Goal: Task Accomplishment & Management: Complete application form

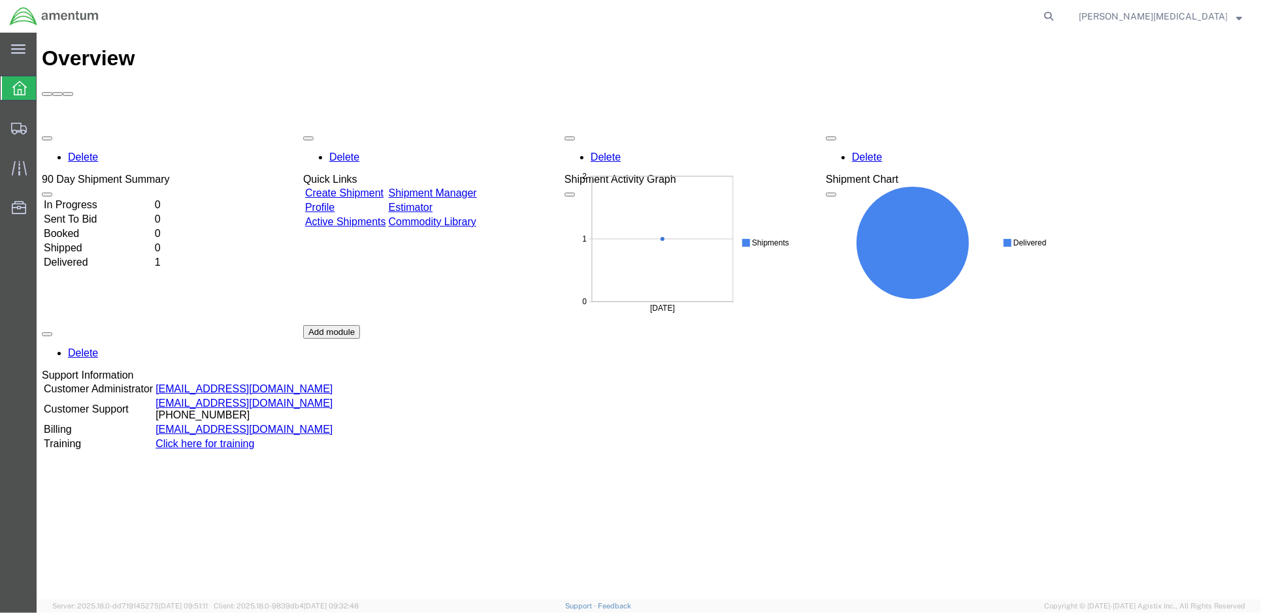
click at [352, 187] on link "Create Shipment" at bounding box center [343, 192] width 78 height 11
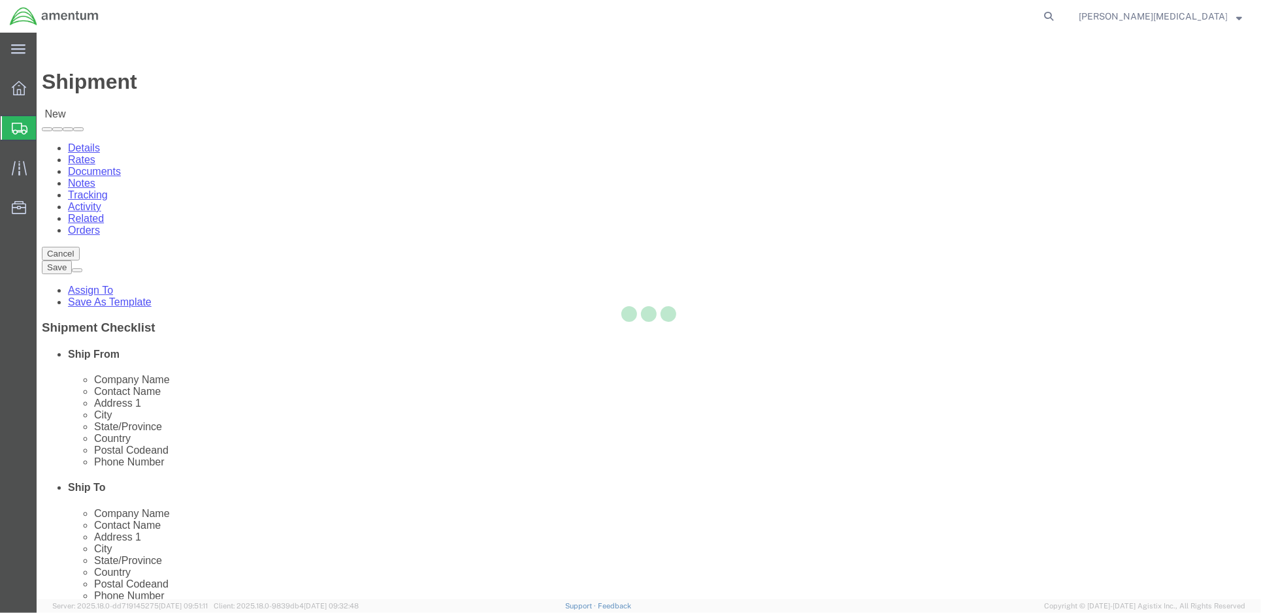
select select
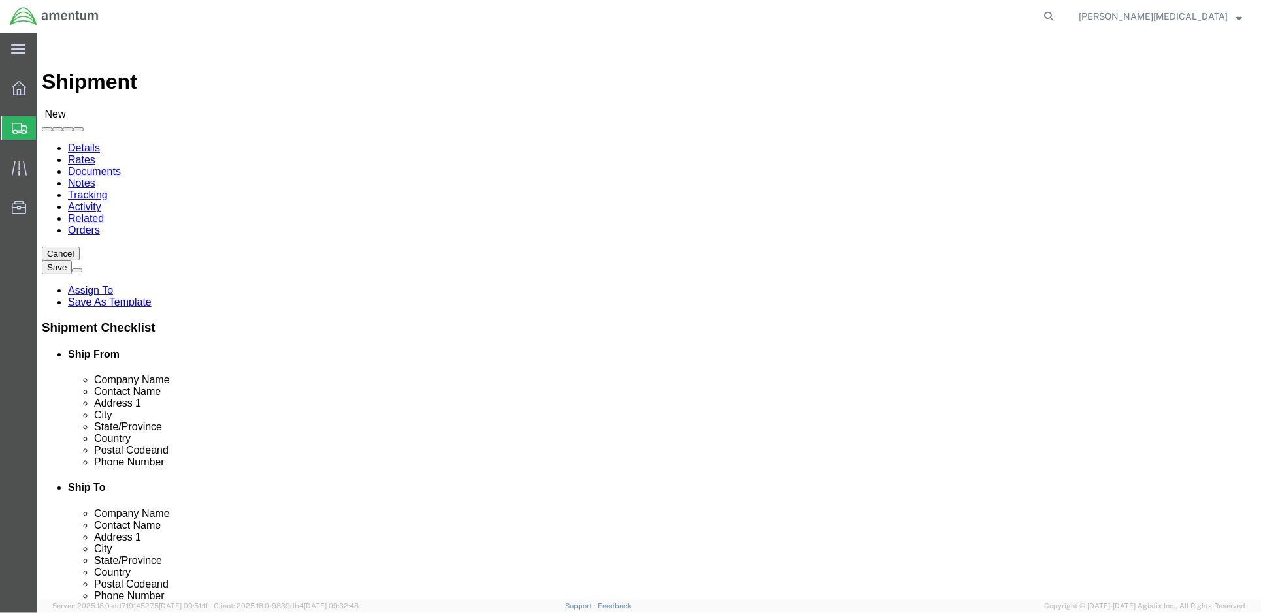
click input "text"
click input "Amentum"
type input "Amentum"
click div "Address 1"
click input "text"
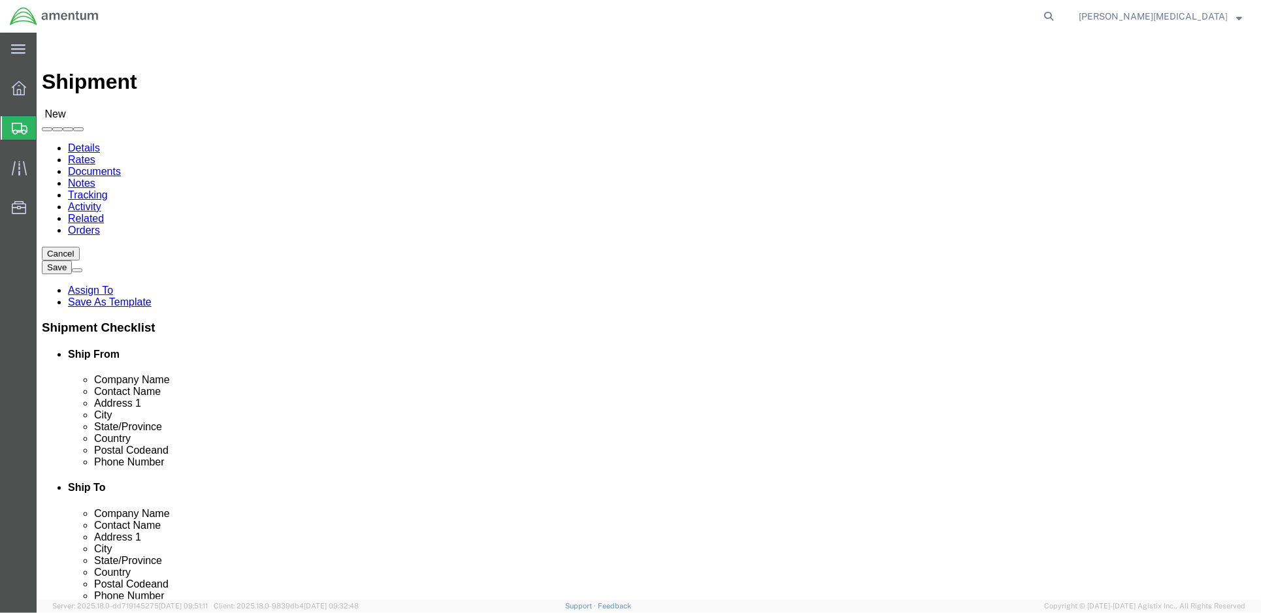
type input "[STREET_ADDRESS][PERSON_NAME],"
select select
click input "text"
type input "Marietta"
click p "- AMENTUM - ([PERSON_NAME]) [STREET_ADDRESS][PERSON_NAME]"
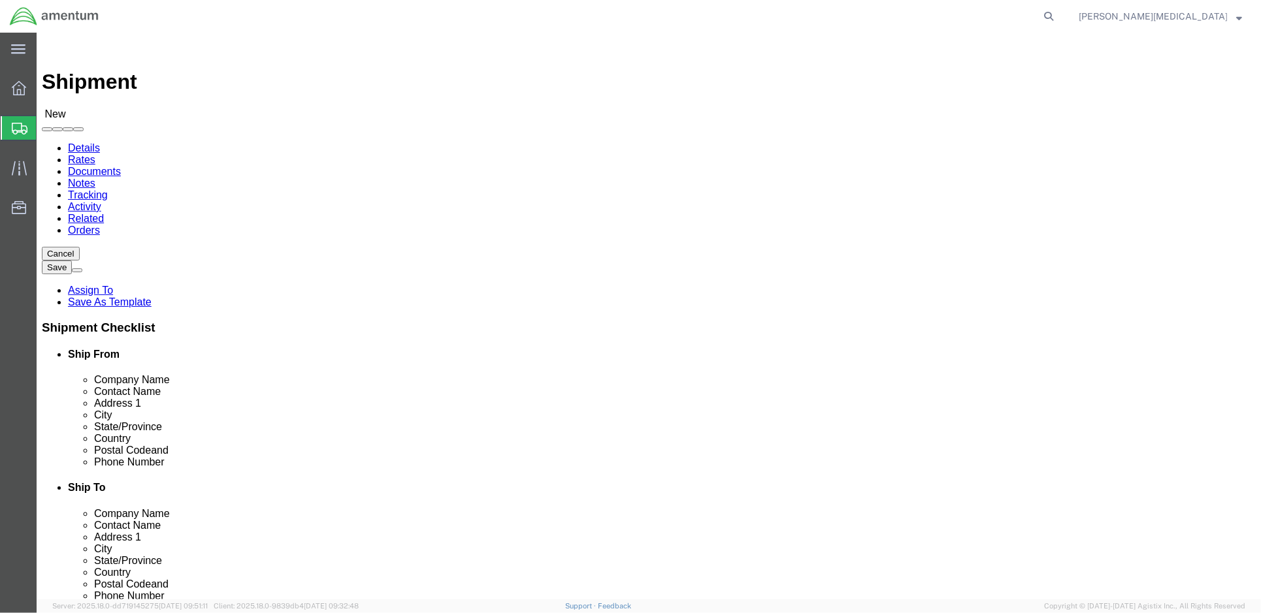
select select
type input "AMENTUM"
type input "[PERSON_NAME]"
type input "[STREET_ADDRESS][PERSON_NAME]"
type input "Hangar 1"
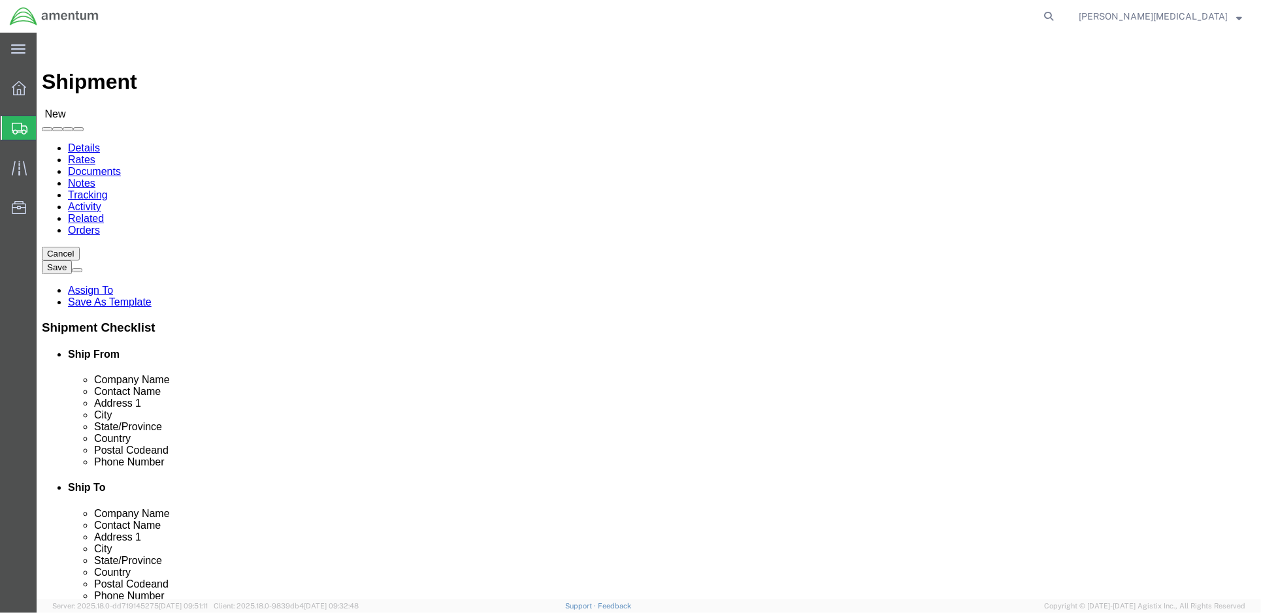
type input "Marietta"
type input "30060"
select select "GA"
type input "Marietta"
select select
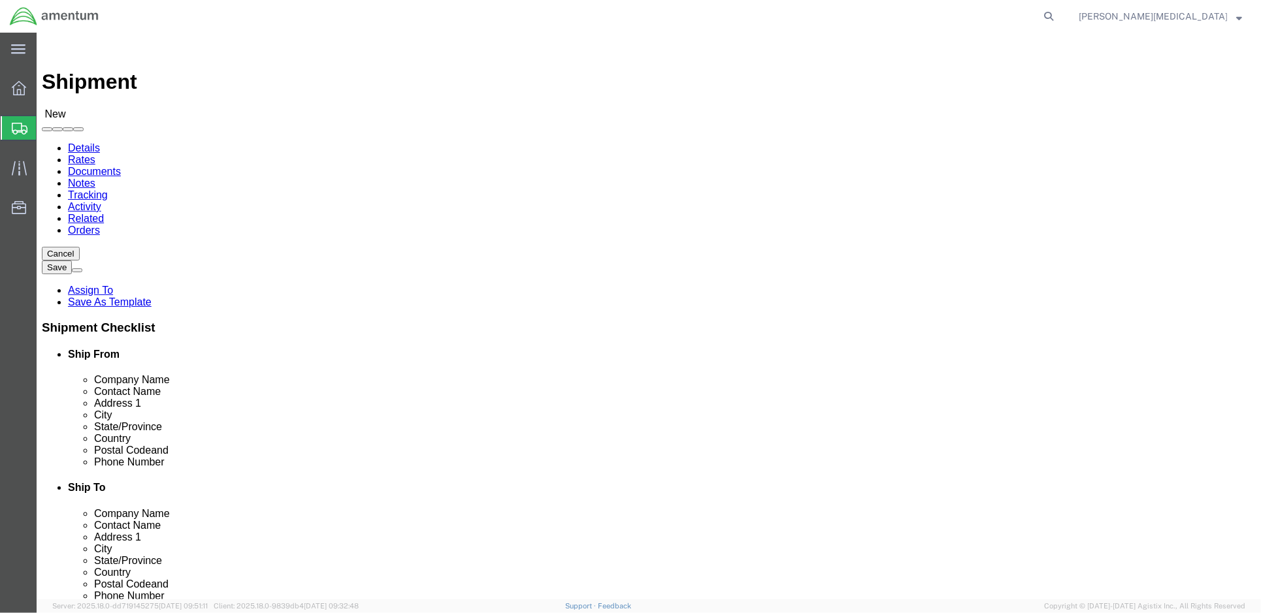
click input "30060"
click div
click input "text"
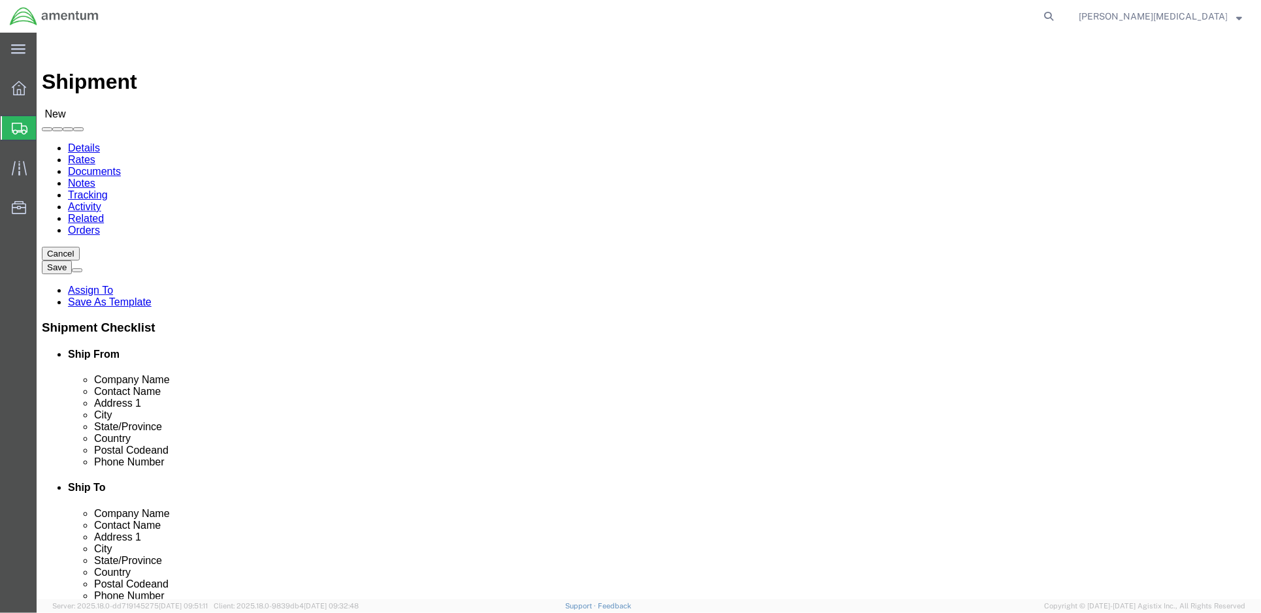
click div "Location My Profile Location [PHONE_NUMBER] [PHONE_NUMBER] [PHONE_NUMBER] [PHON…"
click input "text"
type input "A"
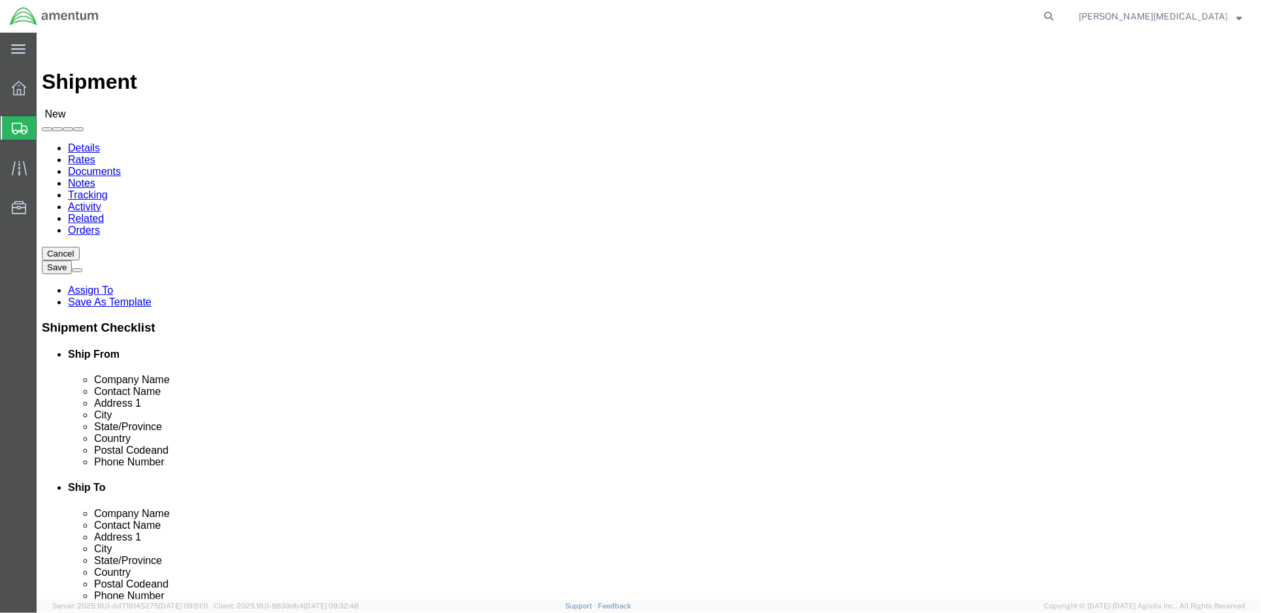
type input "Redstone Logistics Manahement Activity (RLMA)"
click input "text"
type input "[STREET_ADDRESS]"
select select
click span
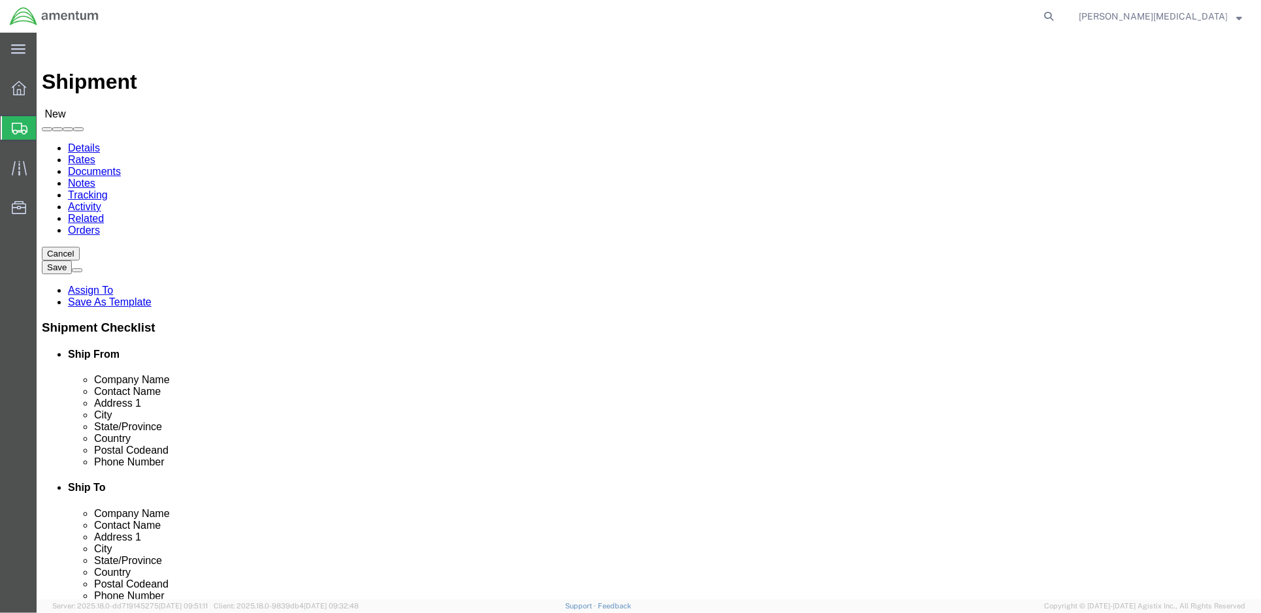
click input "text"
type input "35898"
click input "text"
click div "Location My Profile Location [PHONE_NUMBER] [PHONE_NUMBER] [PHONE_NUMBER] [PHON…"
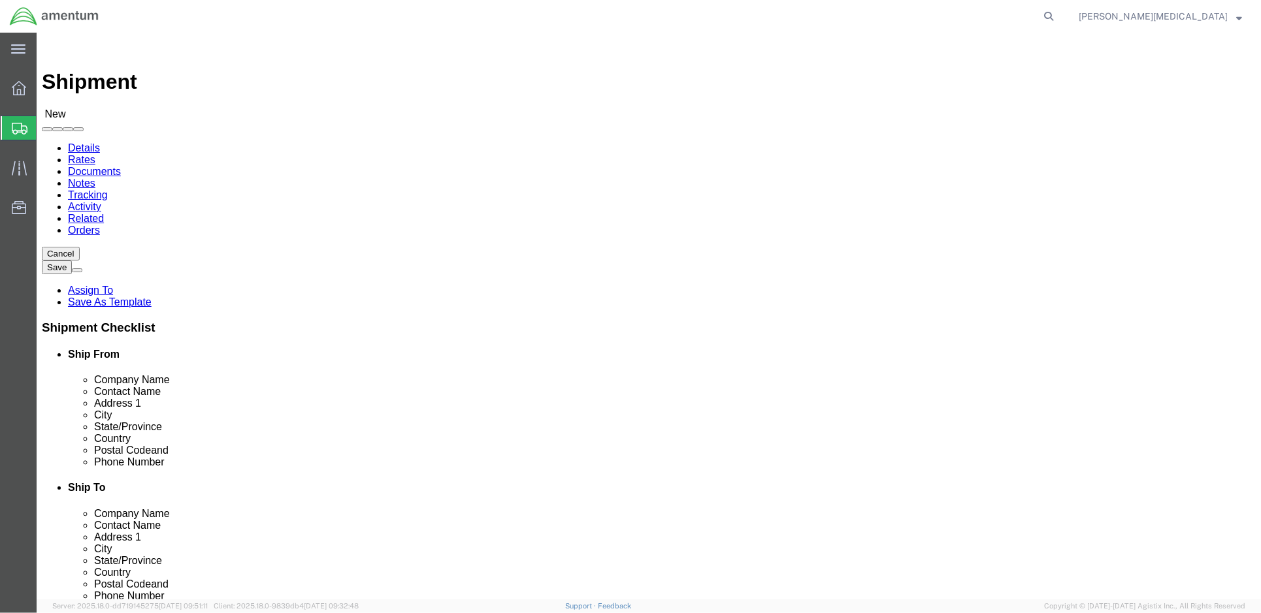
scroll to position [2, 0]
select select
select select "AL"
click input "text"
drag, startPoint x: 403, startPoint y: 270, endPoint x: 174, endPoint y: 274, distance: 228.7
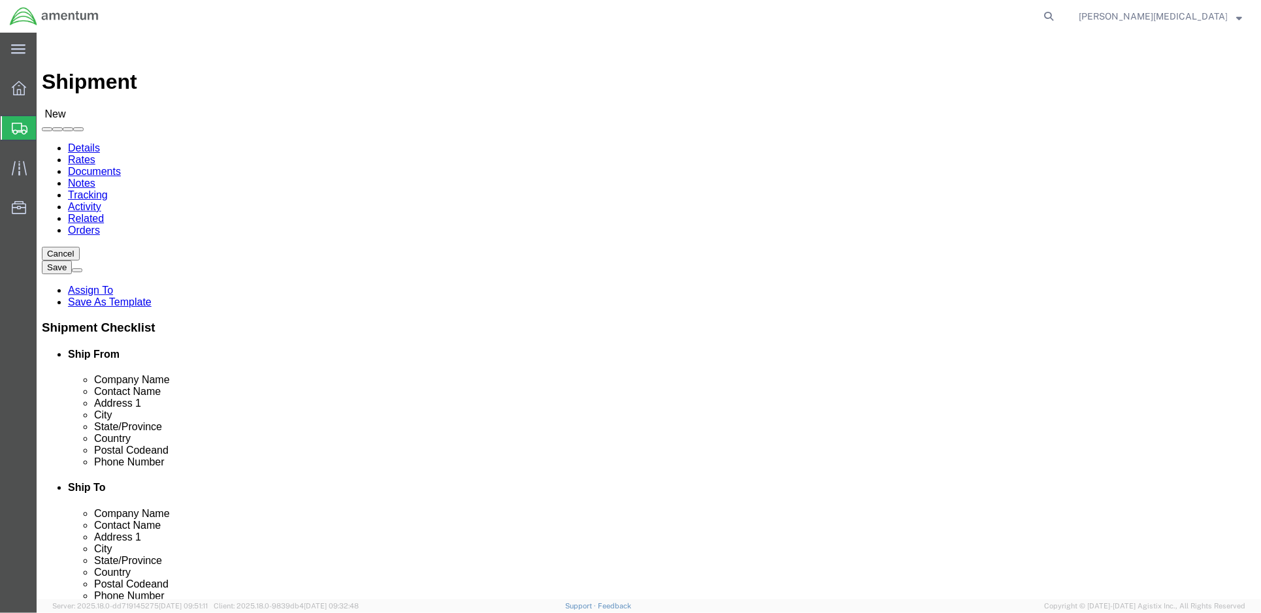
click div "Redstone Logistics Manahement Activity (RLMA)"
click input "text"
paste input "Redstone Logistics Manahement Activity (RLMA)"
type input "Redstone Logistics Manahement Activity (RLMA)"
click input "text"
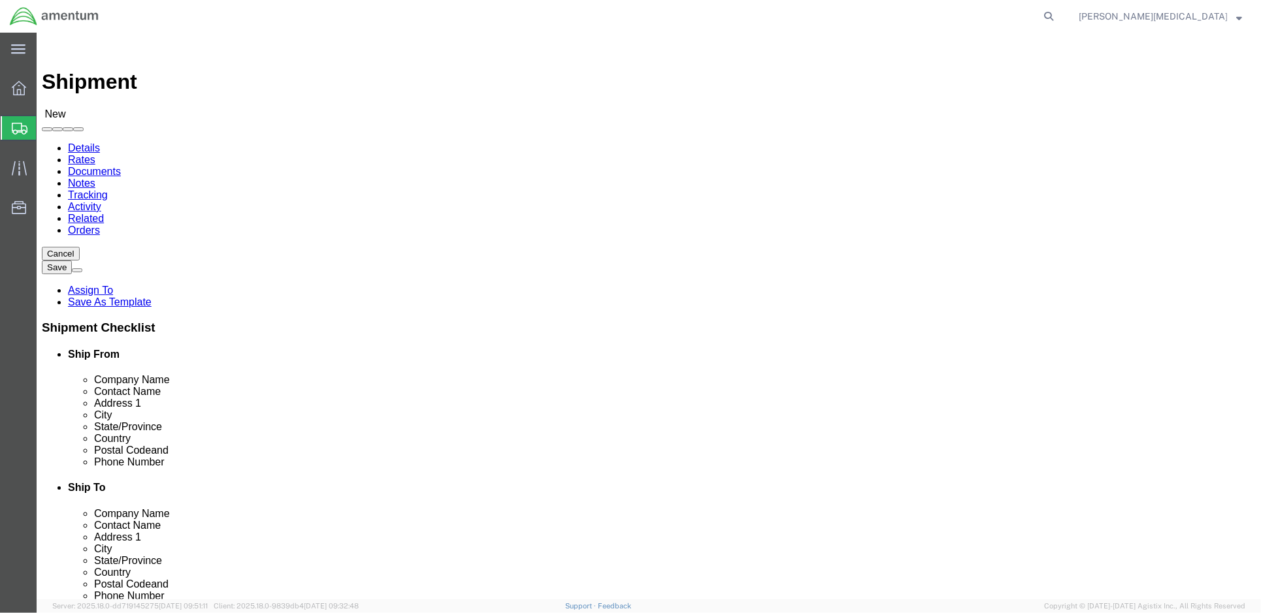
type input "[PERSON_NAME]"
click input "text"
type input "Redstone Arsenal"
select select
click input "text"
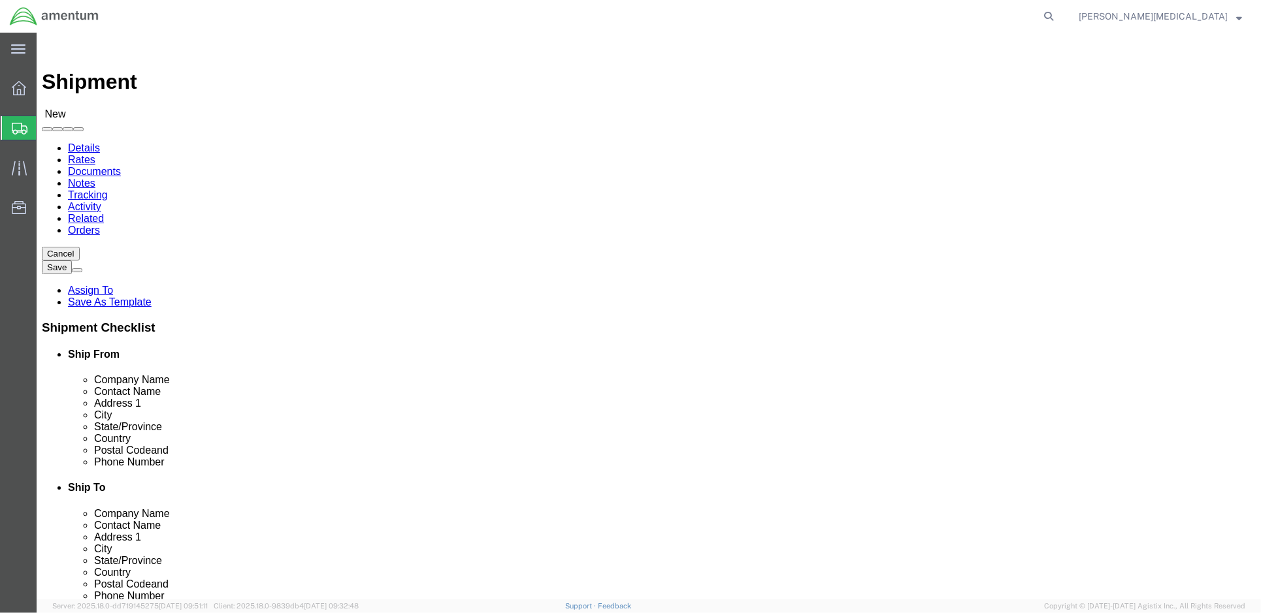
drag, startPoint x: 309, startPoint y: 290, endPoint x: 259, endPoint y: 292, distance: 50.3
click input "[STREET_ADDRESS]"
type input "[STREET_ADDRESS]"
select select
click div
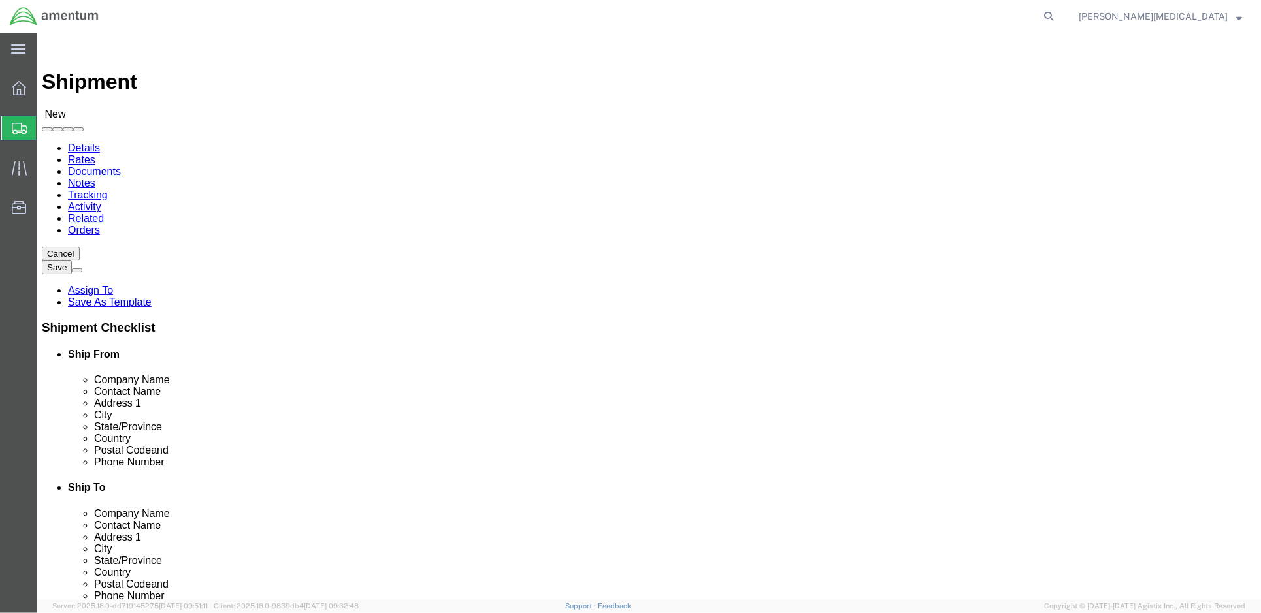
click input "text"
type input "[PHONE_NUMBER]"
click input "text"
type input "[PERSON_NAME][EMAIL_ADDRESS][PERSON_NAME][DOMAIN_NAME]"
checkbox input "true"
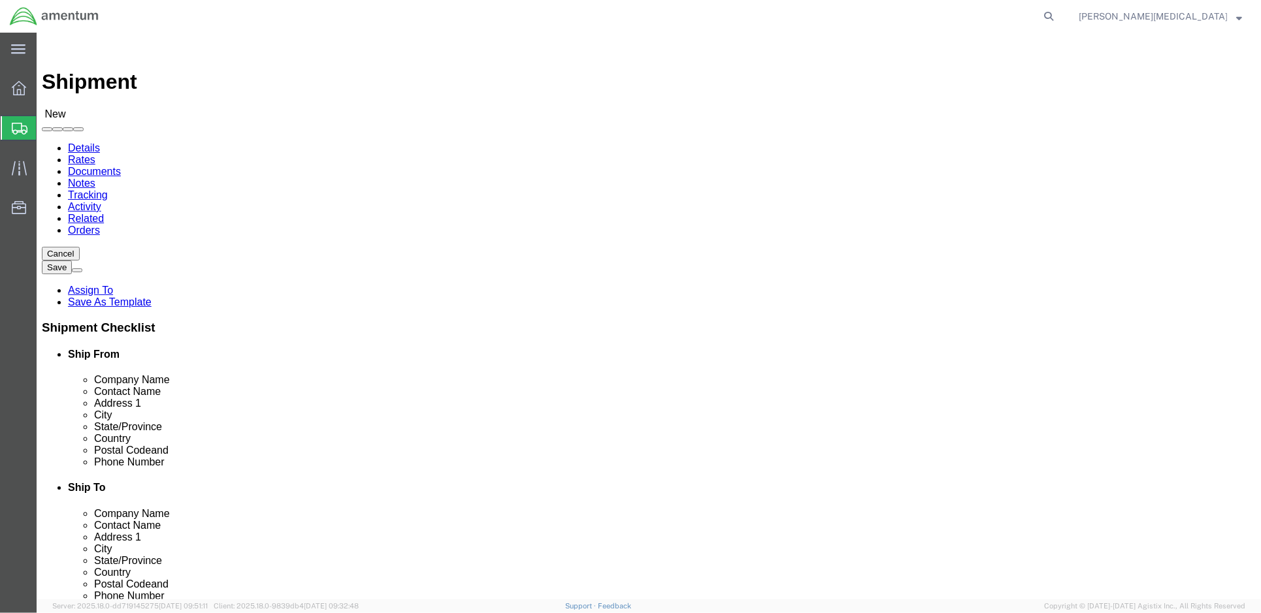
click div "Location My Profile Location [PHONE_NUMBER] [PHONE_NUMBER] [PHONE_NUMBER] [PHON…"
click input "text"
click input "[PERSON_NAME]"
drag, startPoint x: 732, startPoint y: 268, endPoint x: 649, endPoint y: 268, distance: 83.0
click div "[PERSON_NAME] Amentum"
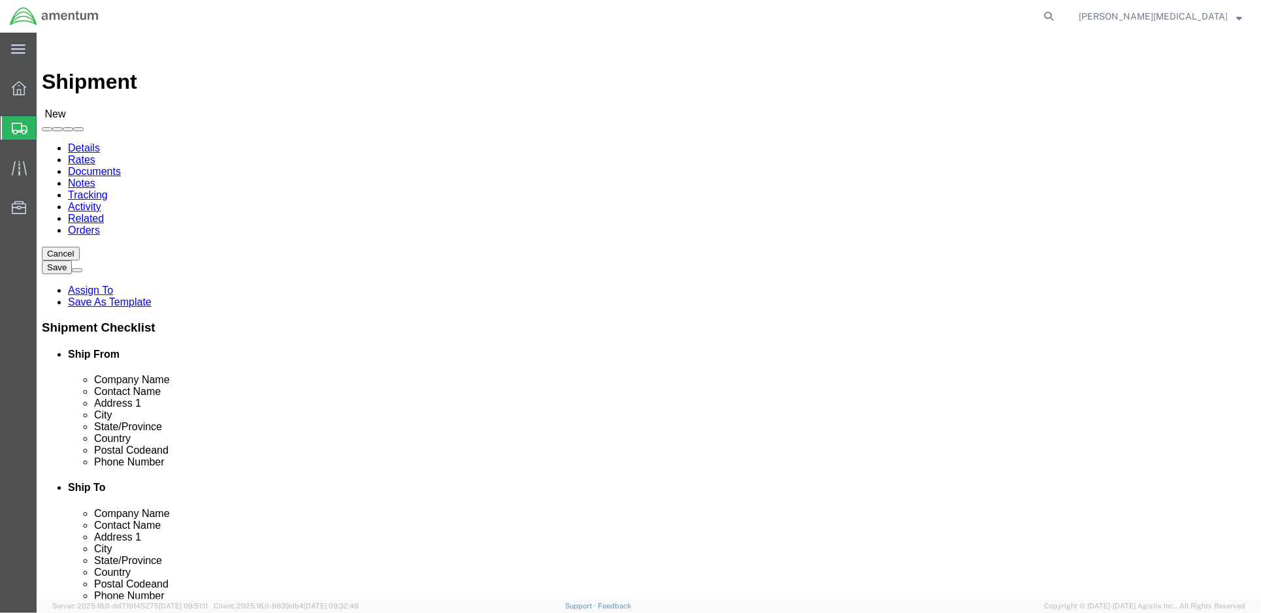
click input "[PERSON_NAME]"
drag, startPoint x: 669, startPoint y: 263, endPoint x: 622, endPoint y: 263, distance: 47.0
click div "Contact Name [PERSON_NAME] Amentum"
type input "[PERSON_NAME]"
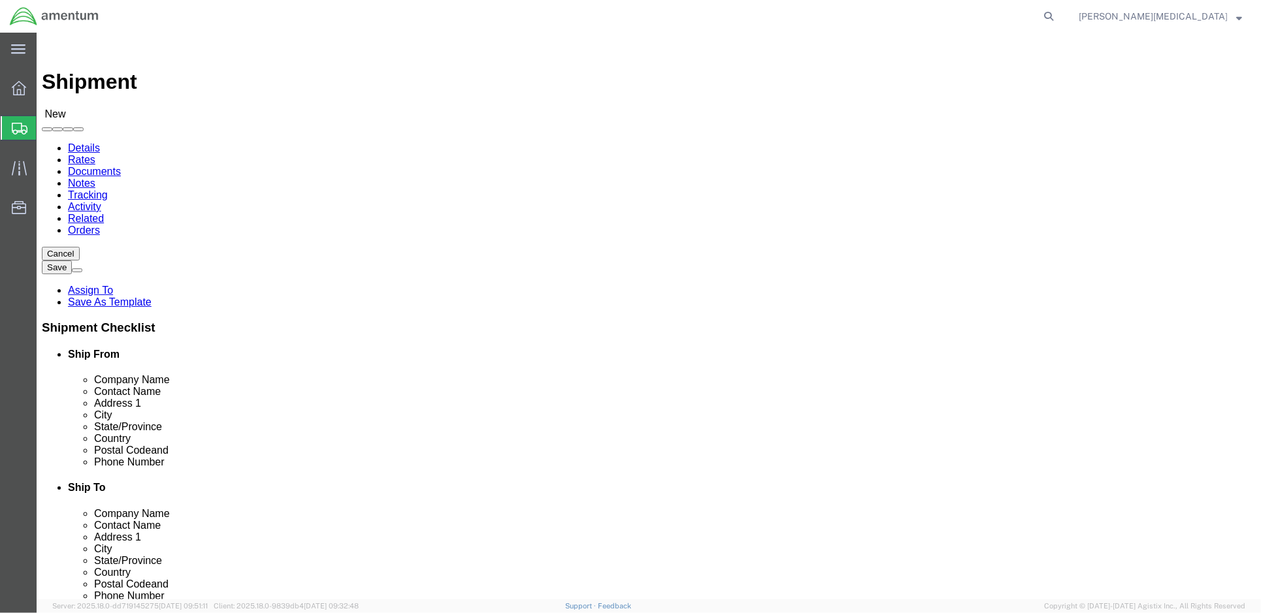
click input "AMENTUM"
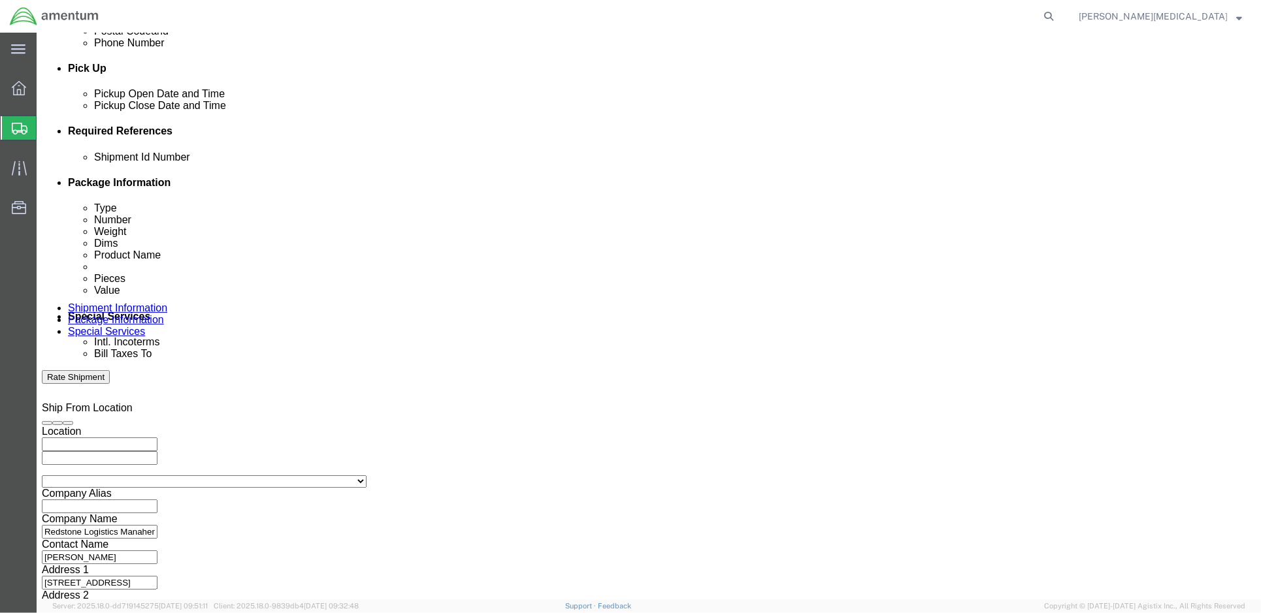
scroll to position [555, 0]
click select "Select Air Less than Truckload Multi-Leg Ocean Freight Rail Small Parcel Truckl…"
select select "TL"
click select "Select Air Less than Truckload Multi-Leg Ocean Freight Rail Small Parcel Truckl…"
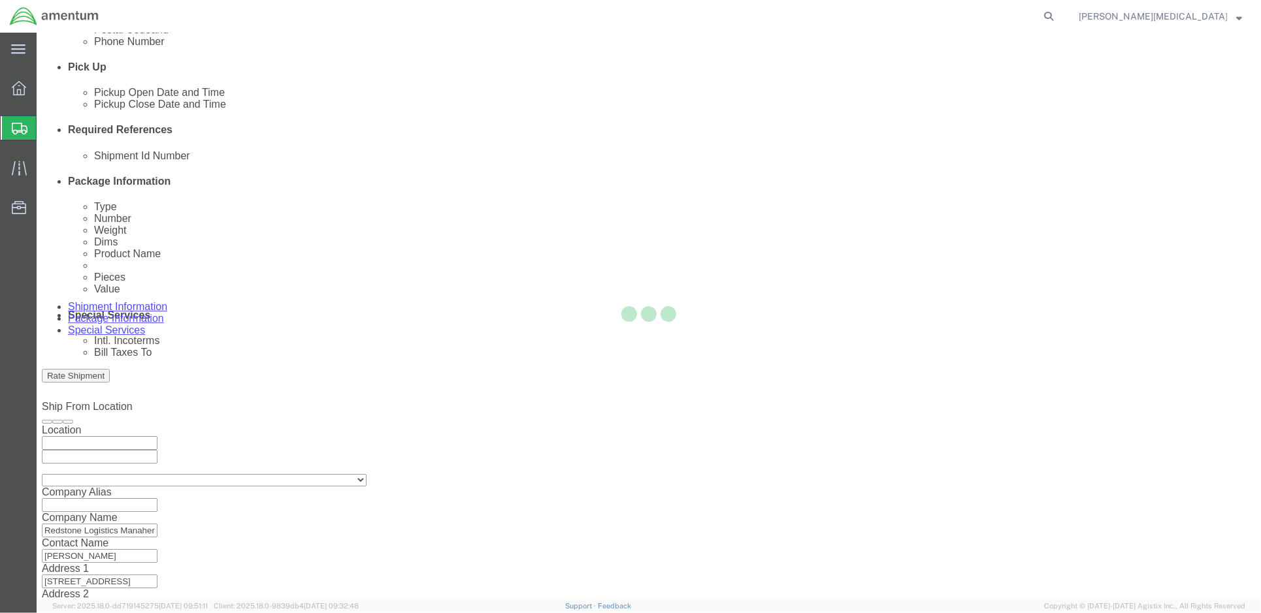
select select
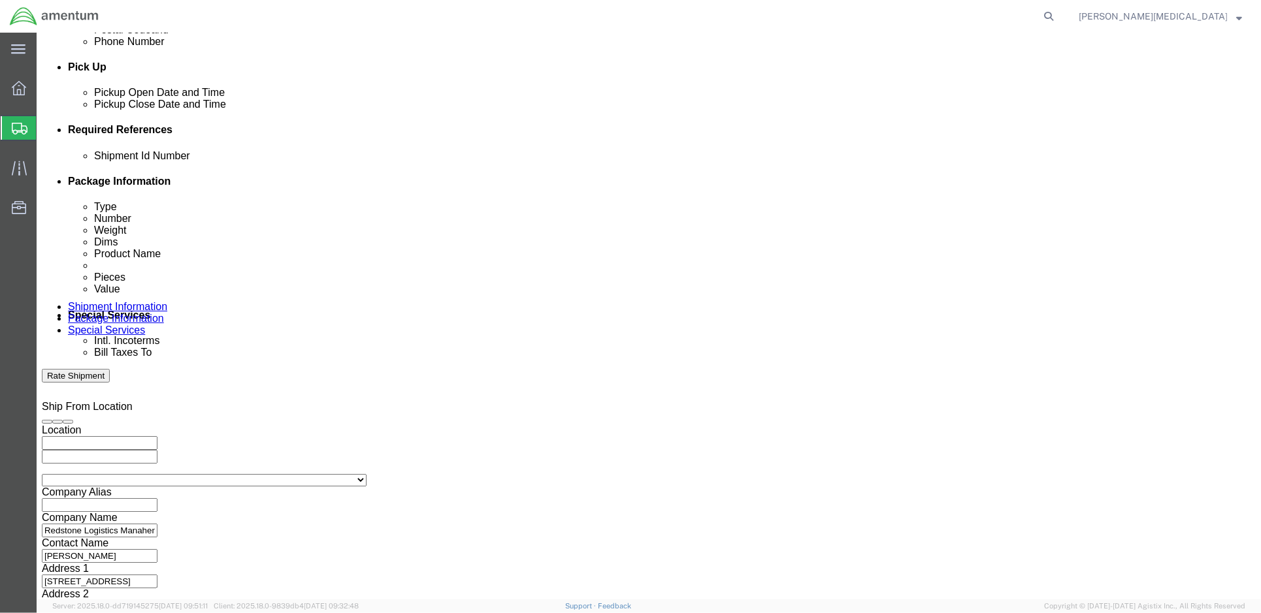
click select "Select 1-Ton (PSS) 10 Wheel 10 Yard Dump Truck 20 Yard Dump Truck Bobtail Botto…"
click input "text"
click td "17"
type input "[DATE]"
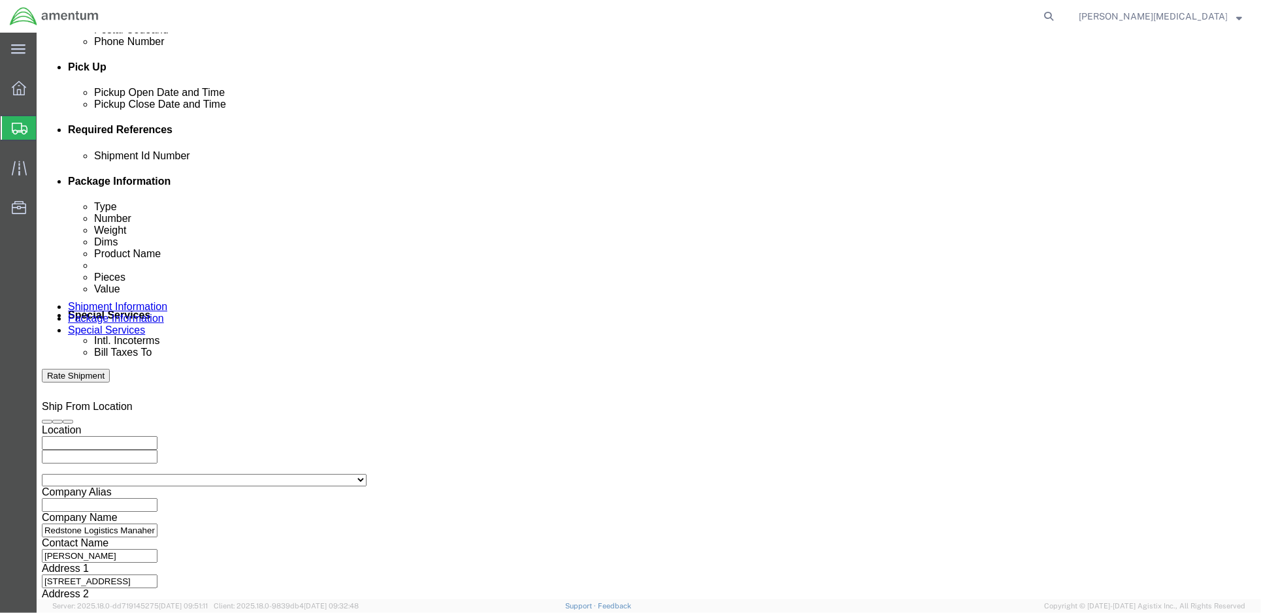
click input "text"
click td "18"
type input "[DATE]"
click select "Select 1-Ton (PSS) 10 Wheel 10 Yard Dump Truck 20 Yard Dump Truck Bobtail Botto…"
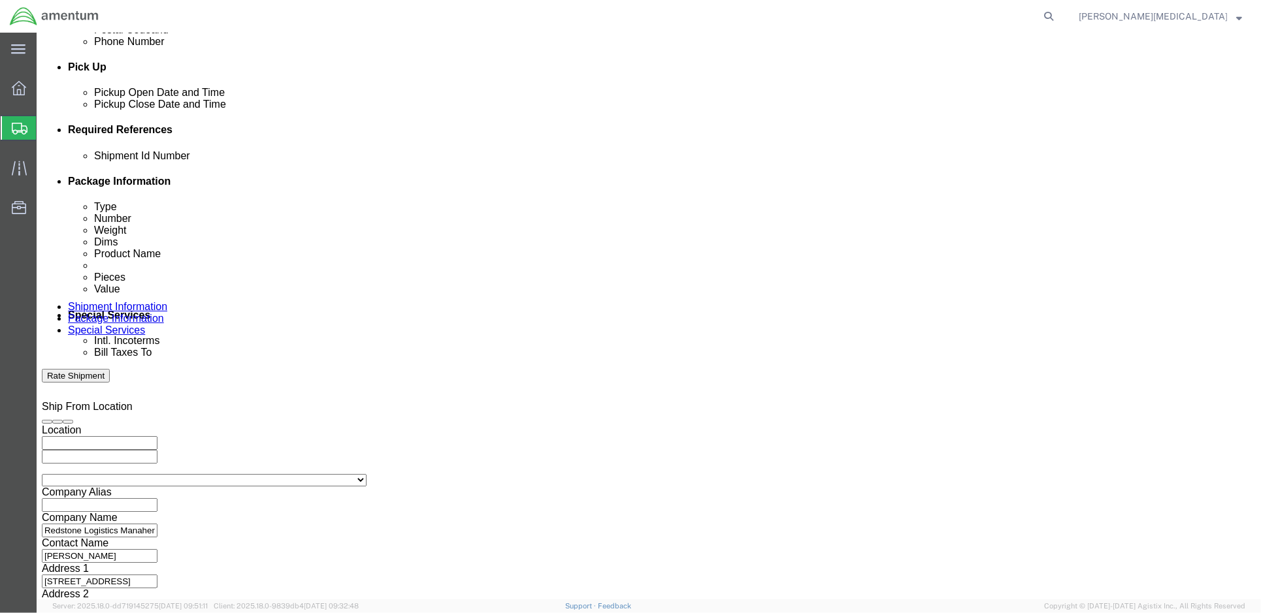
drag, startPoint x: 244, startPoint y: 327, endPoint x: 216, endPoint y: 335, distance: 28.5
click div "Shipping Mode (Optional)"
click select "Select Air Less than Truckload Multi-Leg Ocean Freight Rail Small Parcel Truckl…"
drag, startPoint x: 236, startPoint y: 486, endPoint x: 226, endPoint y: 483, distance: 10.3
click div "Please fix the following errors Ship From Location Location My Profile Location…"
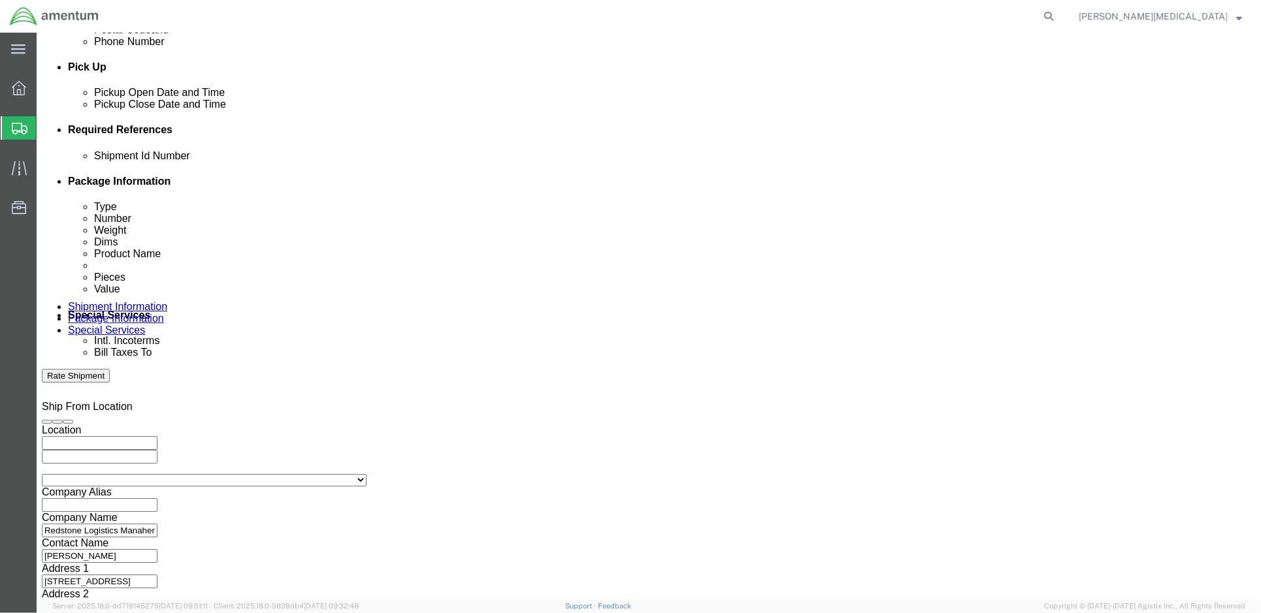
click select "Select 1-Ton (PSS) 10 Wheel 10 Yard Dump Truck 20 Yard Dump Truck Bobtail Botto…"
click input "text"
click icon
click select "Select 1-Ton (PSS) 10 Wheel 10 Yard Dump Truck 20 Yard Dump Truck Bobtail Botto…"
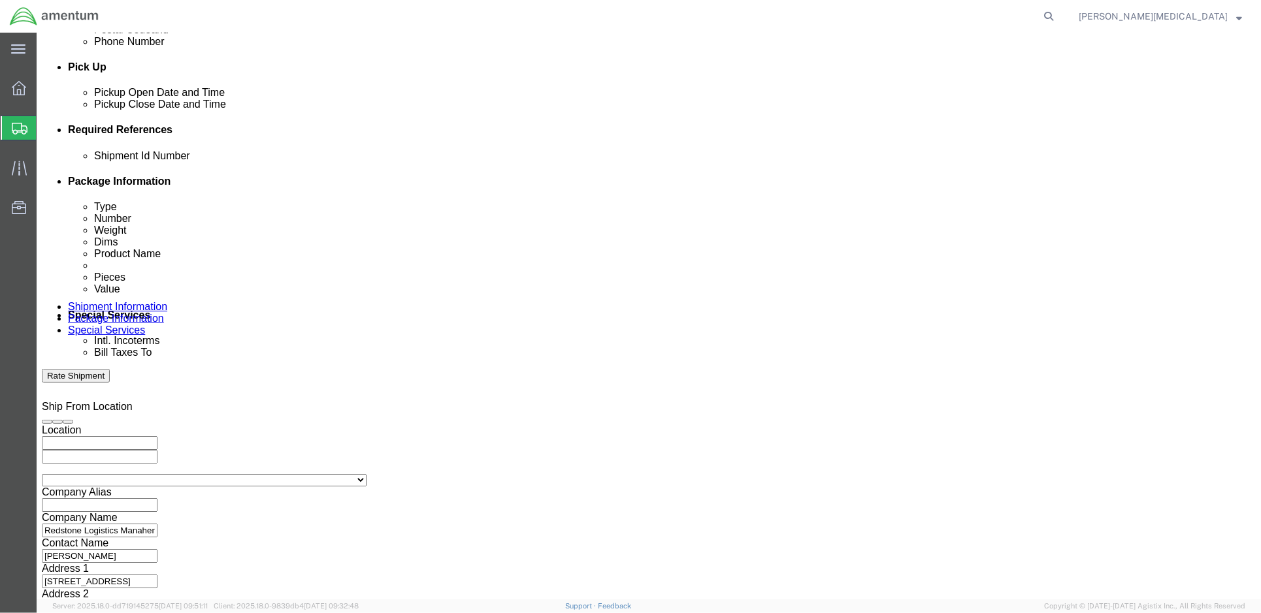
click select "Select 1-Ton (PSS) 10 Wheel 10 Yard Dump Truck 20 Yard Dump Truck Bobtail Botto…"
click div "Vehicle Select 1-Ton (PSS) 10 Wheel 10 Yard Dump Truck 20 Yard Dump Truck Bobta…"
click select "Select Air Less than Truckload Multi-Leg Ocean Freight Rail Small Parcel Truckl…"
click div
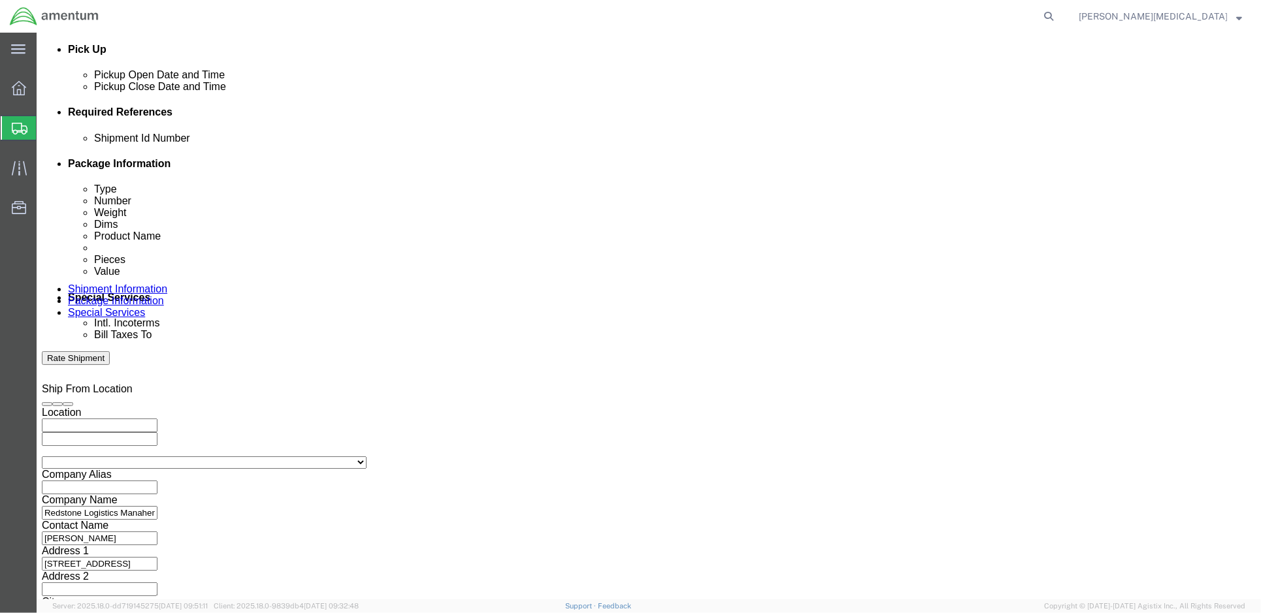
scroll to position [582, 0]
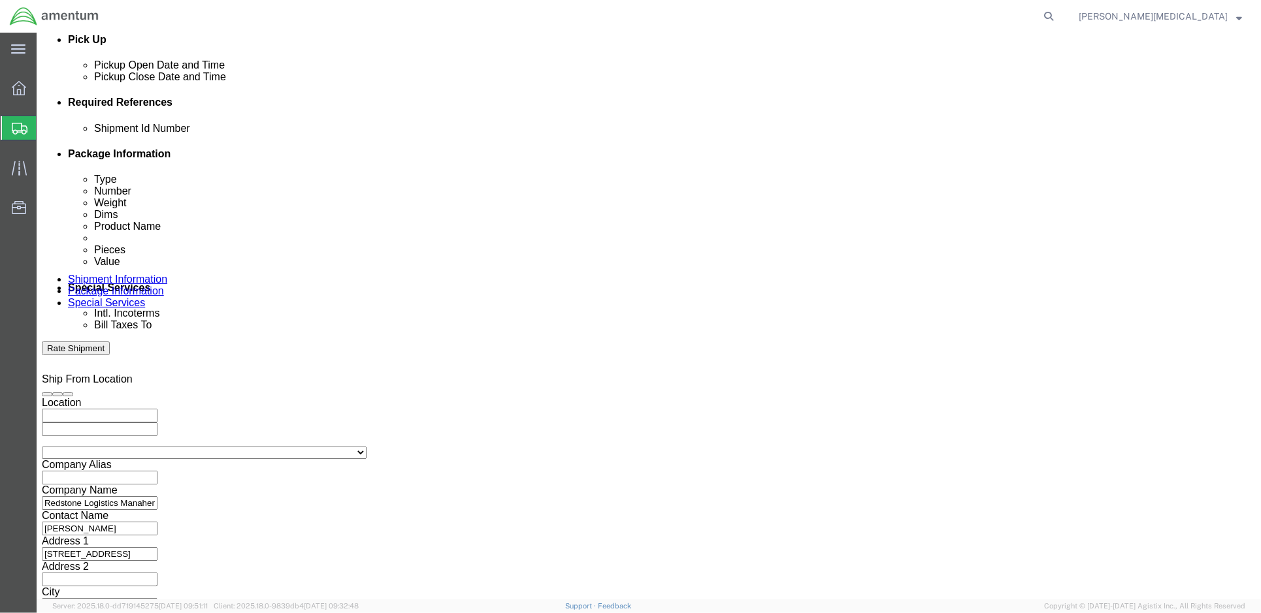
click input "text"
click select "Select 1-Ton (PSS) 10 Wheel 10 Yard Dump Truck 20 Yard Dump Truck Bobtail Botto…"
select select "STRT"
click select "Select 1-Ton (PSS) 10 Wheel 10 Yard Dump Truck 20 Yard Dump Truck Bobtail Botto…"
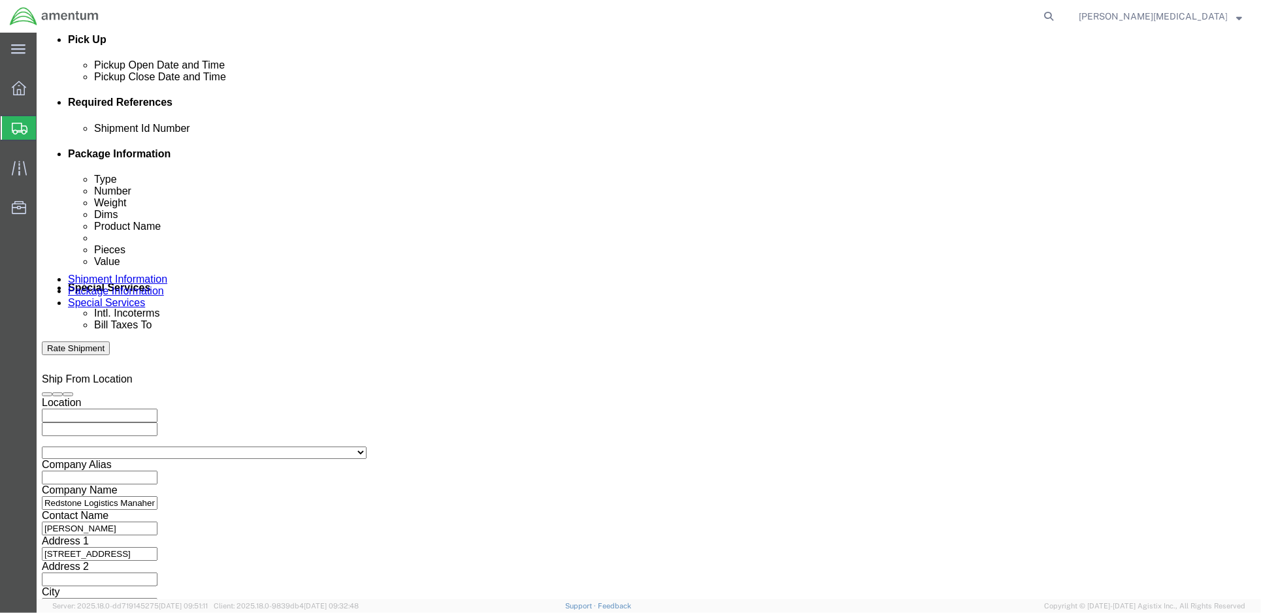
select select "STRT"
click select "Select 1-Ton (PSS) 10 Wheel 10 Yard Dump Truck 20 Yard Dump Truck Bobtail Botto…"
click select "Select 53 Feet 20 Feet 35 Feet 48 Feet"
select select "53FT"
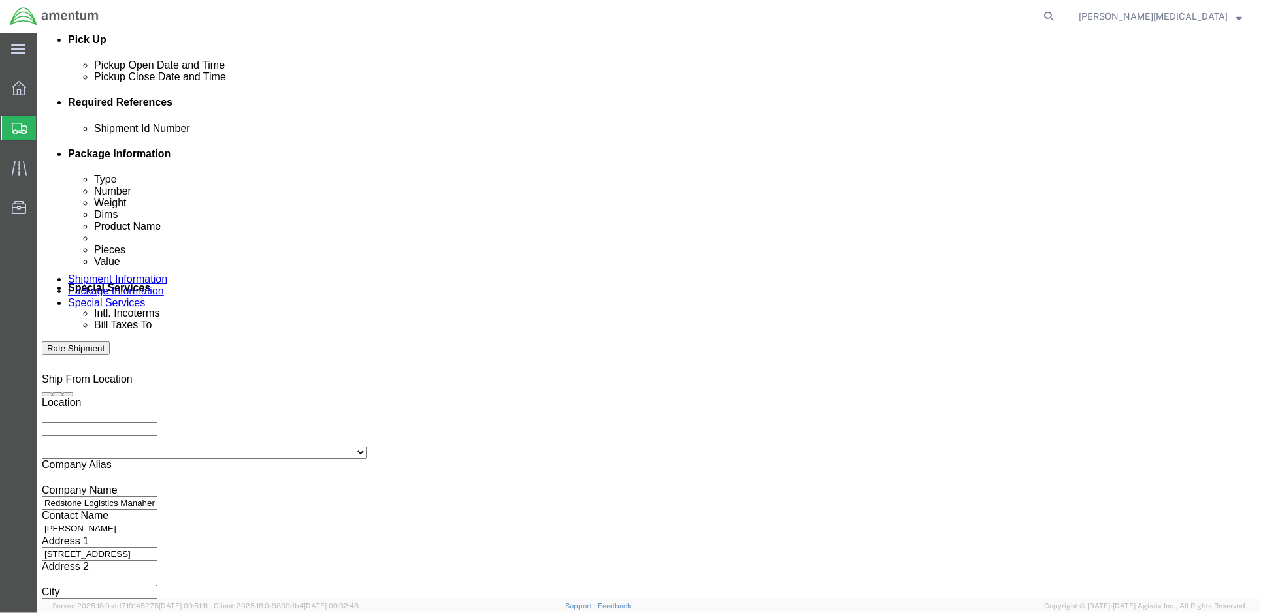
click select "Select 53 Feet 20 Feet 35 Feet 48 Feet"
select select "53FT"
click select "Select 53 Feet 20 Feet 35 Feet 48 Feet"
click input "text"
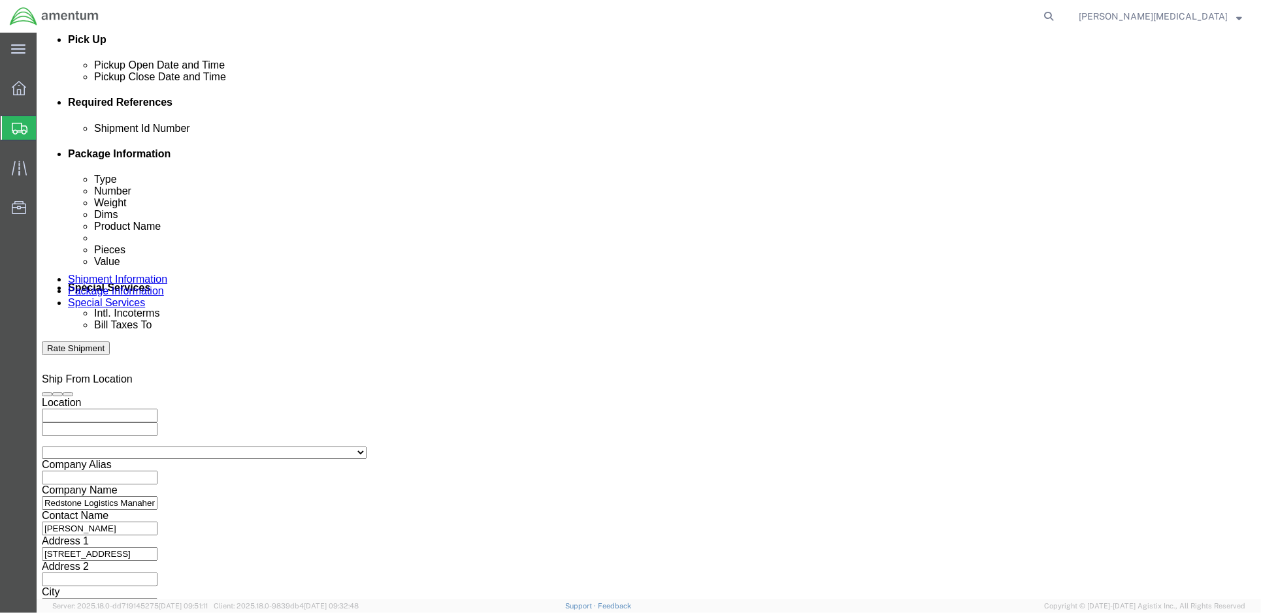
click button "Continue"
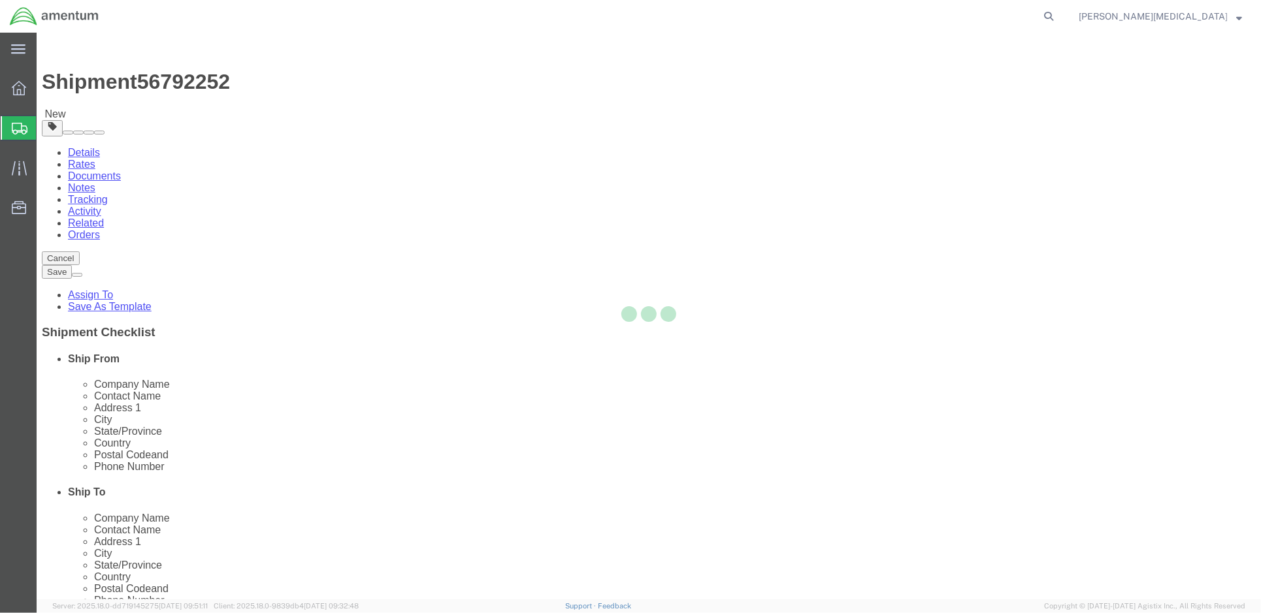
select select "CBOX"
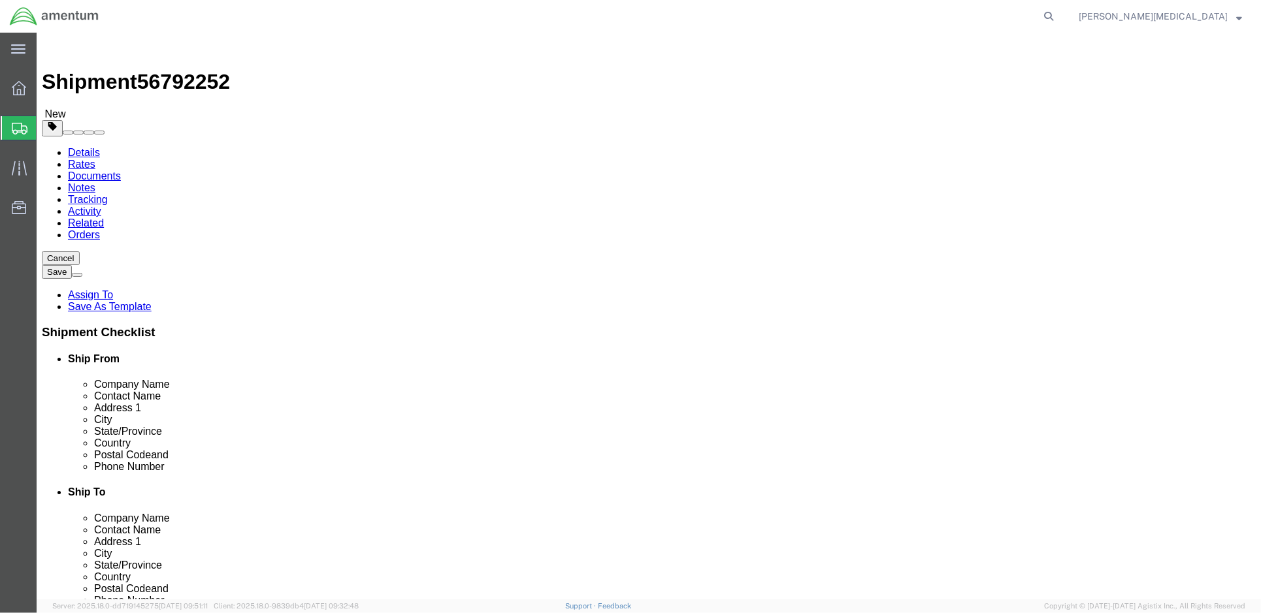
click select "Select Bale(s) Basket(s) Bolt(s) Bottle(s) Buckets Bulk Bundle(s) Can(s) Cardbo…"
click div "Package Content # 1 x Package Type Select Bale(s) Basket(s) Bolt(s) Bottle(s) B…"
drag, startPoint x: 204, startPoint y: 304, endPoint x: 165, endPoint y: 302, distance: 38.6
click div "Weight 0.00 Select kgs lbs Ship. t°"
type input "10000"
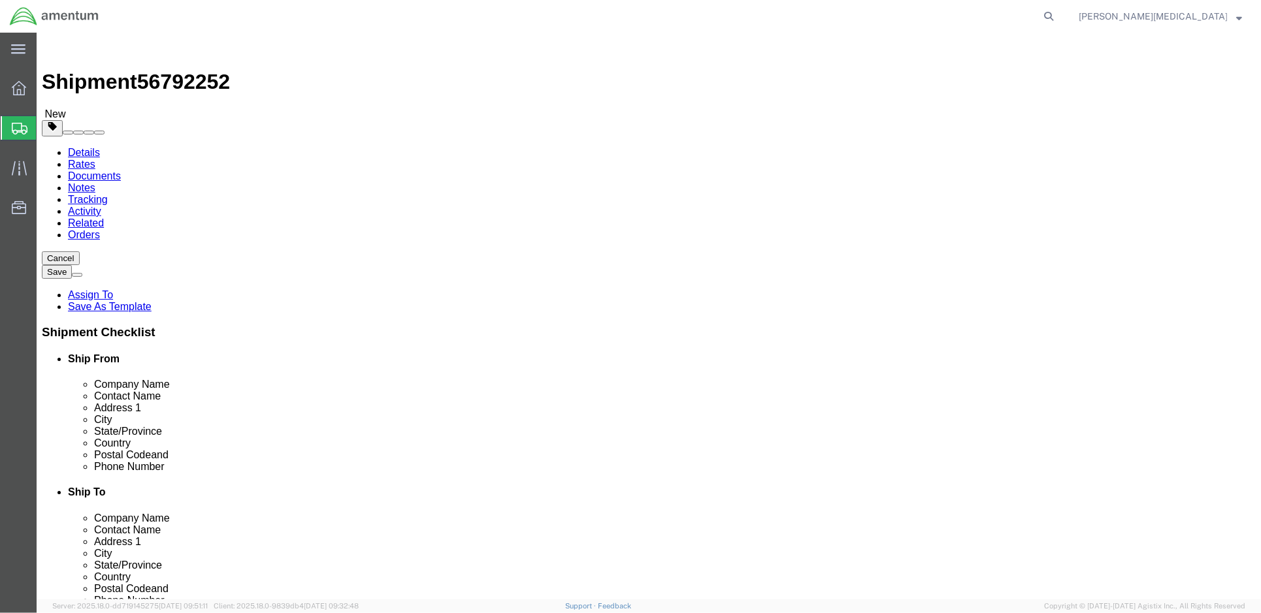
click div "Package Content # 1 x Package Type Select Bale(s) Basket(s) Bolt(s) Bottle(s) B…"
click input "text"
click input "1"
click select "Select Bale(s) Basket(s) Bolt(s) Bottle(s) Buckets Bulk Bundle(s) Can(s) Cardbo…"
select select "YRPK"
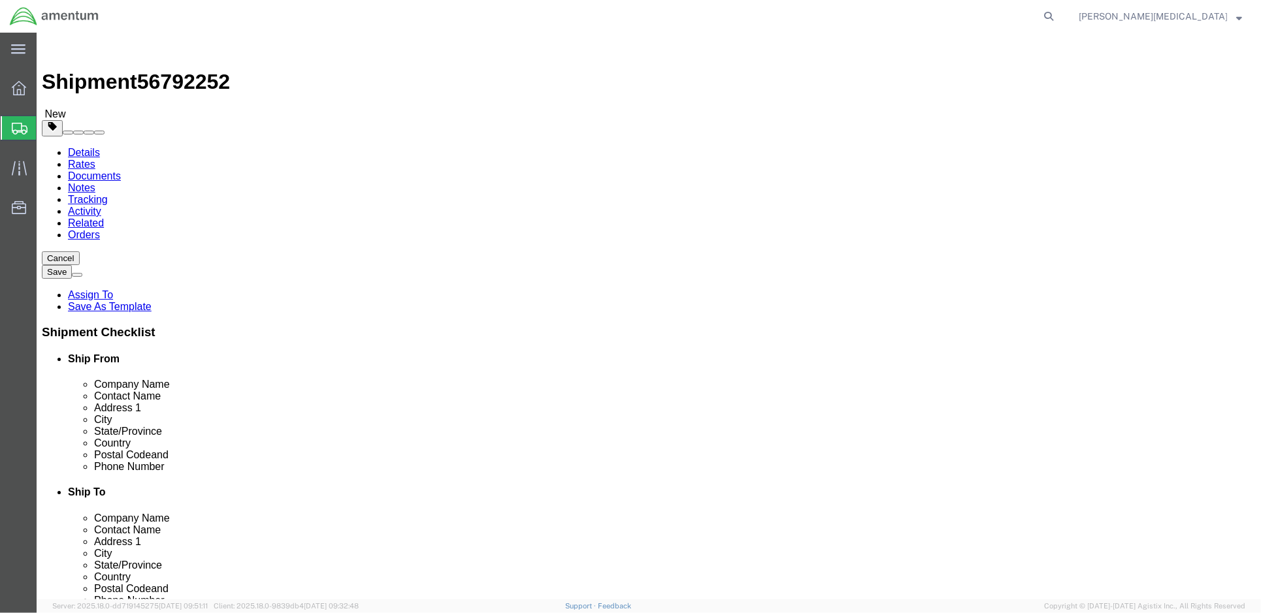
click select "Select Bale(s) Basket(s) Bolt(s) Bottle(s) Buckets Bulk Bundle(s) Can(s) Cardbo…"
click span
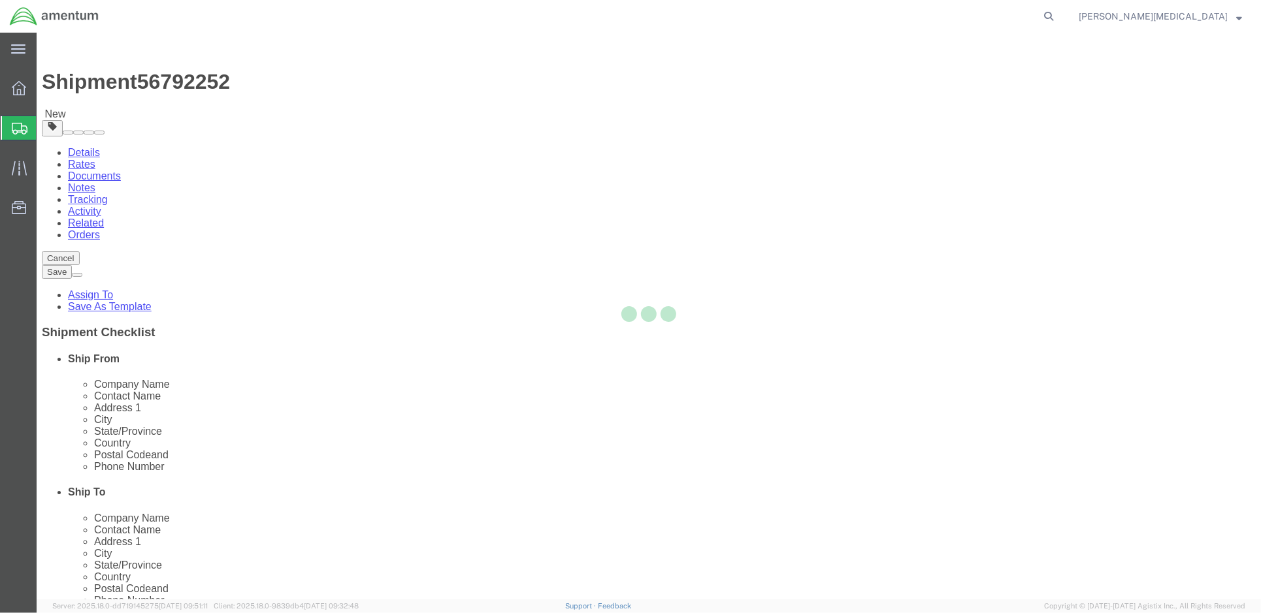
select select "CBOX"
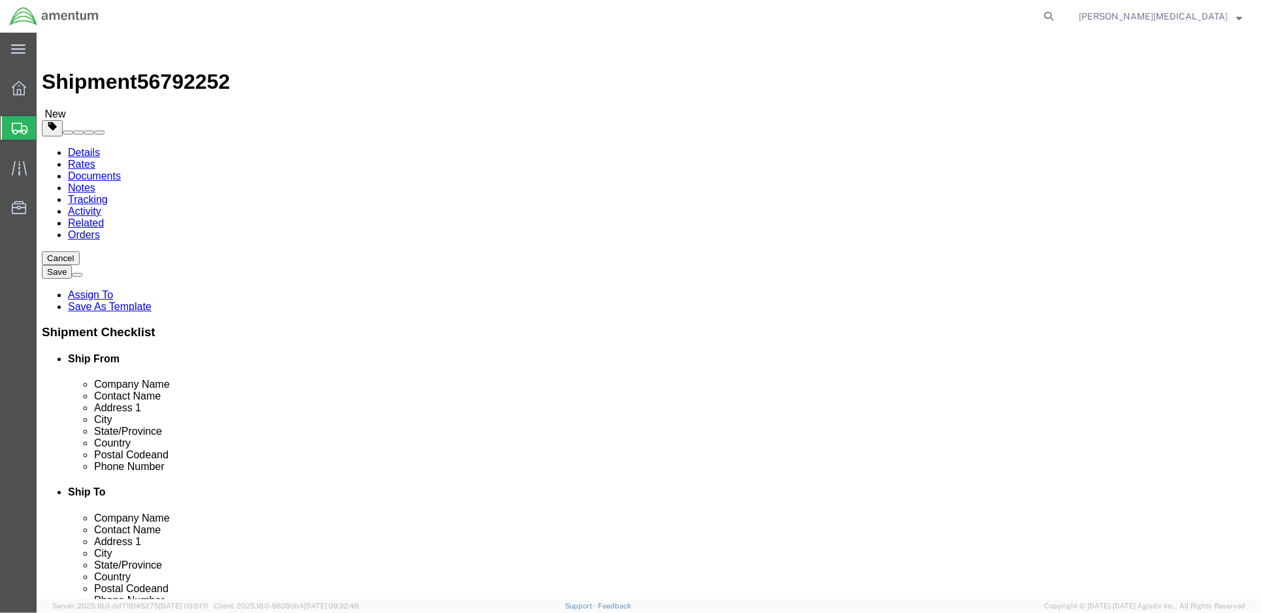
click select "Select Bale(s) Basket(s) Bolt(s) Bottle(s) Buckets Bulk Bundle(s) Can(s) Cardbo…"
click link "Add Content"
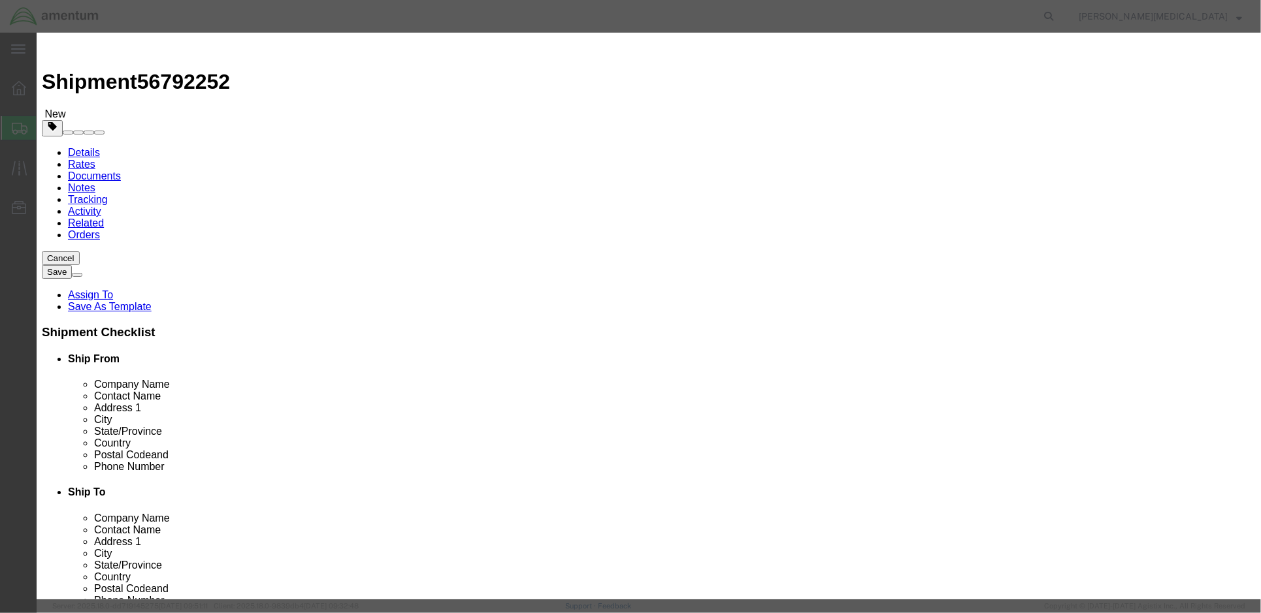
click button "button"
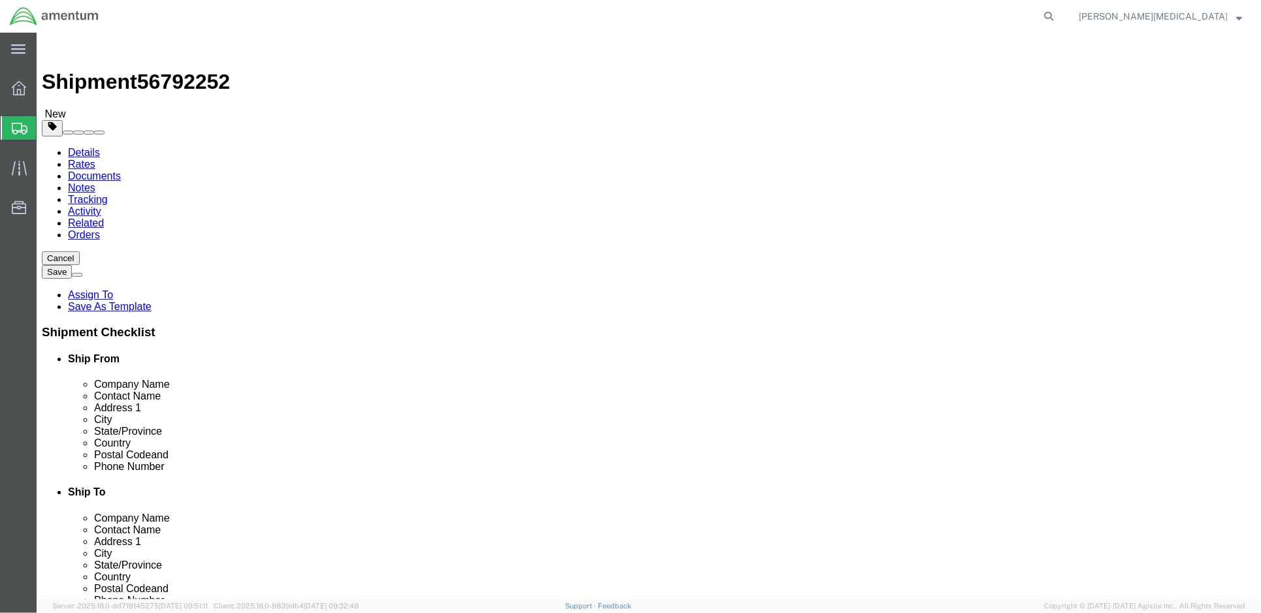
click select "Select Bale(s) Basket(s) Bolt(s) Bottle(s) Buckets Bulk Bundle(s) Can(s) Cardbo…"
click div "Weight 0.00 Select kgs lbs Ship. t°"
drag, startPoint x: 683, startPoint y: 297, endPoint x: 658, endPoint y: 299, distance: 25.6
click input "0.00"
type input "10000"
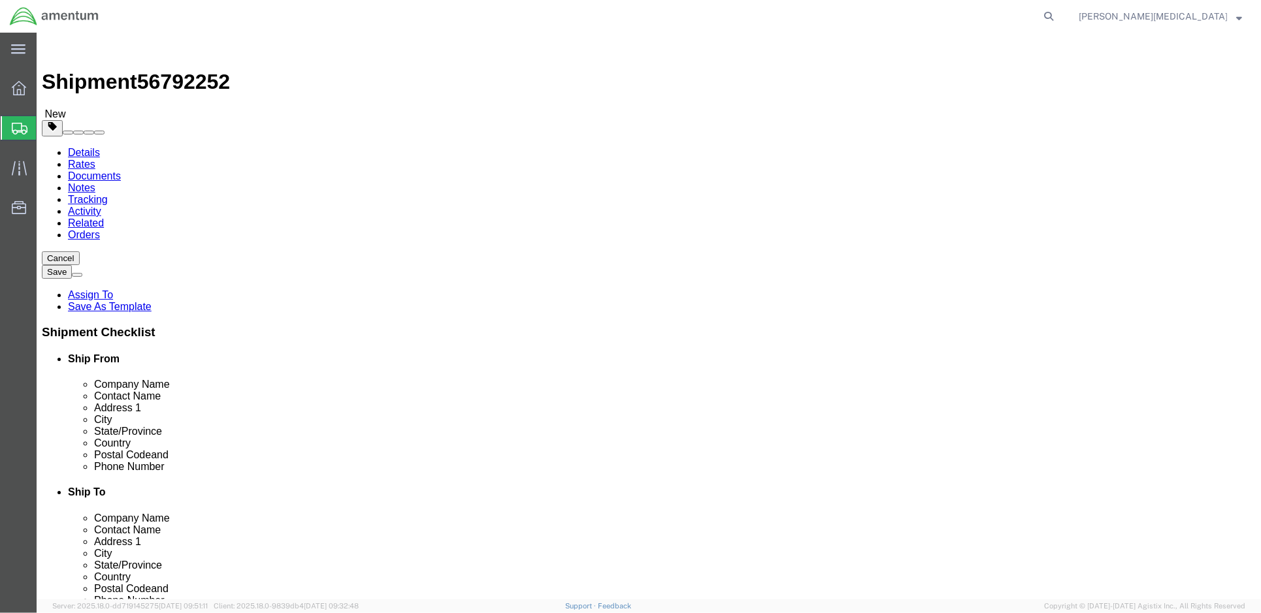
click ul
click select "Select Bale(s) Basket(s) Bolt(s) Bottle(s) Buckets Bulk Bundle(s) Can(s) Cardbo…"
click div "Weight 10000 Select kgs lbs Ship. t°"
click input "text"
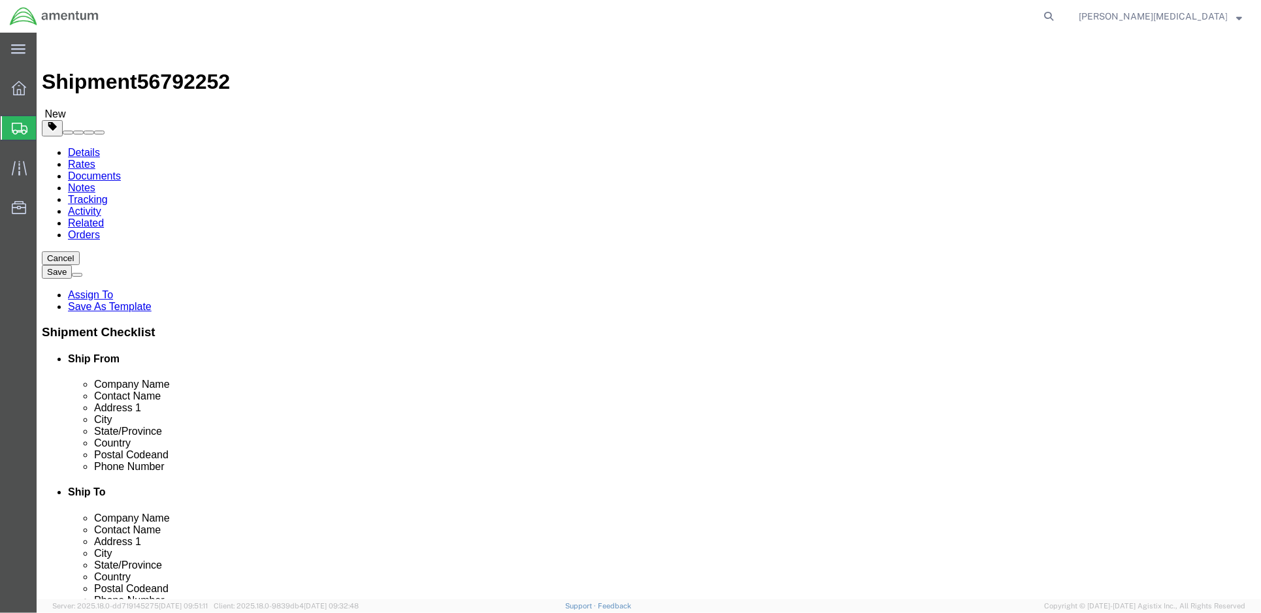
click button "Continue"
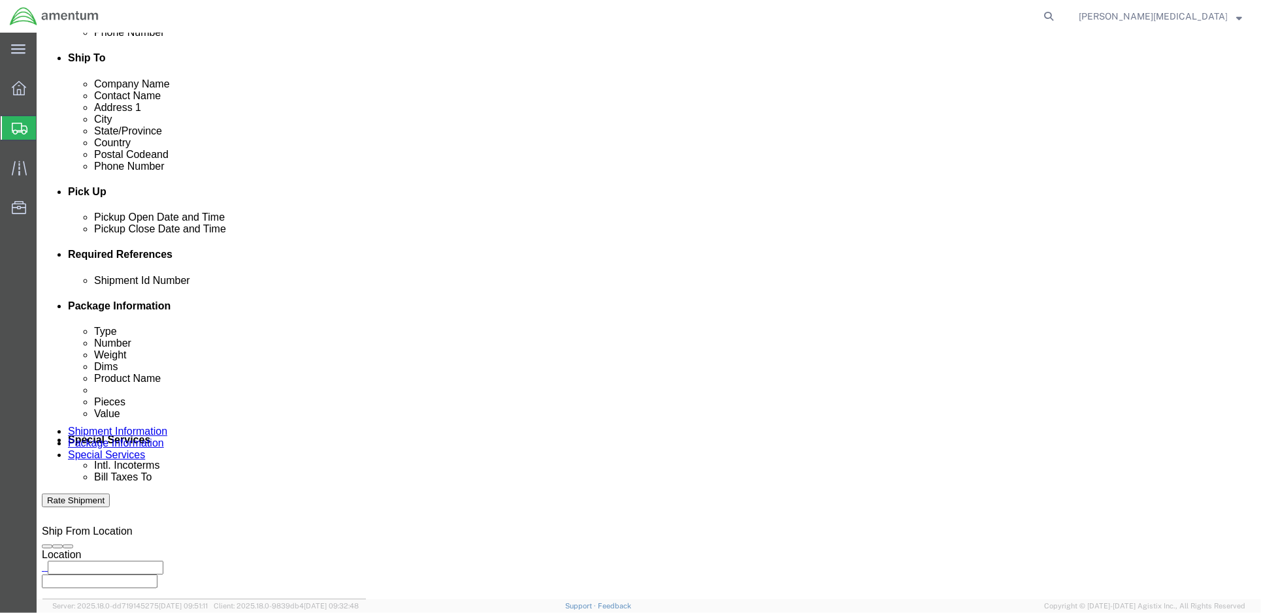
scroll to position [440, 0]
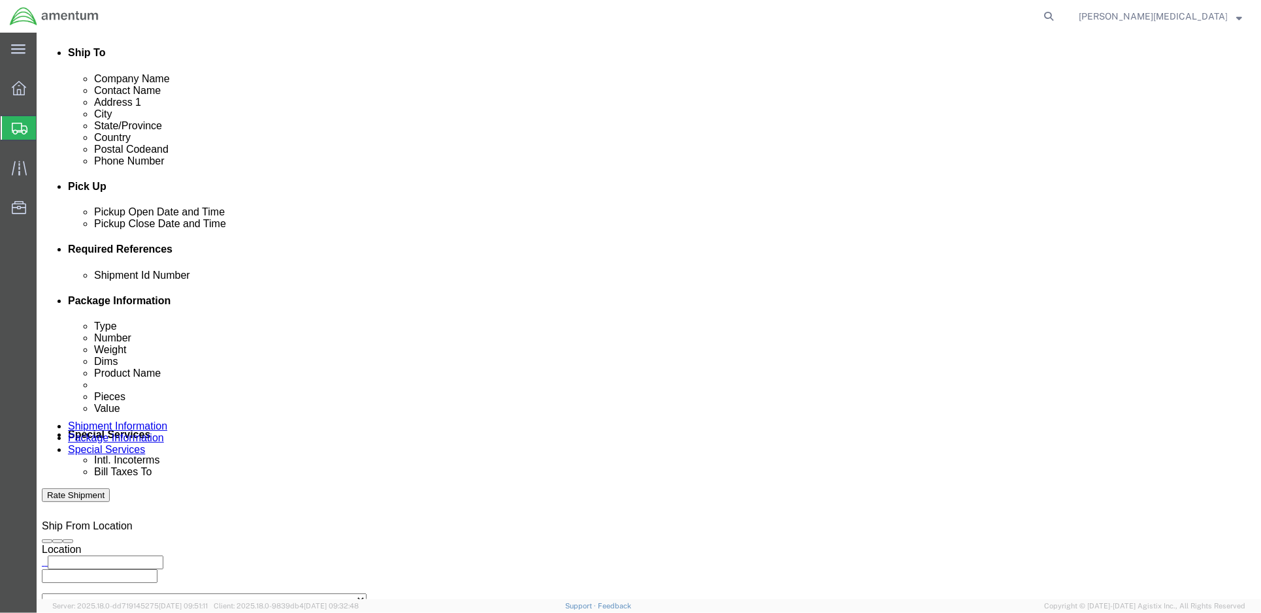
click button "Rate Shipment"
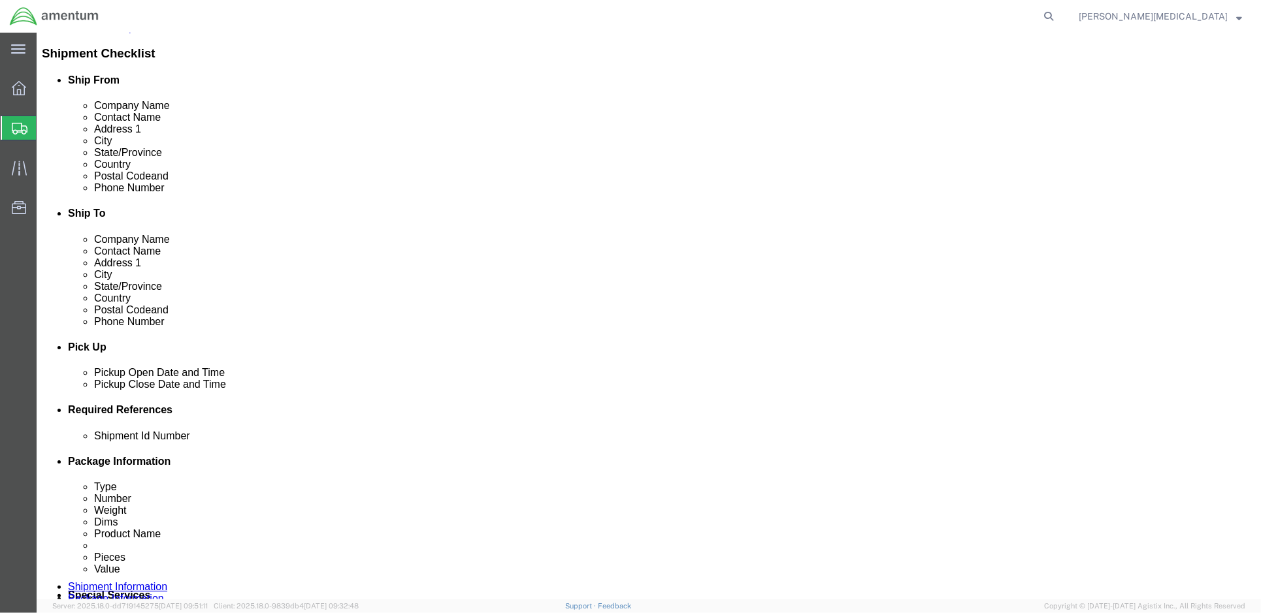
scroll to position [87, 0]
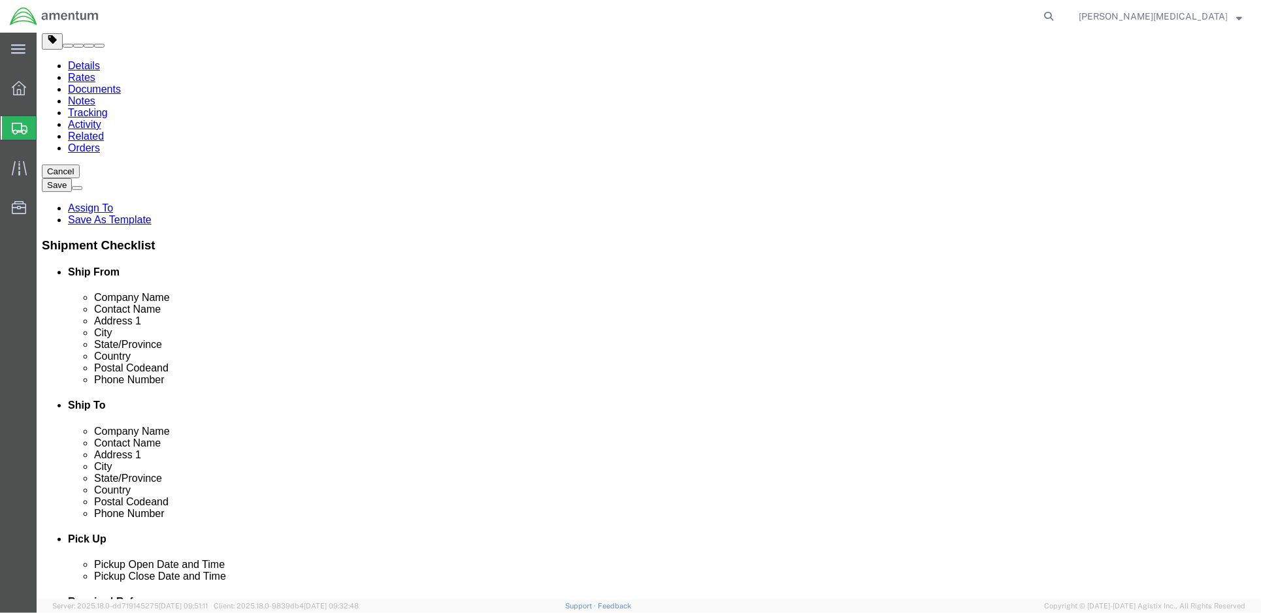
click select "Select 1 Day 2 Day 3-5 Day Economy 5+ Day"
click div "Shipment Notification"
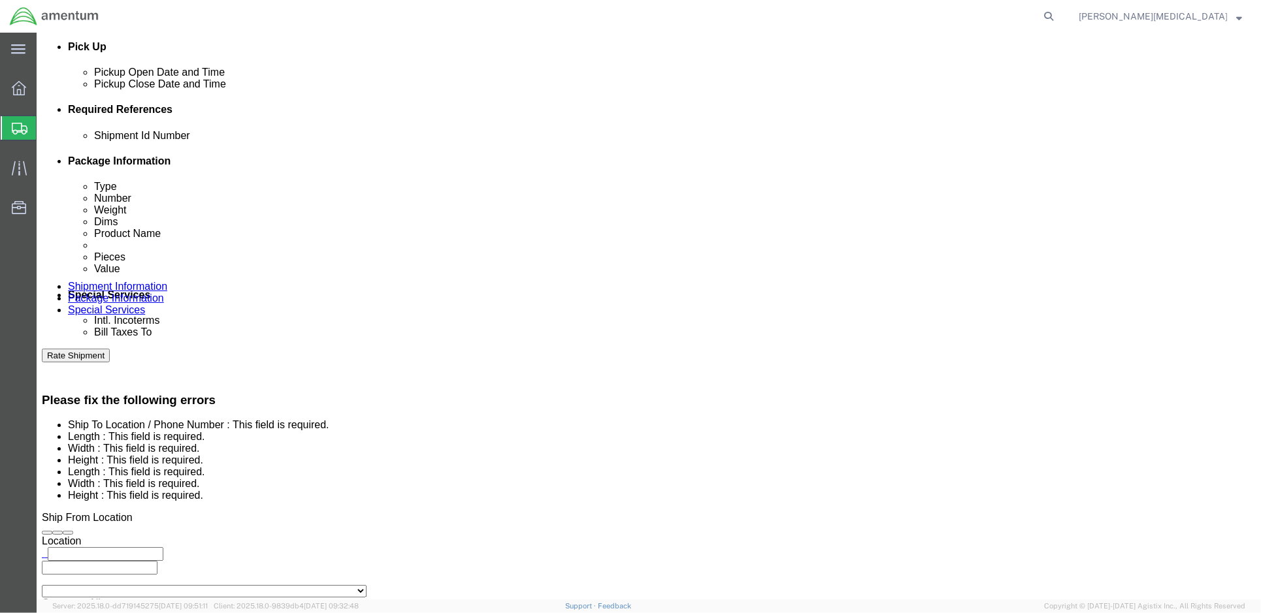
scroll to position [580, 0]
click input "text"
click div "Location Select Select My Profile Location [PHONE_NUMBER] [PHONE_NUMBER] [PHONE…"
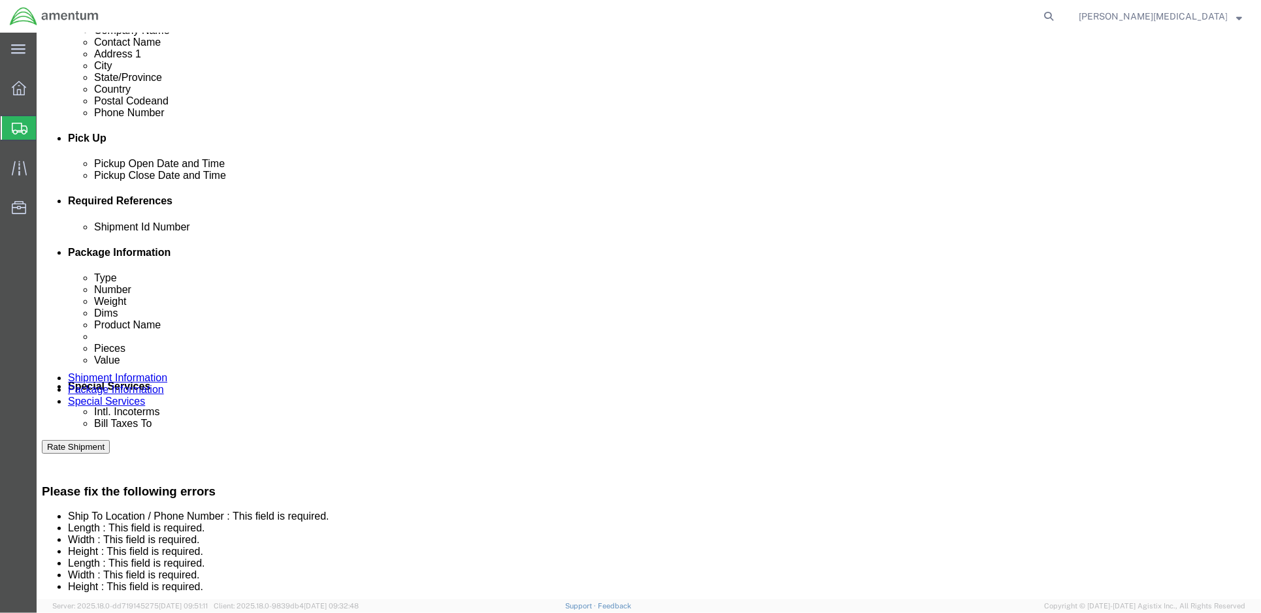
scroll to position [406, 0]
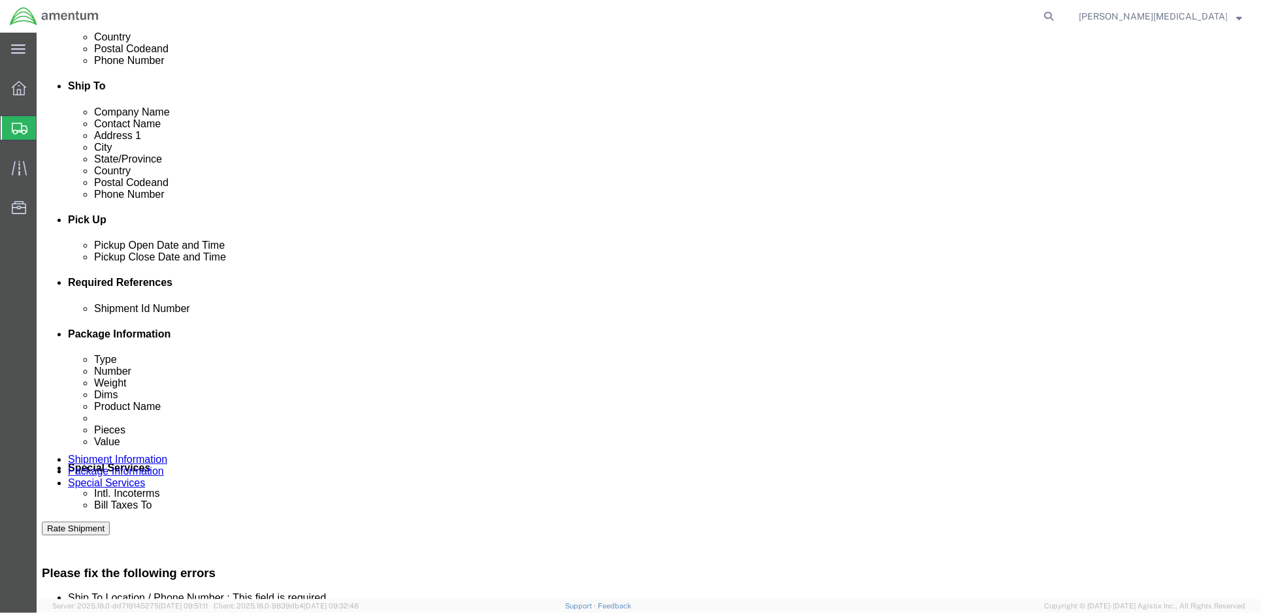
click input "text"
click select "Select [GEOGRAPHIC_DATA] [GEOGRAPHIC_DATA] [GEOGRAPHIC_DATA] [GEOGRAPHIC_DATA] …"
drag, startPoint x: 75, startPoint y: 417, endPoint x: 227, endPoint y: 387, distance: 154.5
click div "Email"
click select "Select"
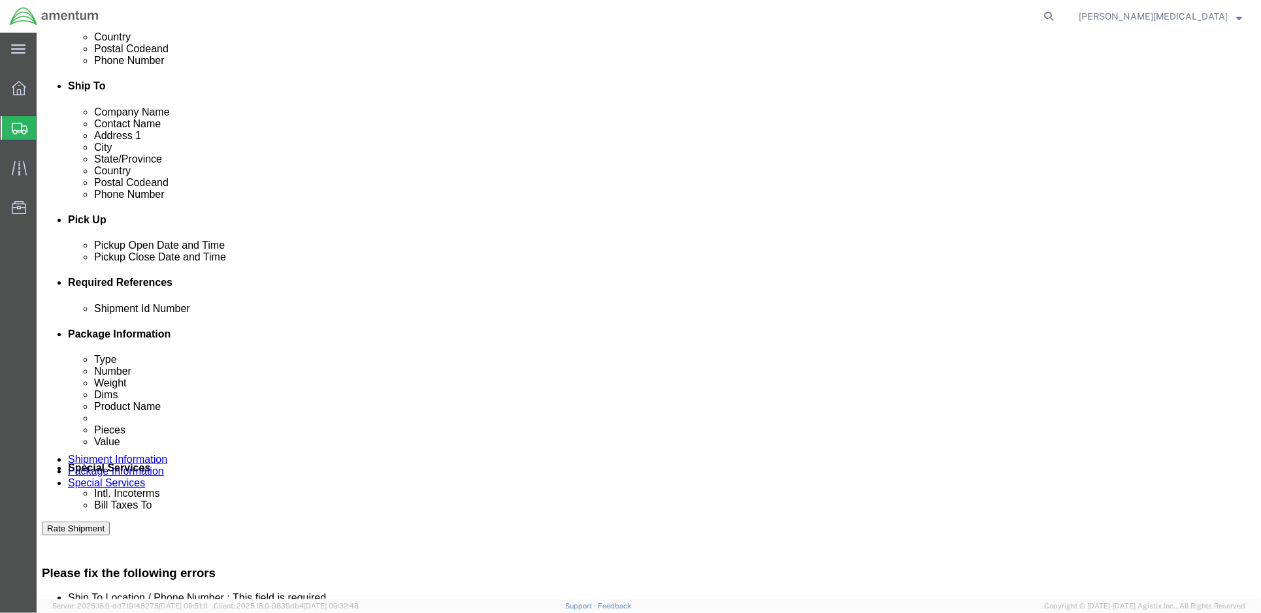
click input "text"
type input "Amentum"
click div "Location Select Select My Profile Location [PHONE_NUMBER] [PHONE_NUMBER] [PHONE…"
click input "text"
click div "Location Select Select My Profile Location [PHONE_NUMBER] [PHONE_NUMBER] [PHONE…"
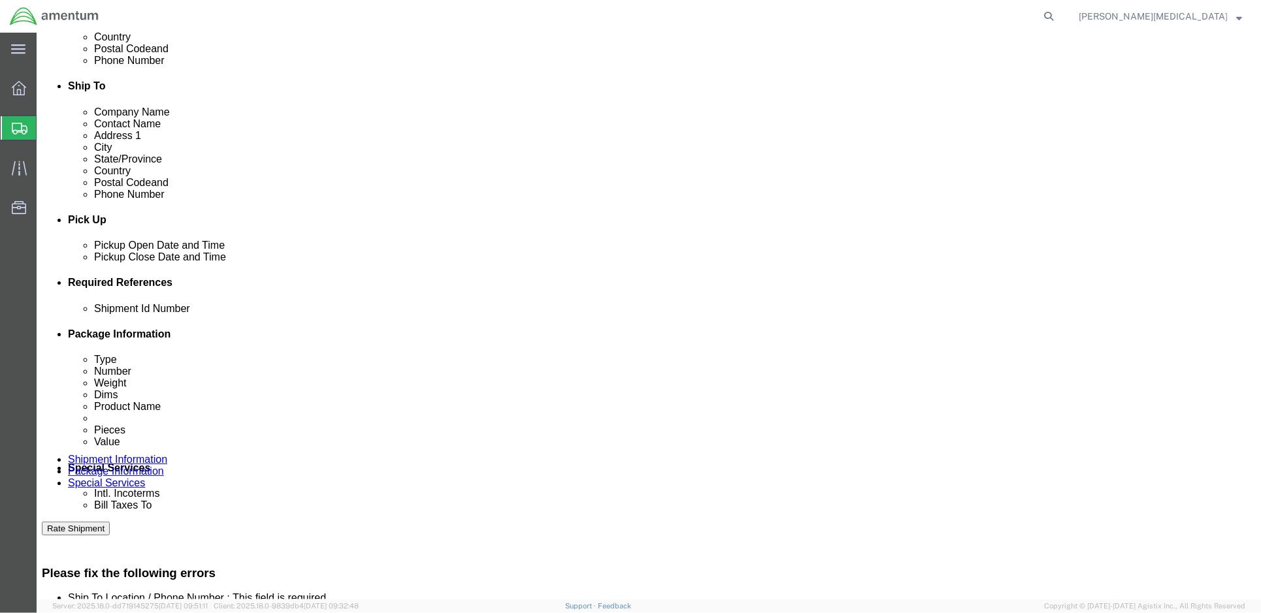
click input "text"
type input "1000 Hal"
click div "Contact Name Phone Number Address 2 City Zip Code Tax Number"
click input "text"
type input "[PERSON_NAME]"
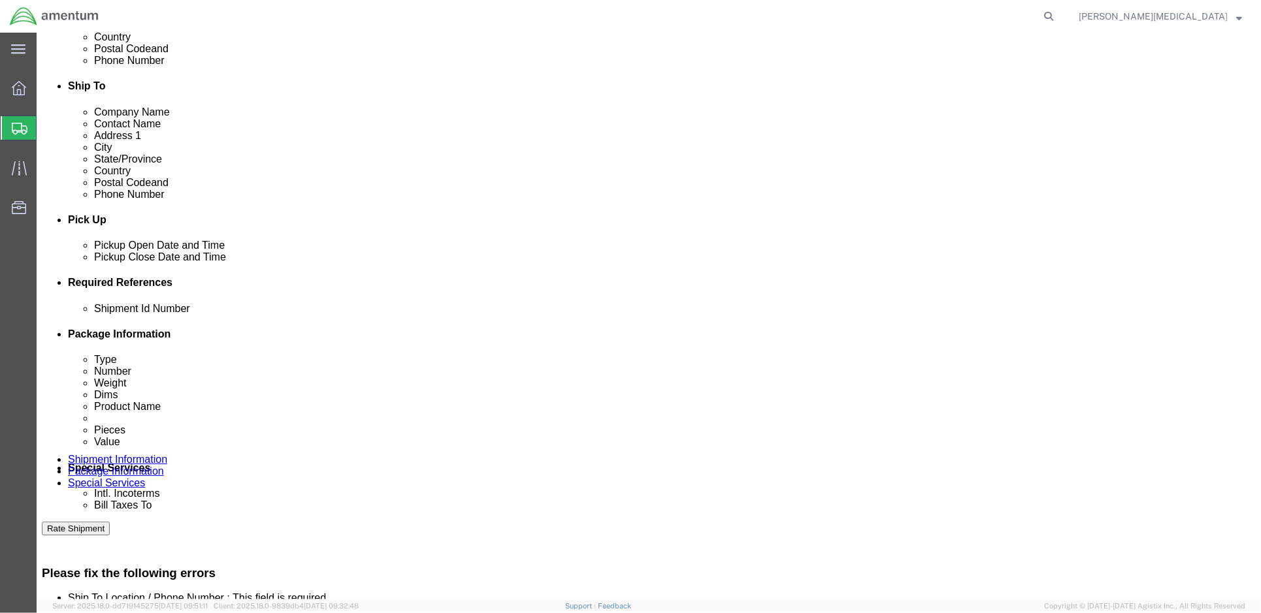
click div "Location Select Select My Profile Location [PHONE_NUMBER] [PHONE_NUMBER] [PHONE…"
click select "Select [GEOGRAPHIC_DATA] [GEOGRAPHIC_DATA] [GEOGRAPHIC_DATA] [GEOGRAPHIC_DATA] …"
click select "Select"
click input "text"
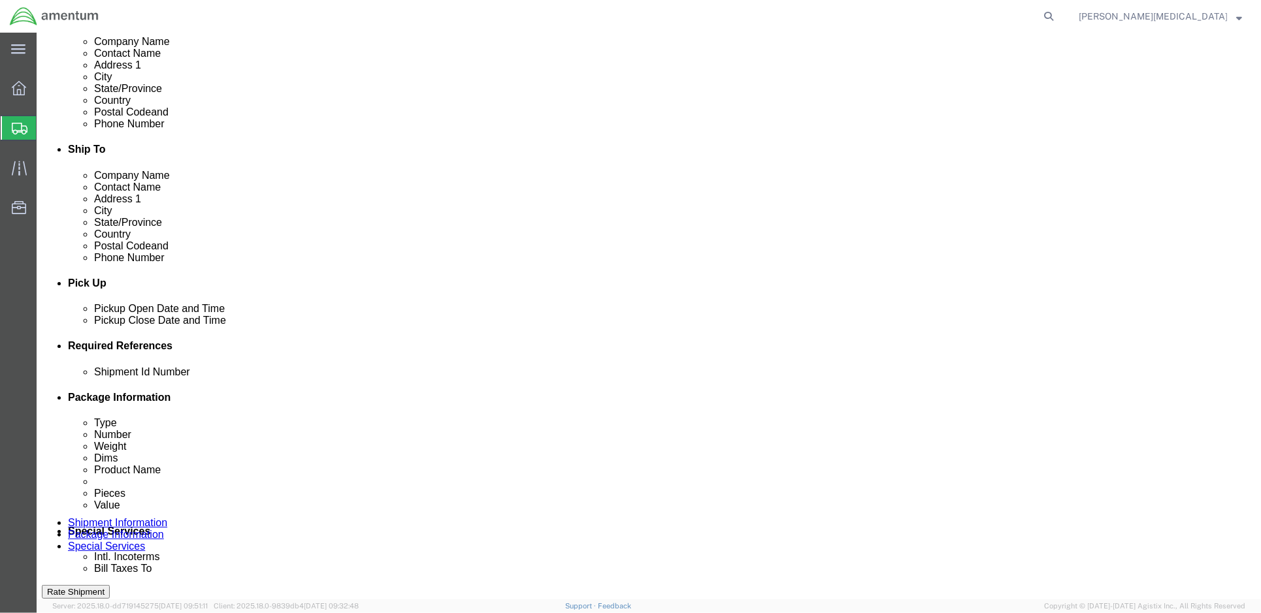
scroll to position [319, 0]
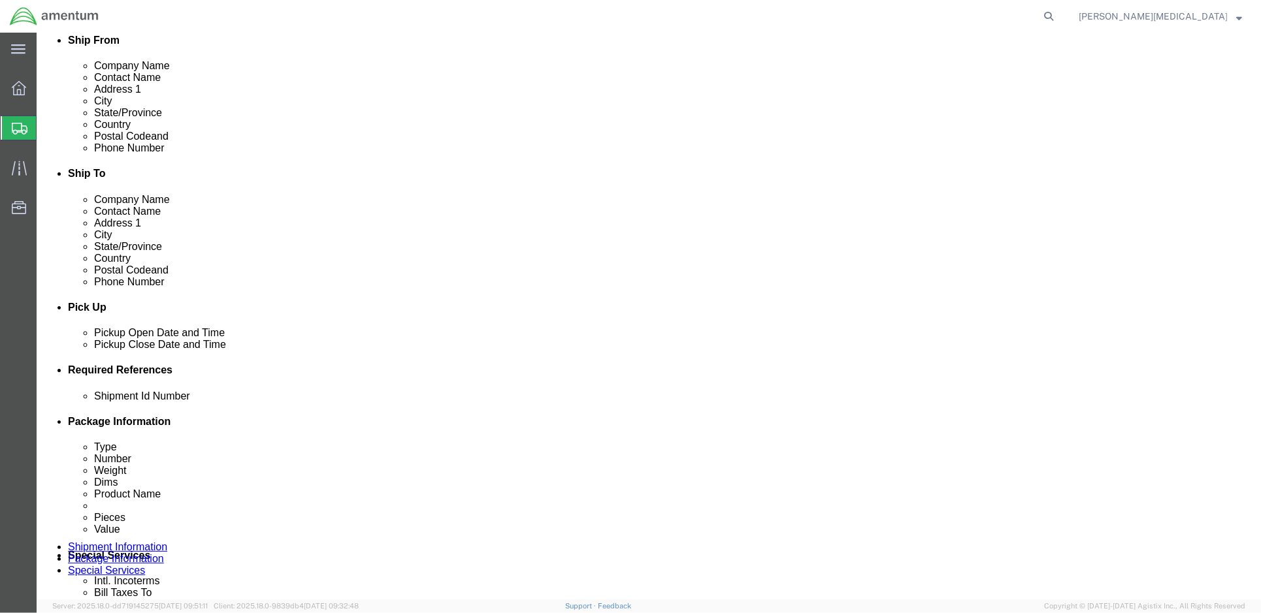
click div
click input "text"
click input "1000 Hal"
click input "1000 [PERSON_NAME]"
type input "[STREET_ADDRESS][PERSON_NAME]"
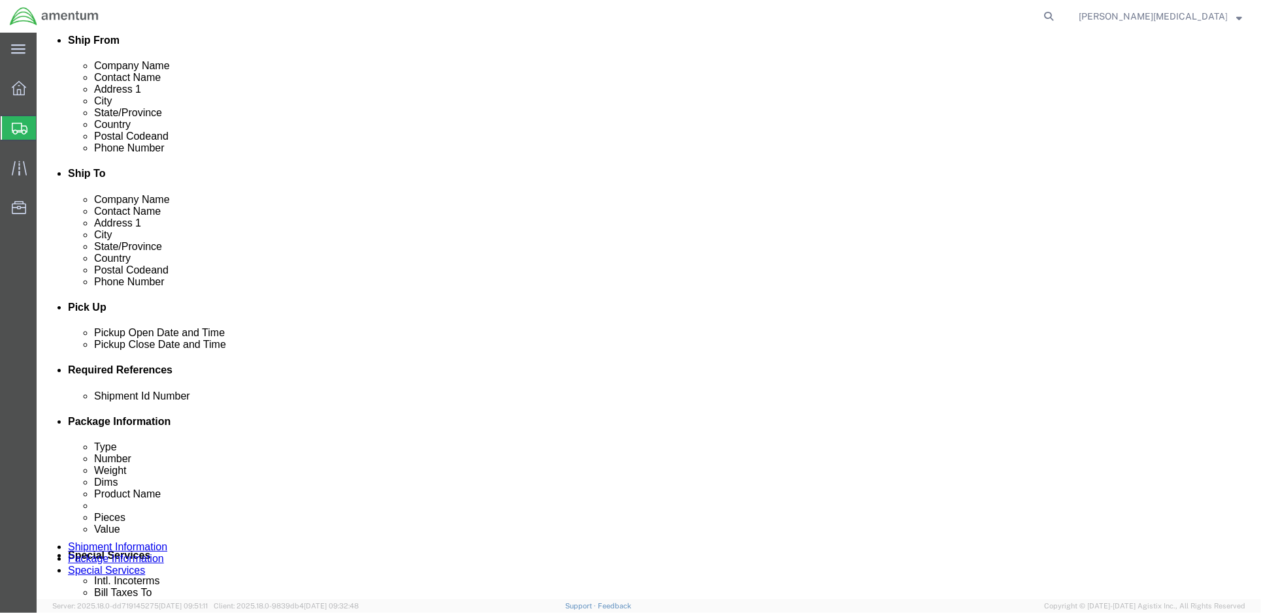
click select "Select [GEOGRAPHIC_DATA] [GEOGRAPHIC_DATA] [GEOGRAPHIC_DATA] [GEOGRAPHIC_DATA] …"
select select "US"
click select "Select [GEOGRAPHIC_DATA] [GEOGRAPHIC_DATA] [GEOGRAPHIC_DATA] [GEOGRAPHIC_DATA] …"
click input "text"
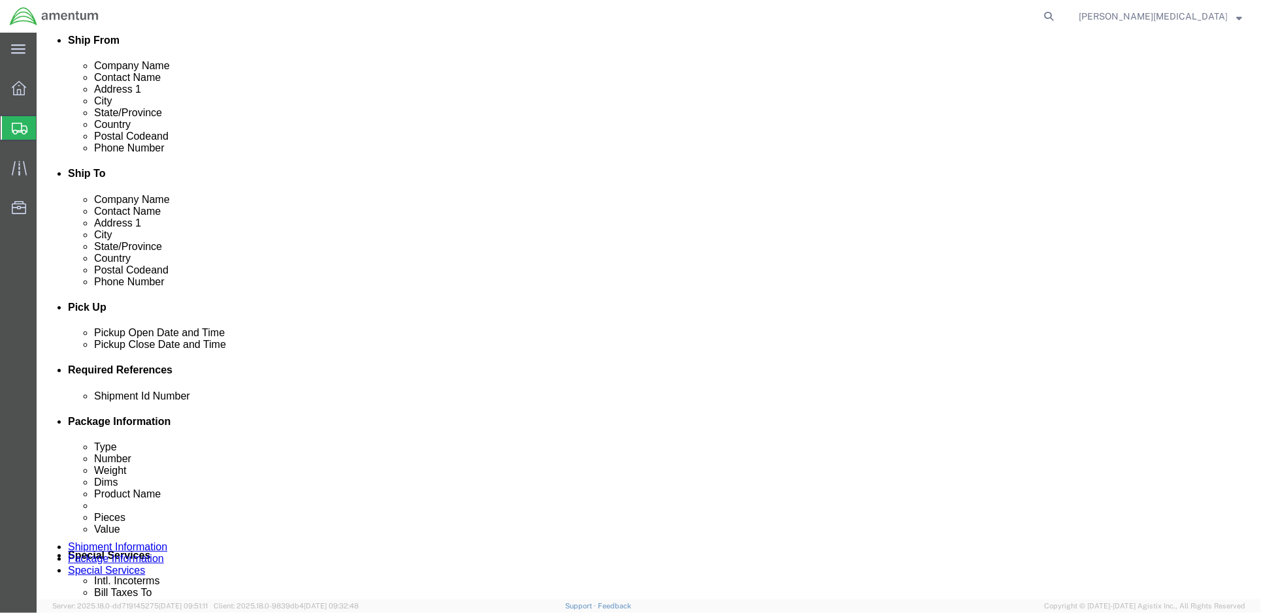
type input "al"
select select "GA"
click div "Tax Number"
click input "text"
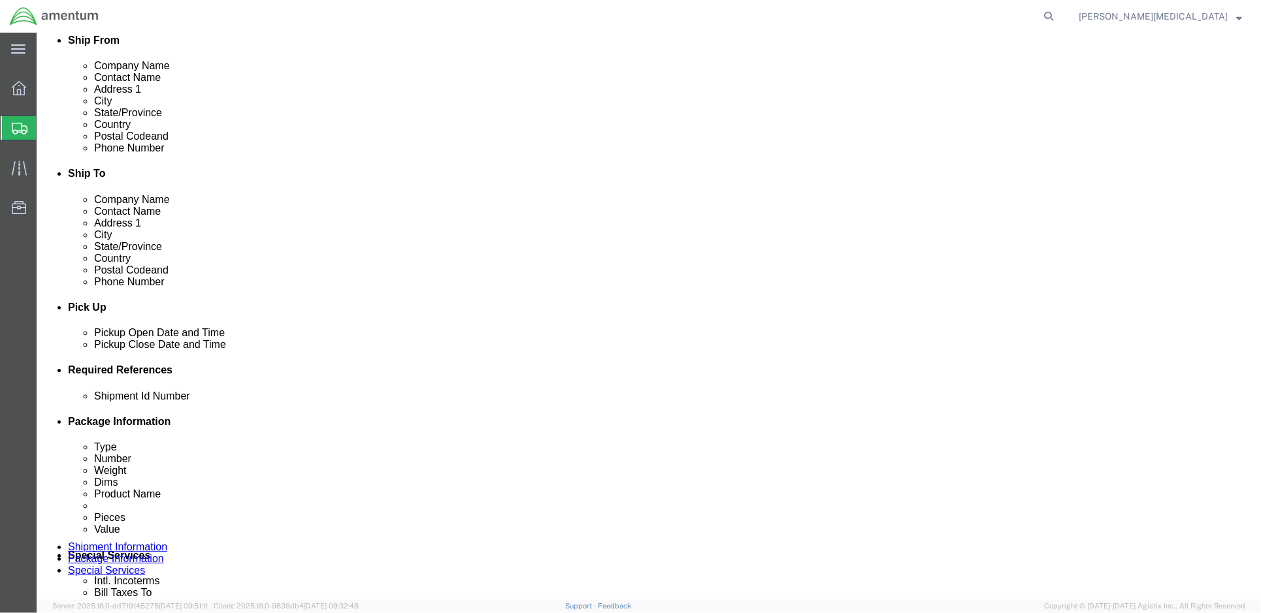
type input "30060"
click input "text"
click div "To Enter Email Address Include shipping documents What documents that would lik…"
click input "text"
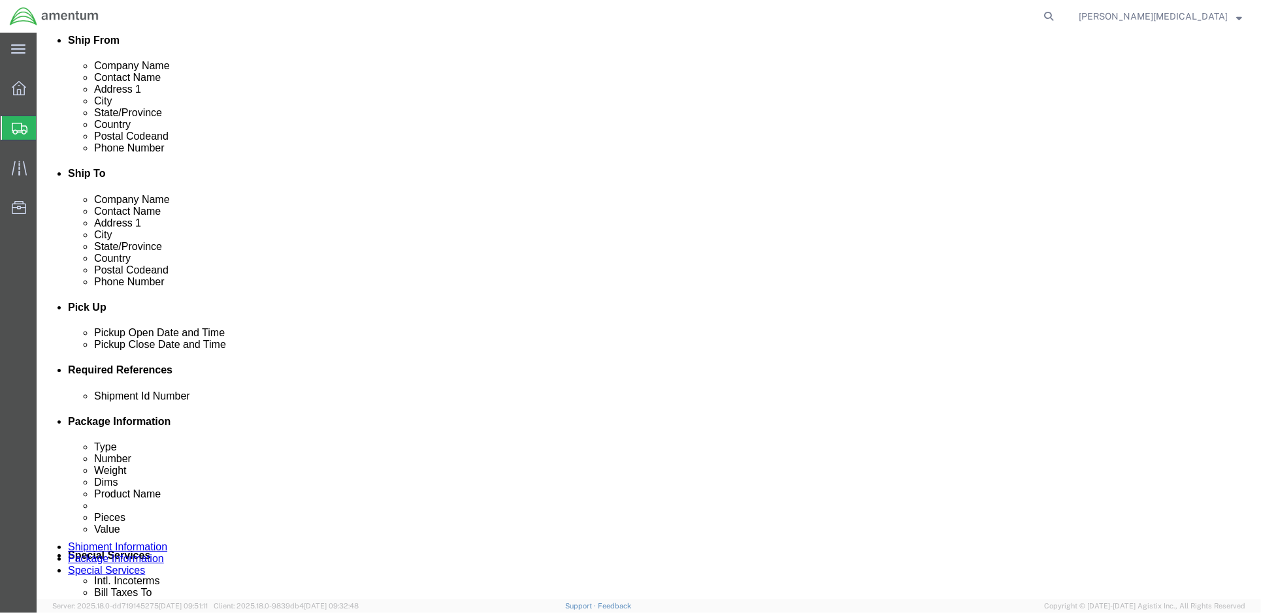
click input "text"
type input "Marietta"
click input "text"
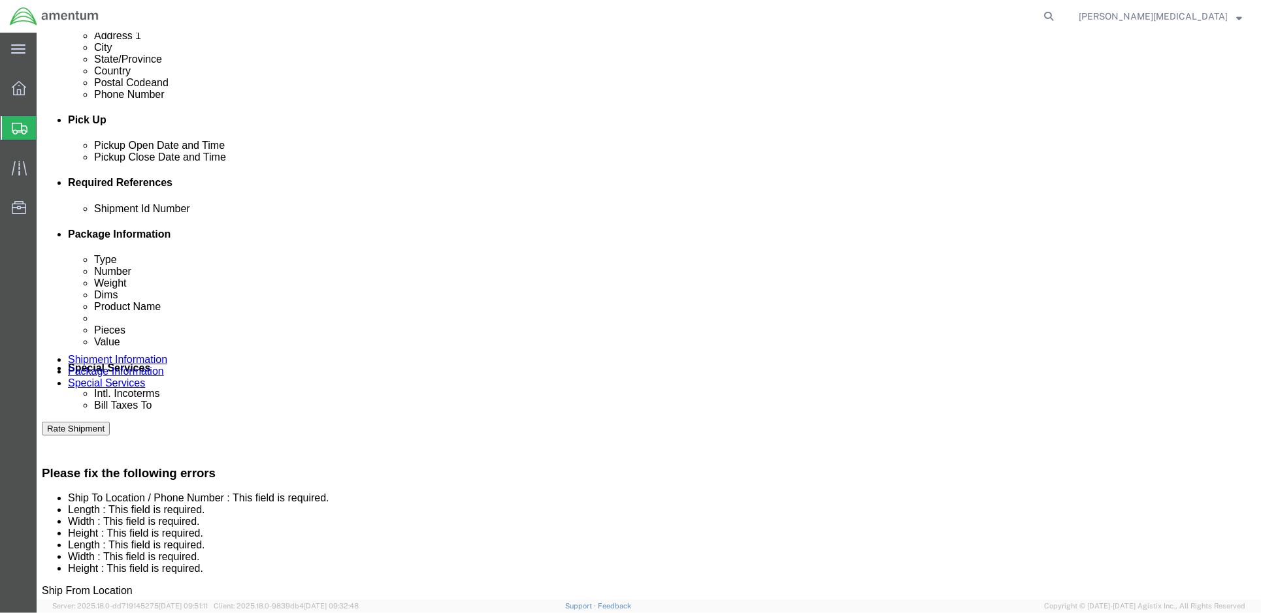
scroll to position [406, 0]
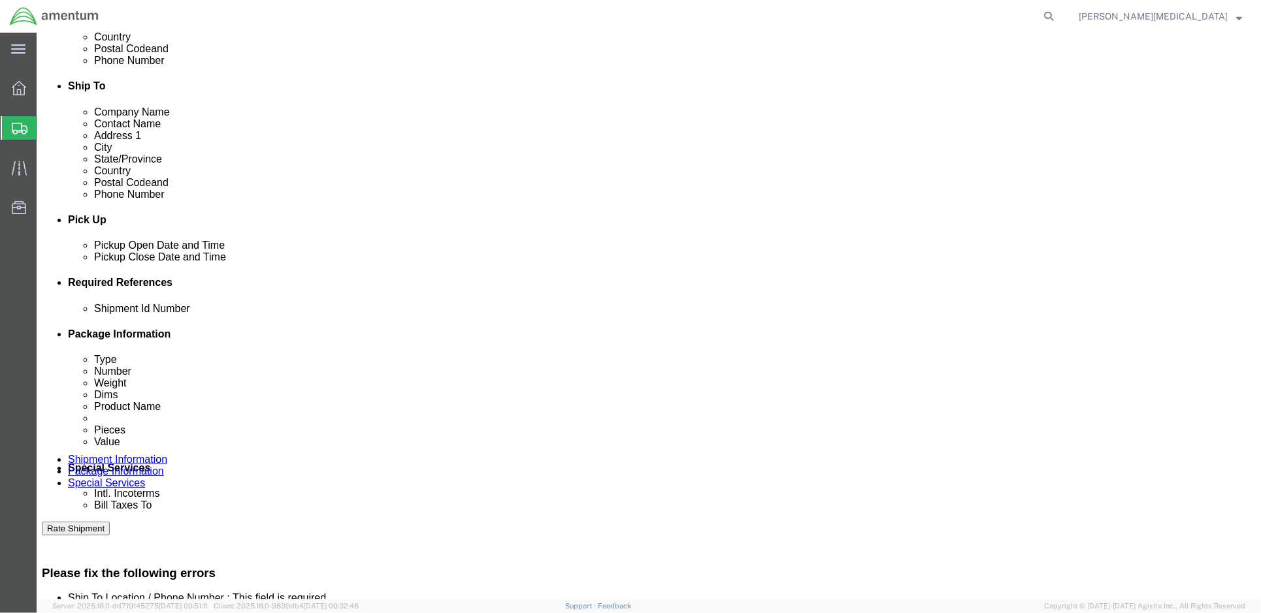
click input "text"
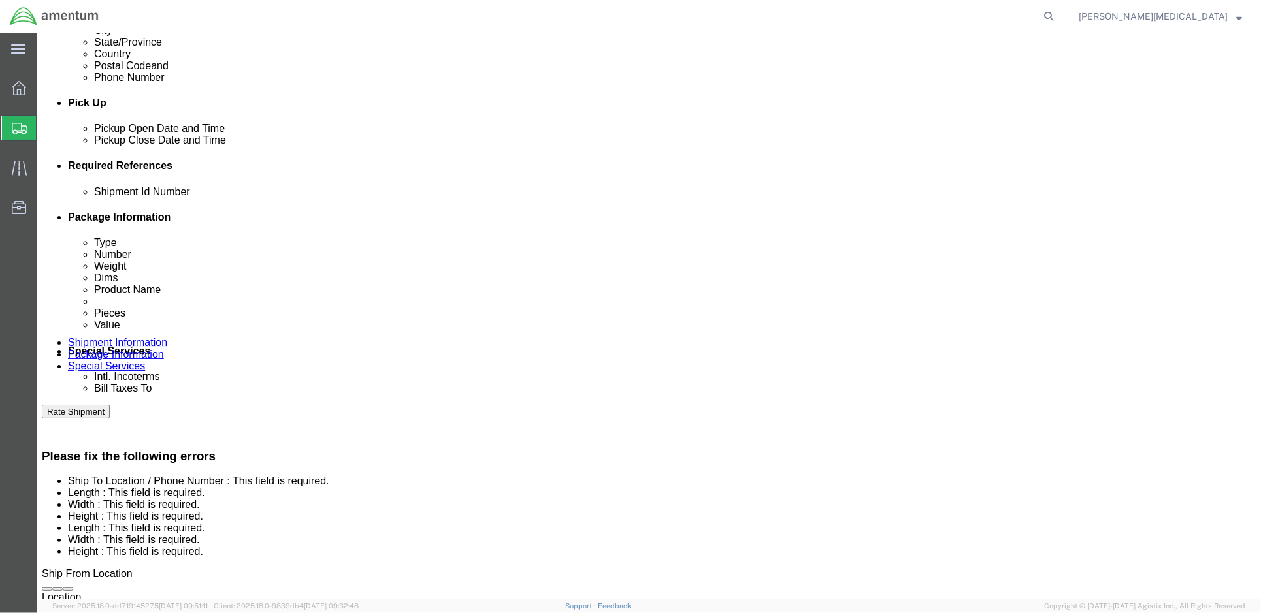
scroll to position [580, 0]
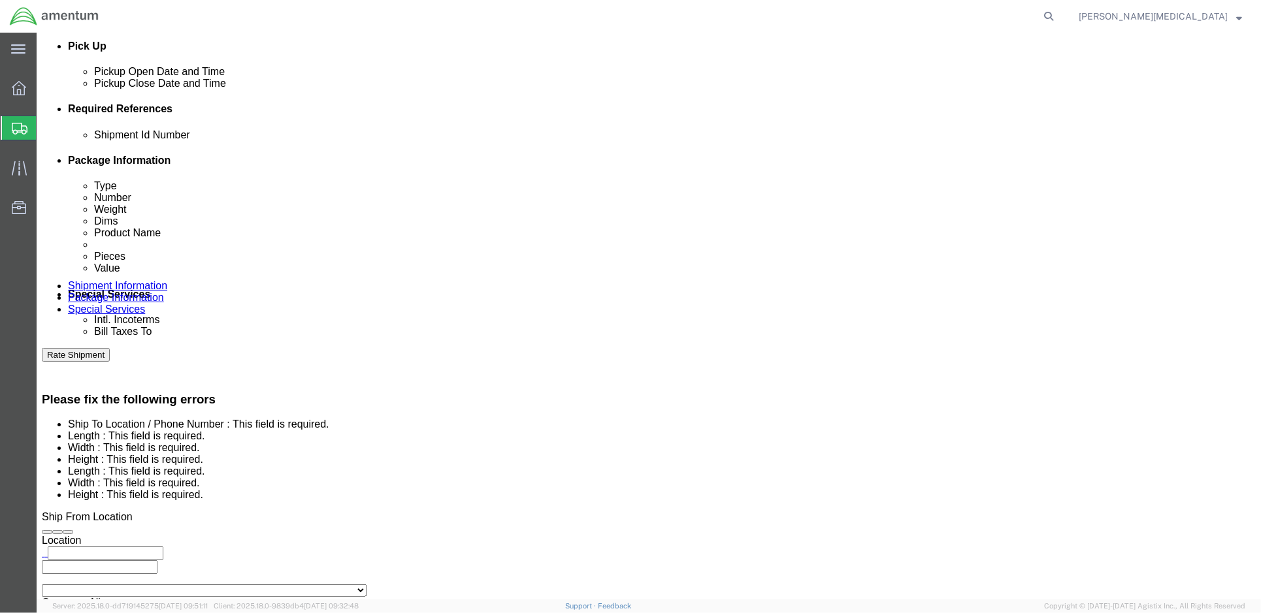
type input "[PERSON_NAME][EMAIL_ADDRESS][DOMAIN_NAME]"
click link "Documents"
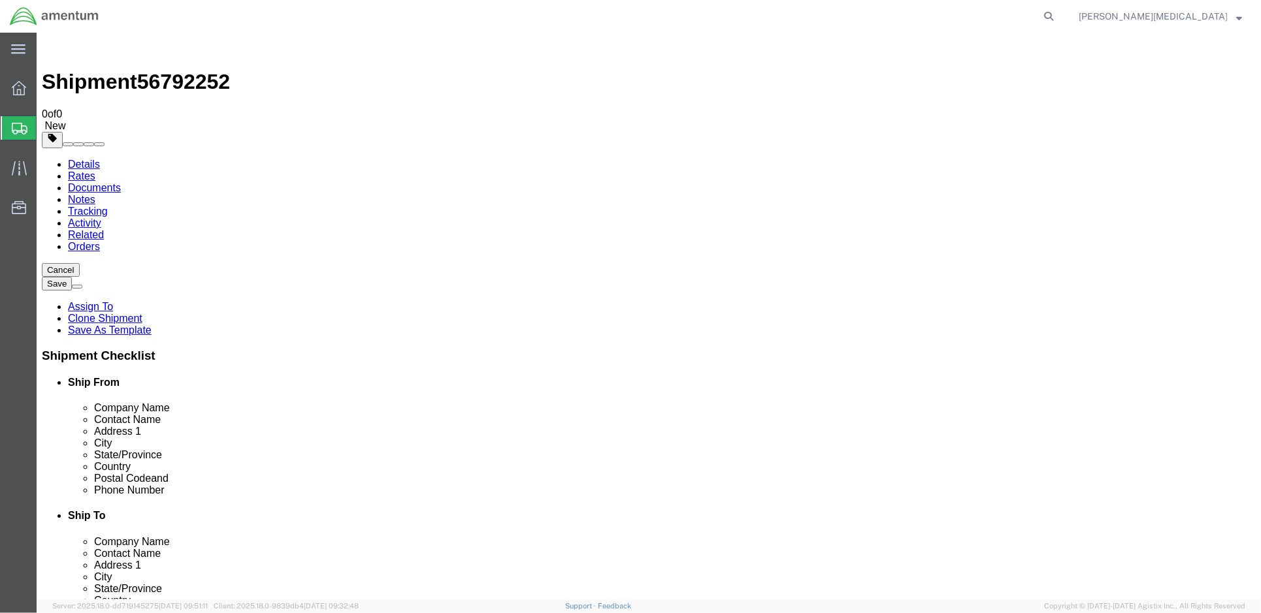
click at [95, 170] on link "Rates" at bounding box center [80, 175] width 27 height 11
click at [95, 193] on link "Notes" at bounding box center [80, 198] width 27 height 11
click at [120, 182] on link "Documents" at bounding box center [93, 187] width 53 height 11
click at [107, 205] on link "Tracking" at bounding box center [87, 210] width 40 height 11
click at [101, 217] on link "Activity" at bounding box center [83, 222] width 33 height 11
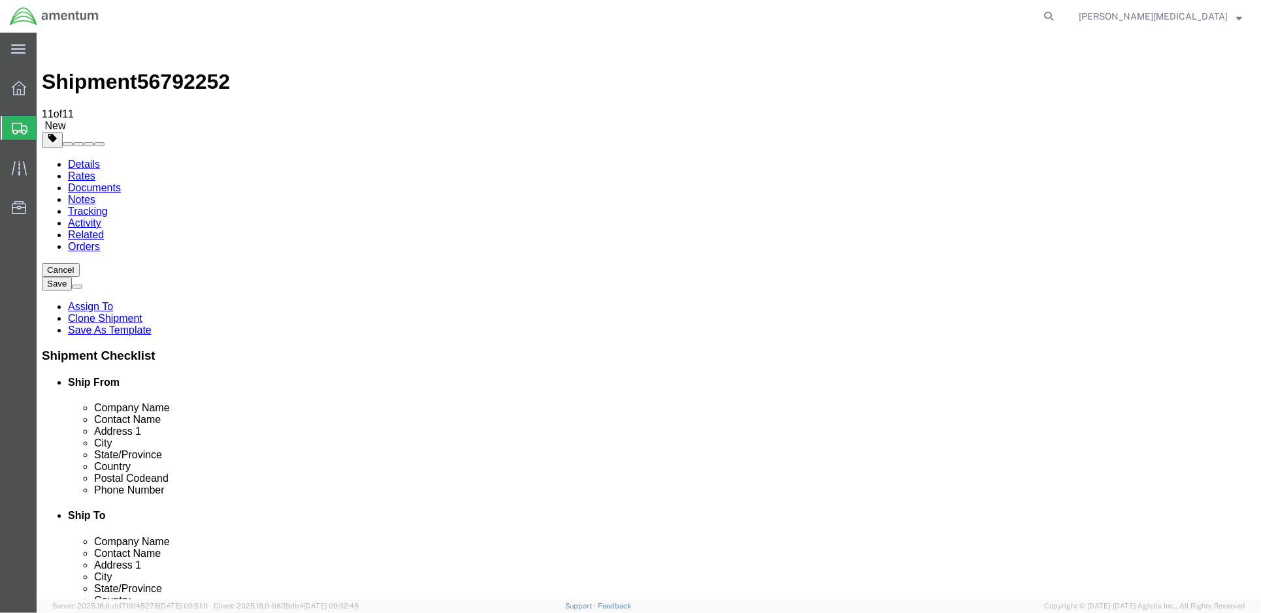
click at [75, 158] on link "Details" at bounding box center [83, 163] width 32 height 11
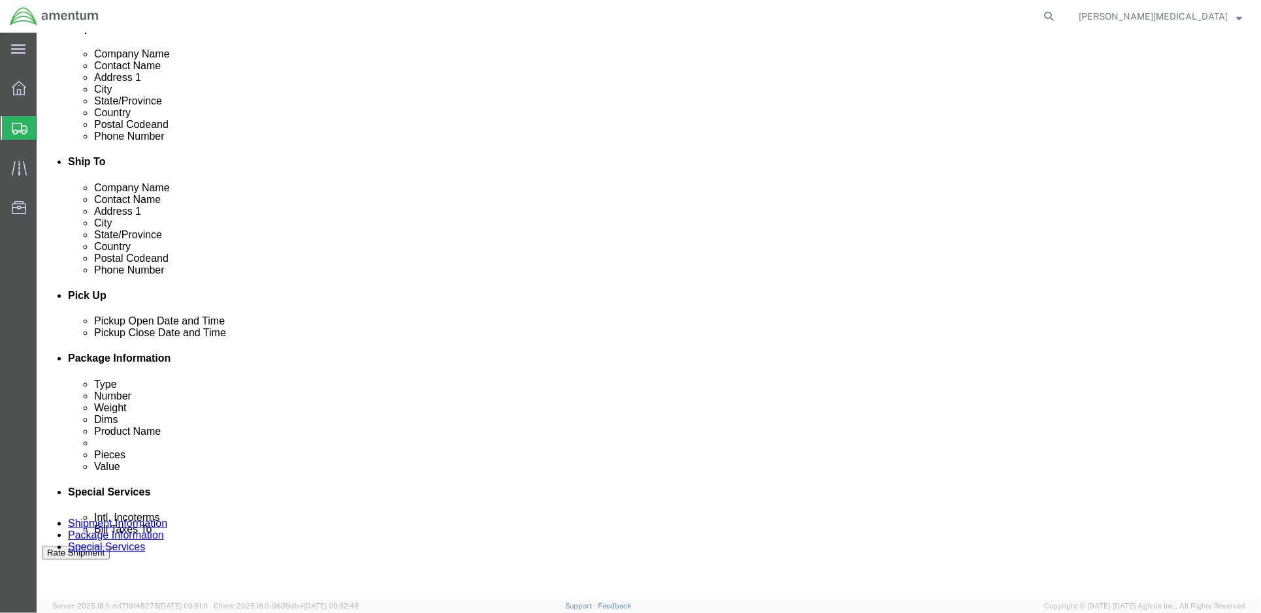
scroll to position [435, 0]
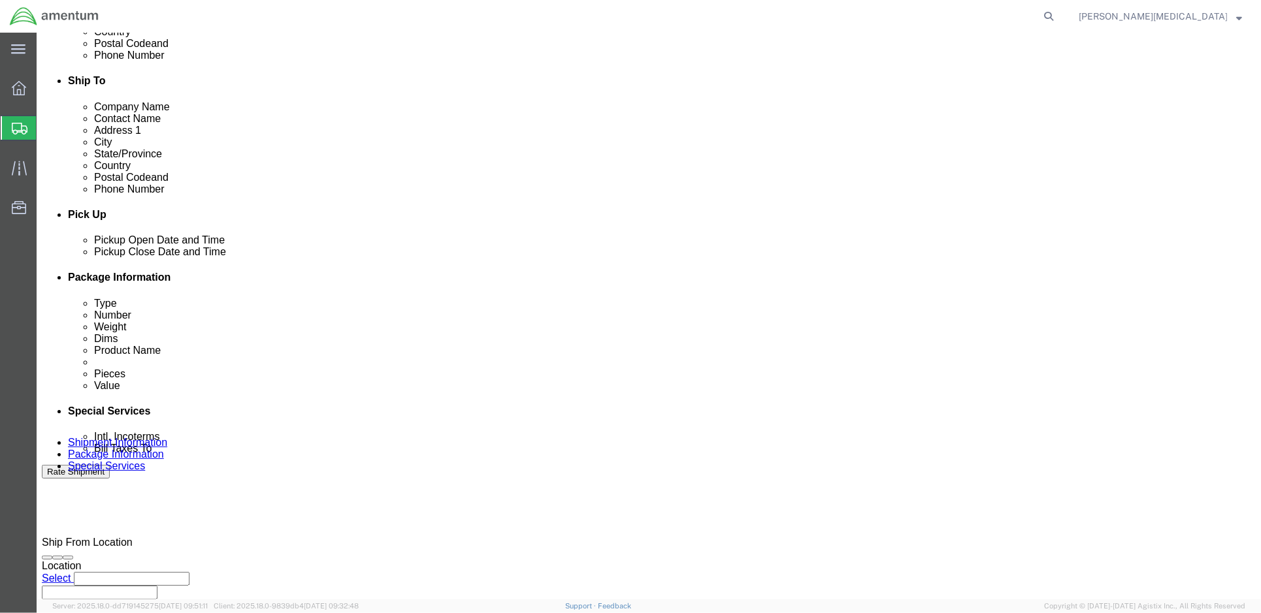
click input "text"
type input "56792252"
click select "Select Account Type Activity ID Airline Appointment Number ASN Batch Request # …"
click div "Ship From Location Location Select Select My Profile Location [PHONE_NUMBER] [P…"
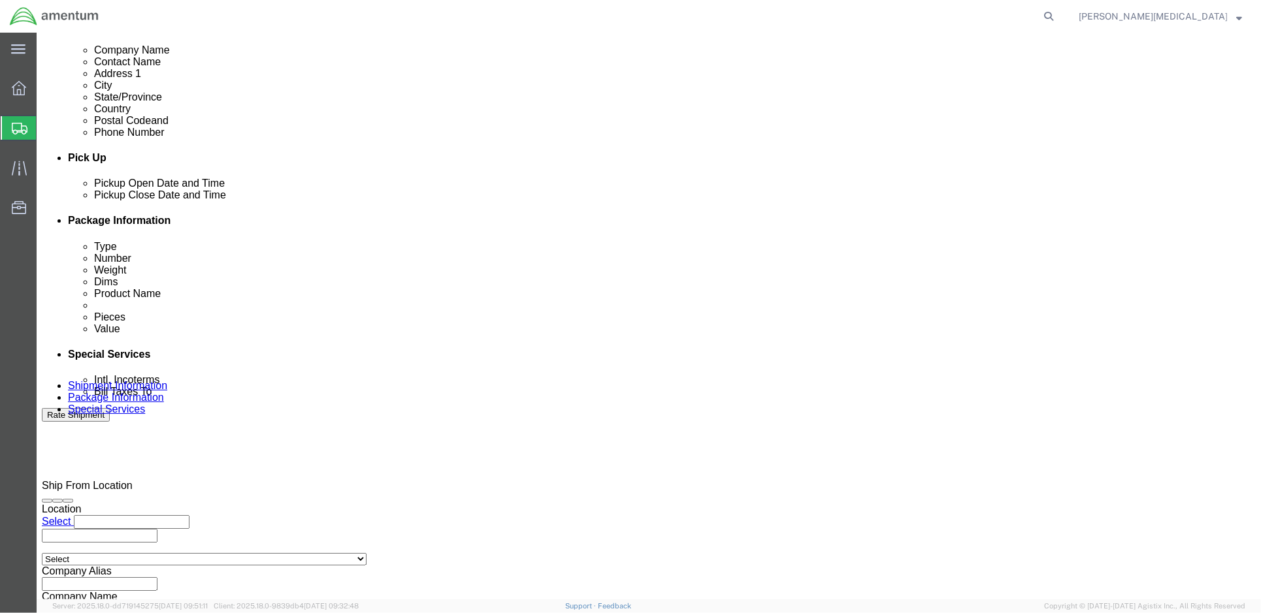
scroll to position [604, 0]
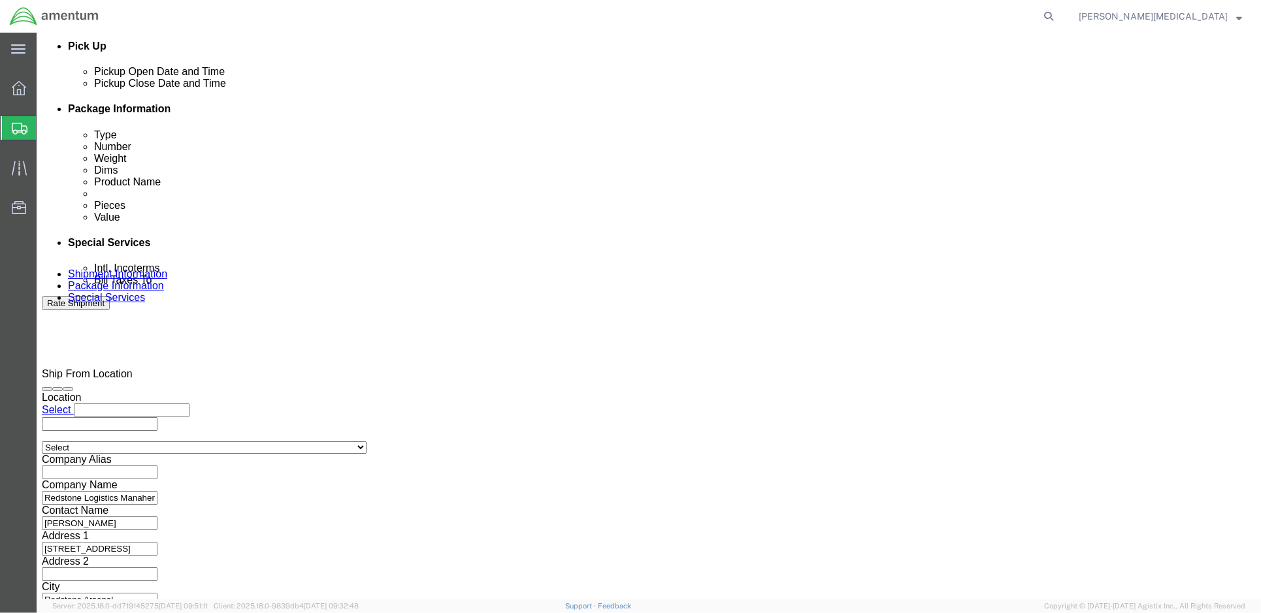
click input "text"
click button "Continue"
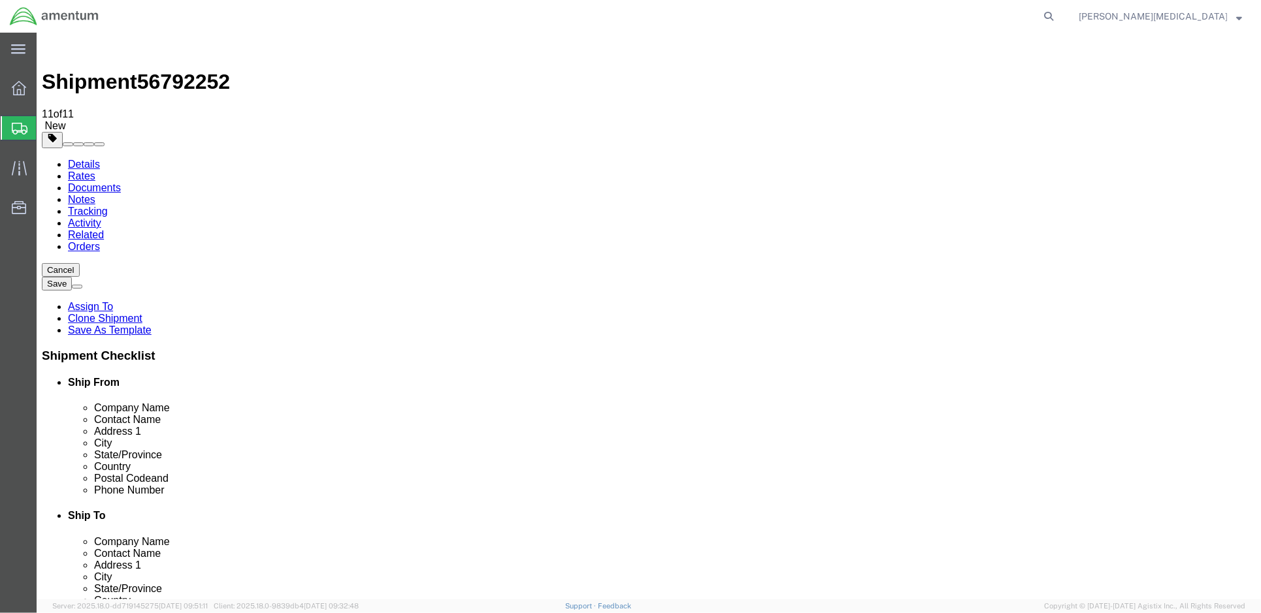
click input "text"
type input "40"
click input "text"
type input "79"
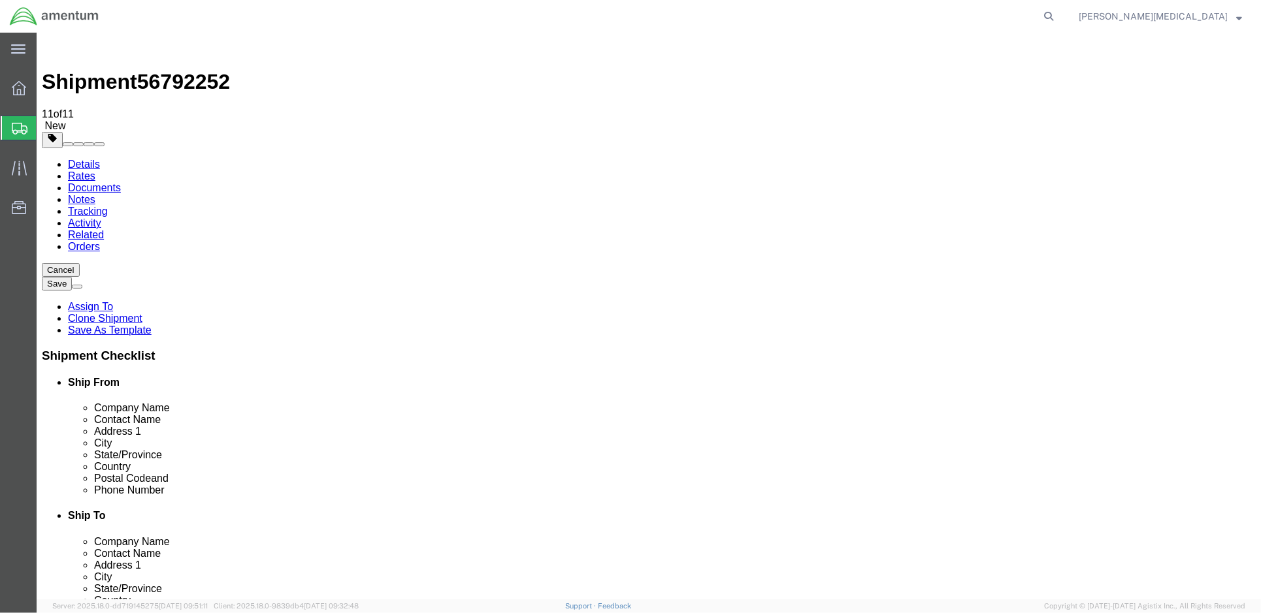
click input "text"
type input "79"
click input "text"
type input "40"
click input "text"
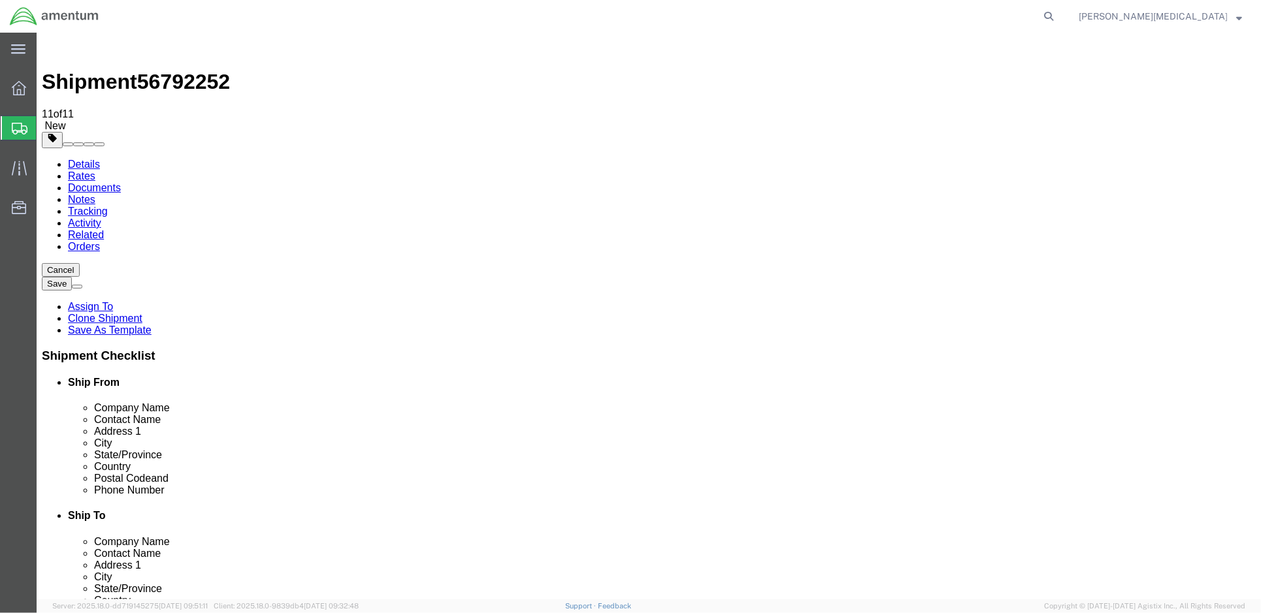
type input "79"
click input "text"
type input "79"
click button "Continue"
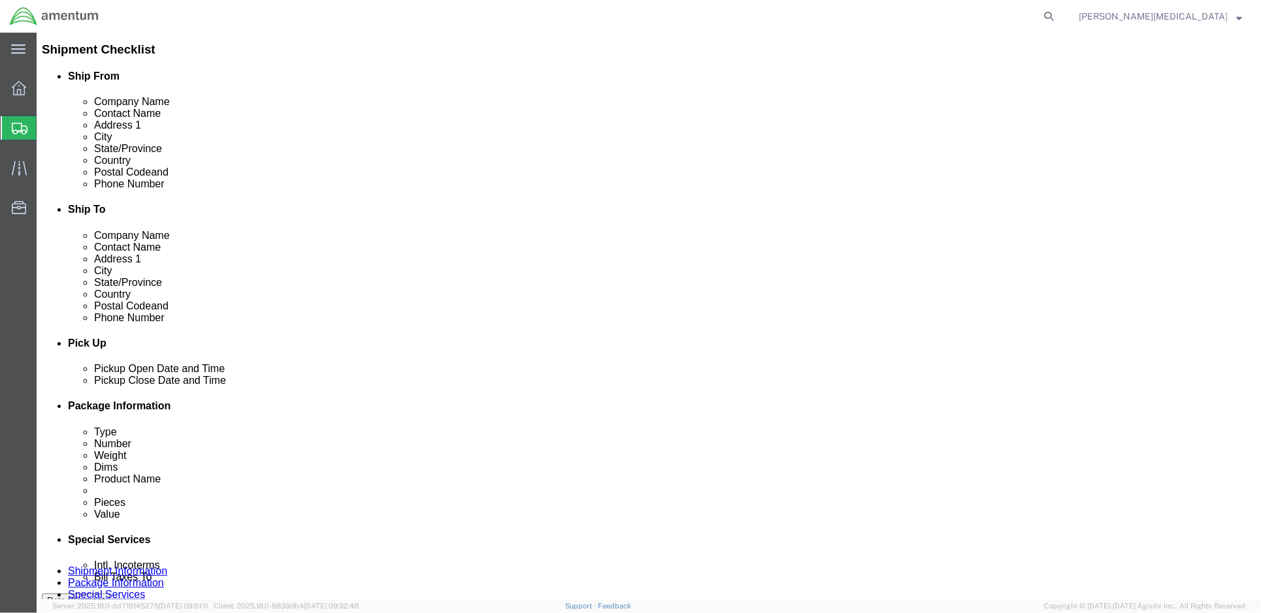
scroll to position [348, 0]
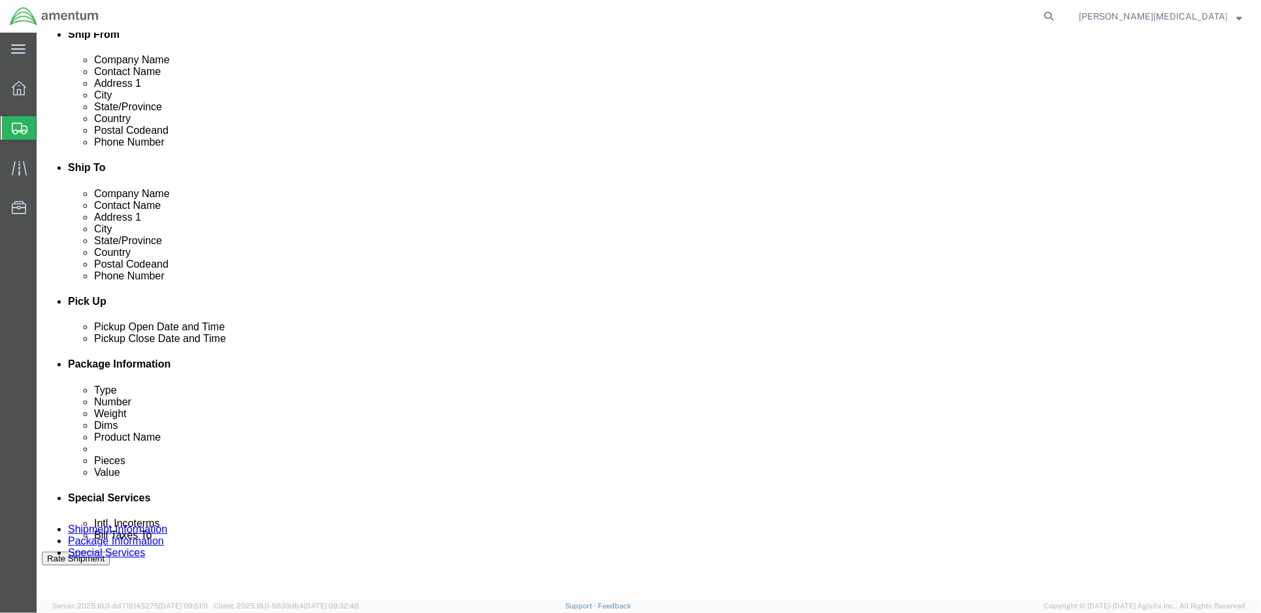
click button "Rate Shipment"
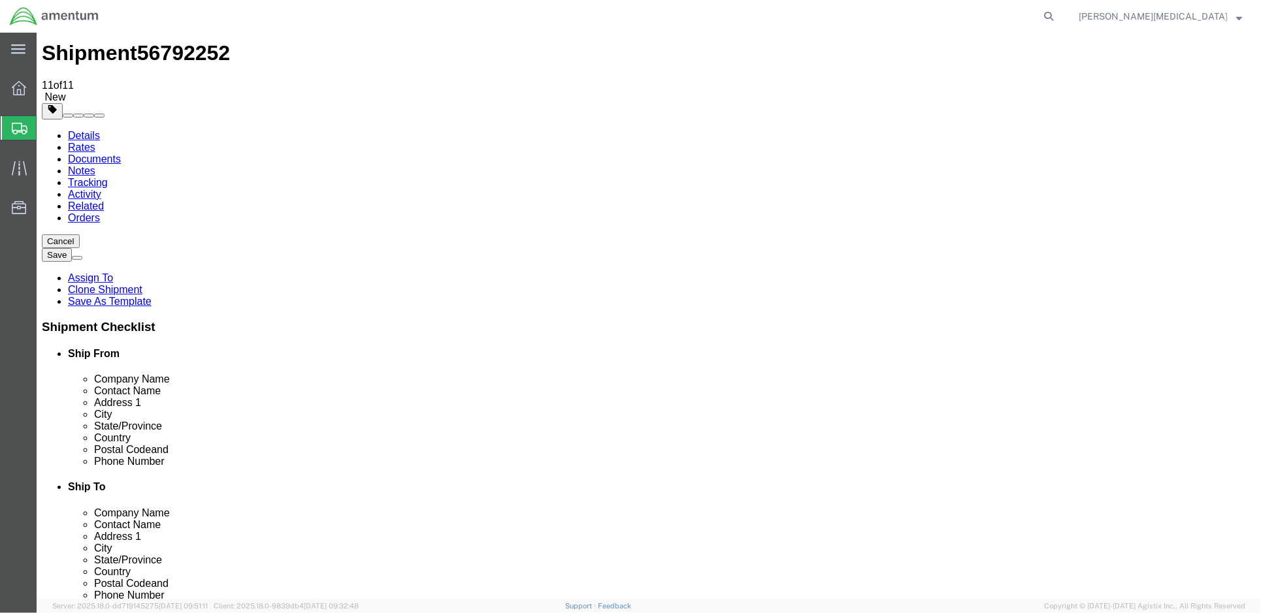
scroll to position [0, 0]
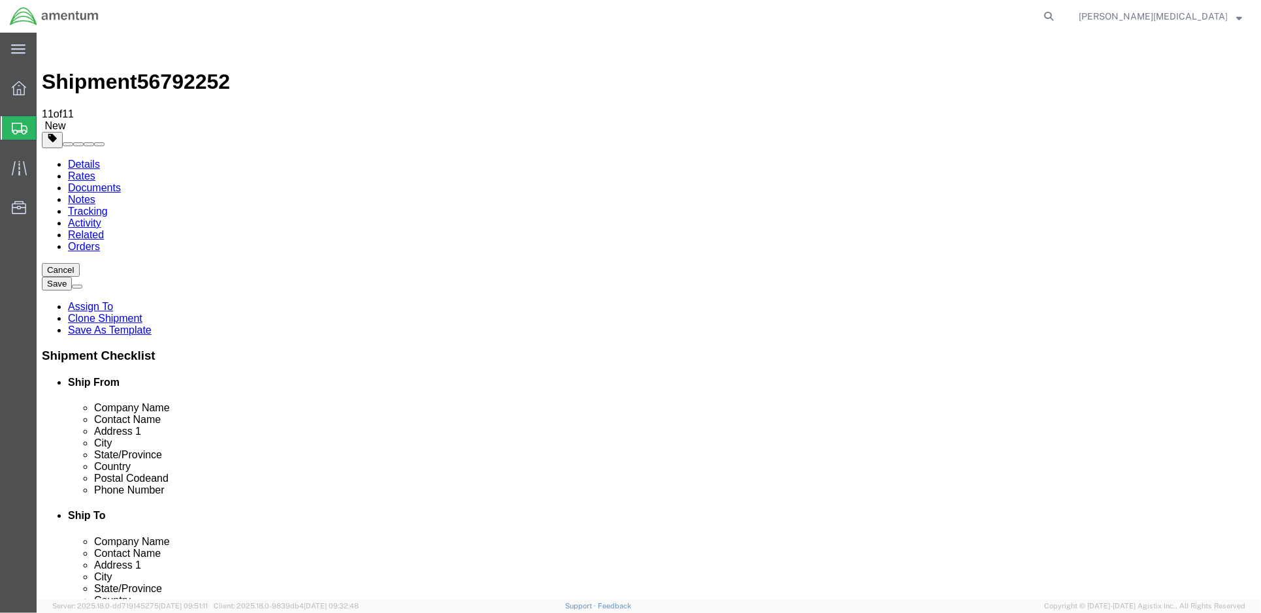
click link "Documents"
click at [95, 170] on link "Rates" at bounding box center [80, 175] width 27 height 11
click at [87, 158] on link "Details" at bounding box center [83, 163] width 32 height 11
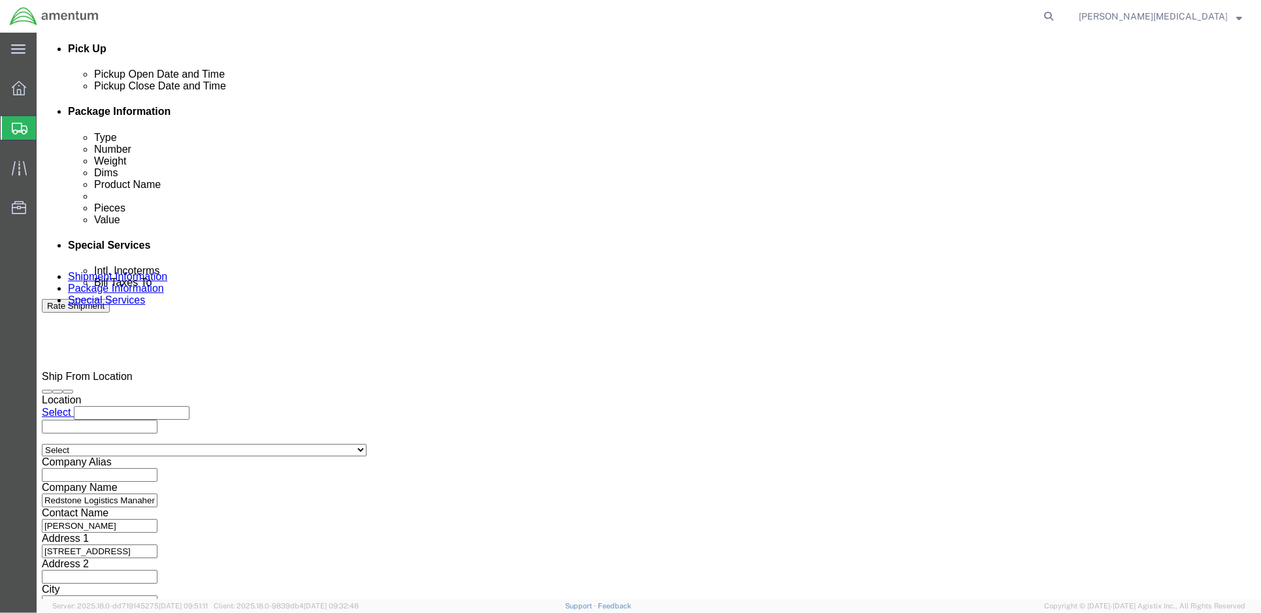
scroll to position [604, 0]
click button "Continue"
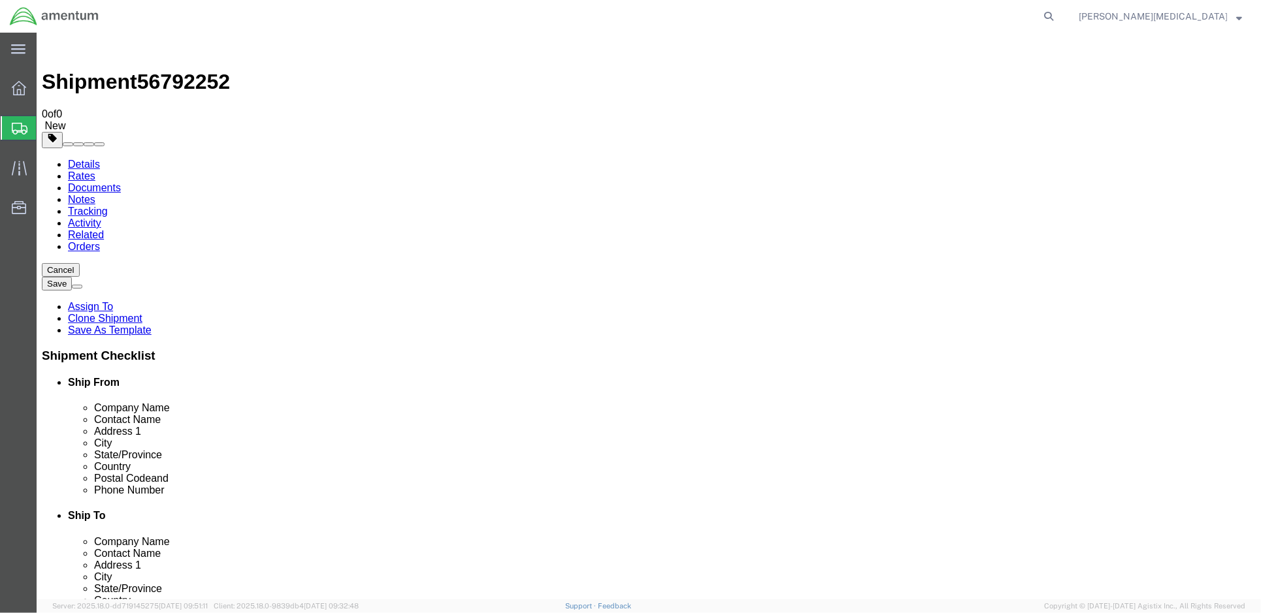
click link "Details"
click input "text"
type input "7703170527"
click input "[PERSON_NAME]"
type input "[PERSON_NAME]"
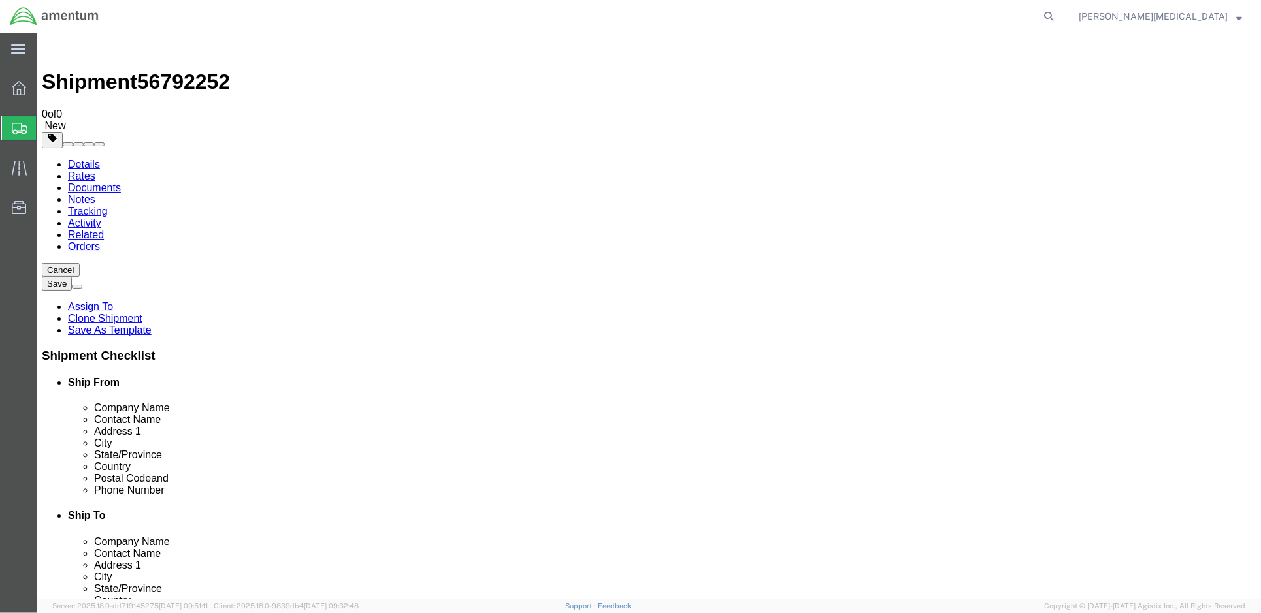
drag, startPoint x: 727, startPoint y: 248, endPoint x: 641, endPoint y: 248, distance: 86.2
click div "Company Name AMENTUM"
type input "78th Aviation Troop Command"
click input "text"
type input "[PERSON_NAME][DOMAIN_NAME][EMAIL_ADDRESS][PERSON_NAME][DOMAIN_NAME]"
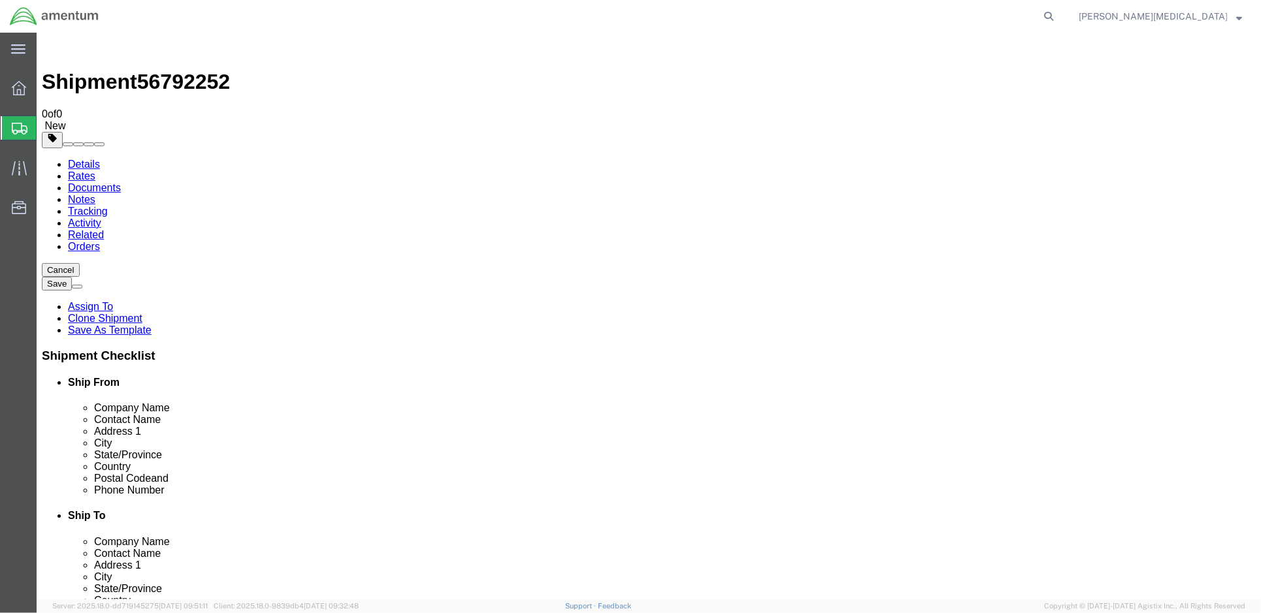
checkbox input "true"
drag, startPoint x: 1073, startPoint y: 540, endPoint x: 1054, endPoint y: 455, distance: 86.9
click div "Cancel Save Assign To Clone Shipment Save As Template Shipment Checklist Ship F…"
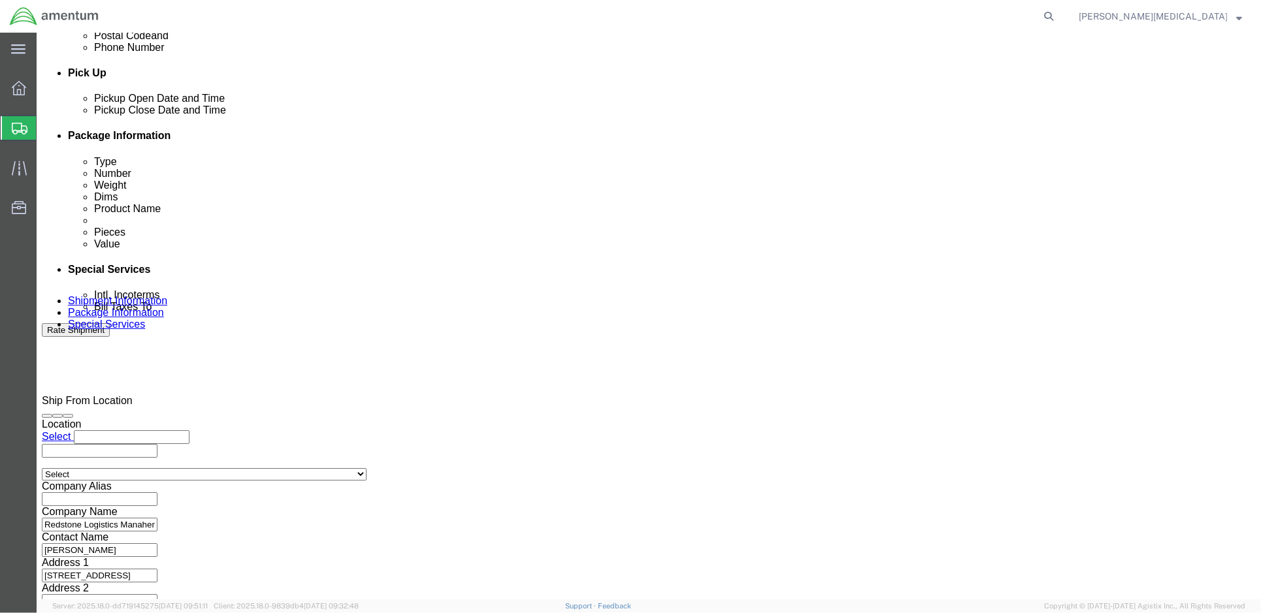
scroll to position [604, 0]
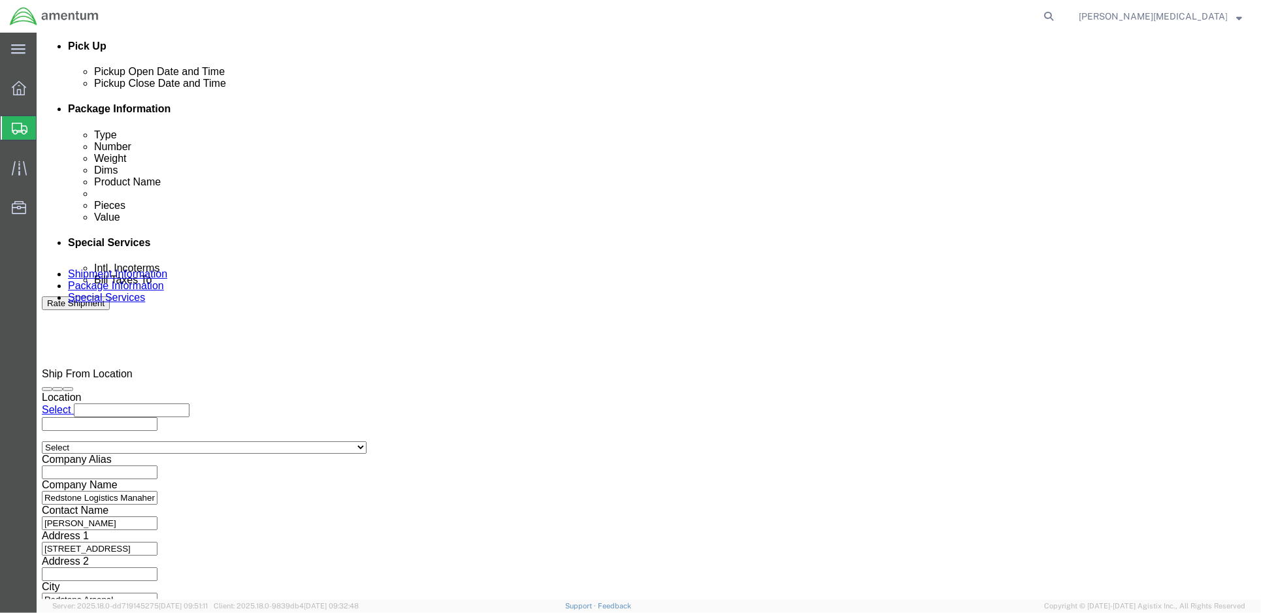
click input "text"
click button "Continue"
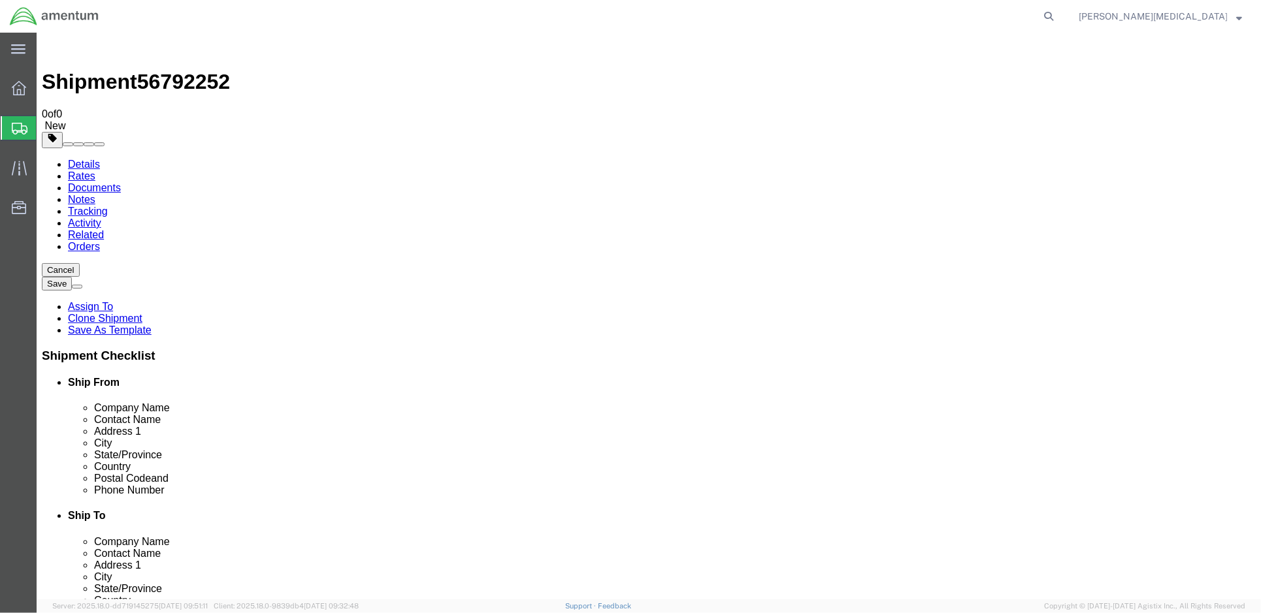
click div "Package Content # 1 1 x Your Packaging Package Type Select Bale(s) Basket(s) Bo…"
click span "button"
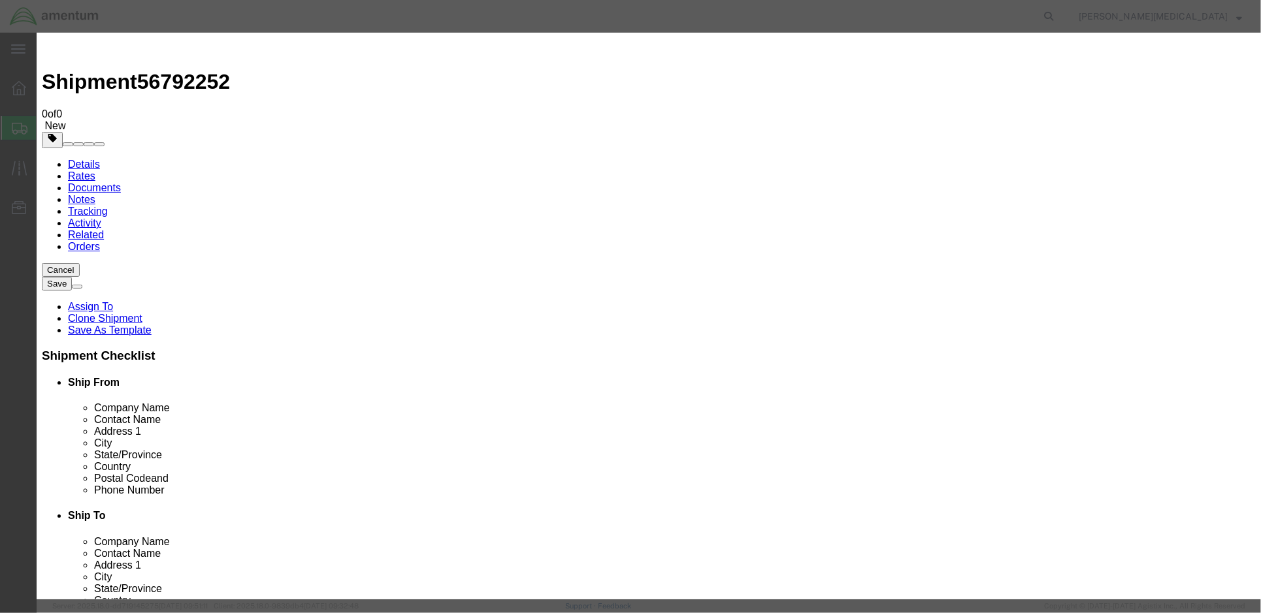
click h3 "Edit Package"
click select "Bale(s) Basket(s) Bolt(s) Bottle(s) Buckets Bulk Bundle(s) Can(s) Cardboard Box…"
drag, startPoint x: 762, startPoint y: 51, endPoint x: 810, endPoint y: 48, distance: 48.4
click h3 "Edit Package"
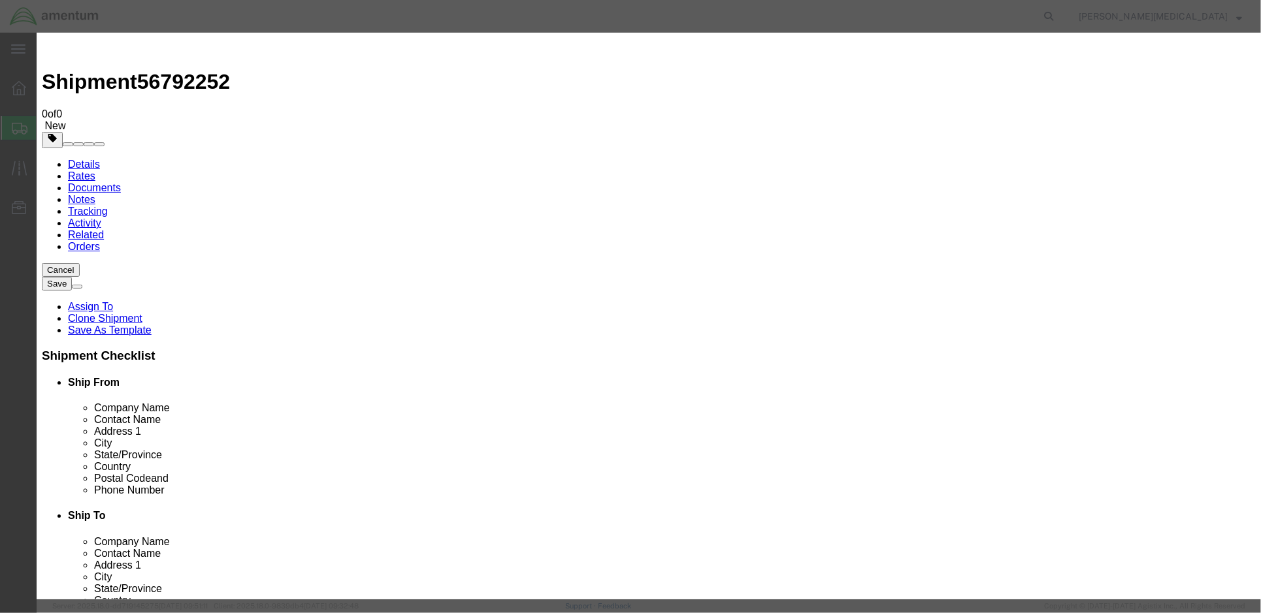
click icon "button"
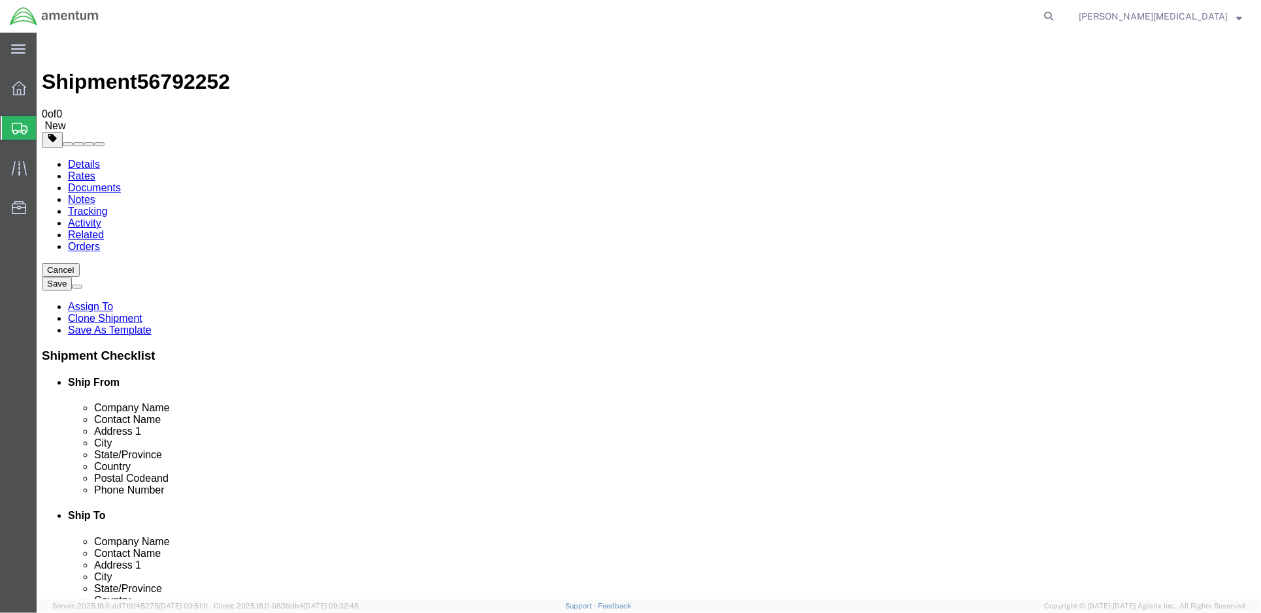
click span "button"
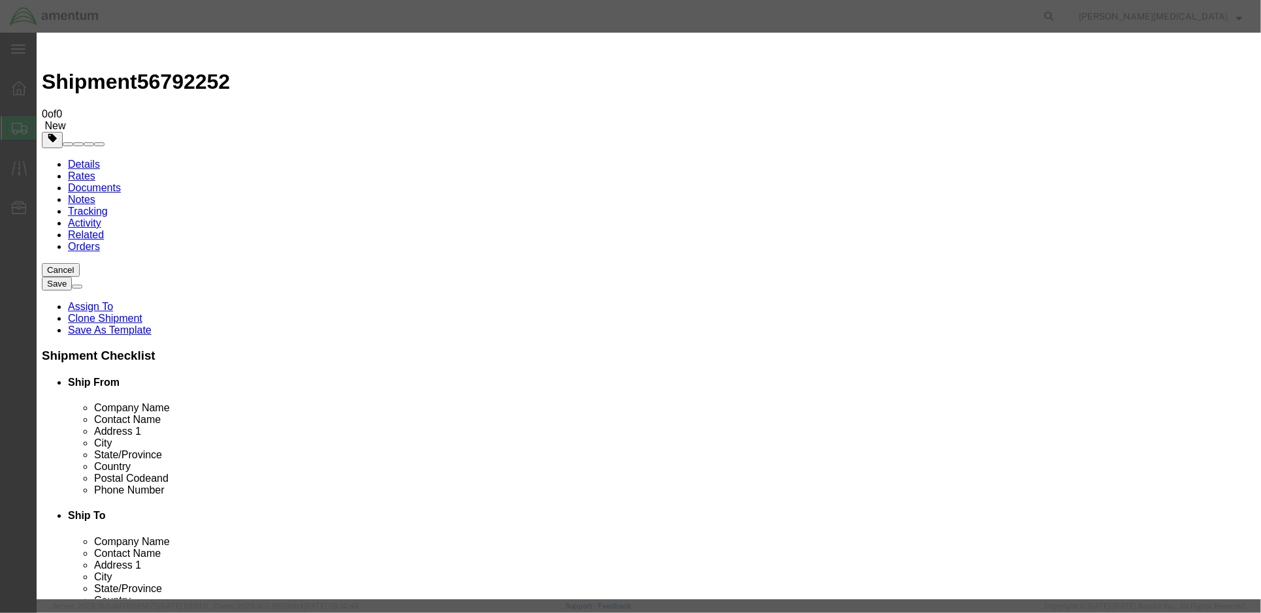
drag, startPoint x: 385, startPoint y: 125, endPoint x: 370, endPoint y: 125, distance: 15.7
click div "Pieces 0 Select Bag Barrels 100Board Feet Bottle Box Blister Pack Carats Can Ca…"
type input "5"
click div "Product Name Pieces 5 Select Bag Barrels 100Board Feet Bottle Box Blister Pack …"
click input "text"
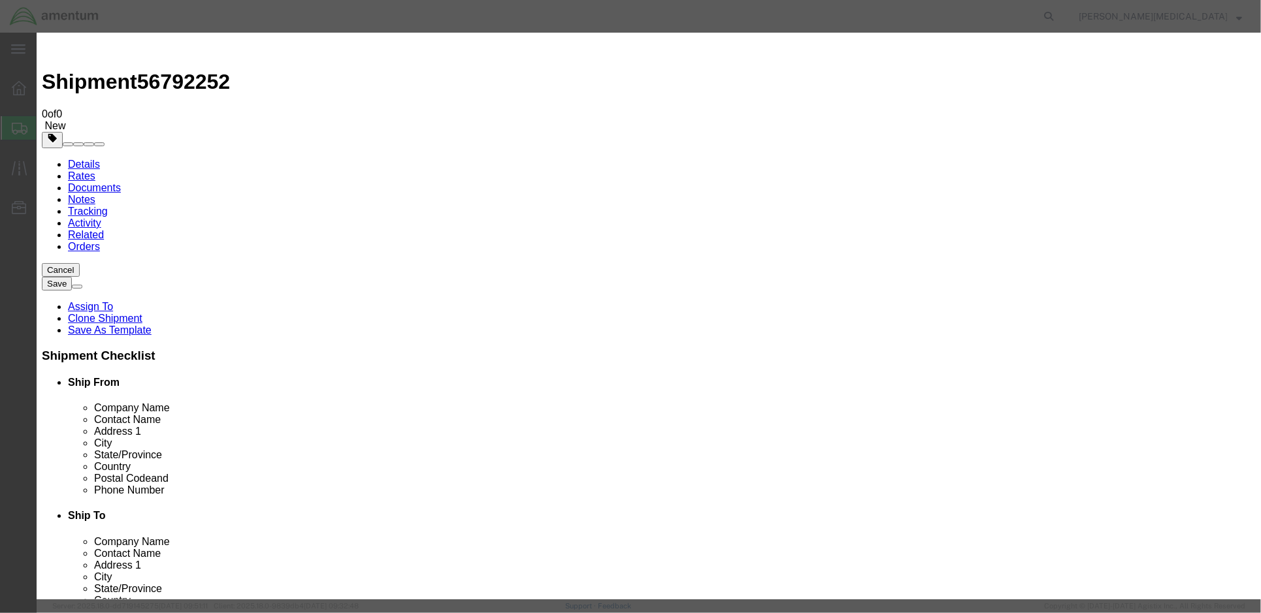
click input "text"
type input "Maintenance stands"
click input "text"
type input "1"
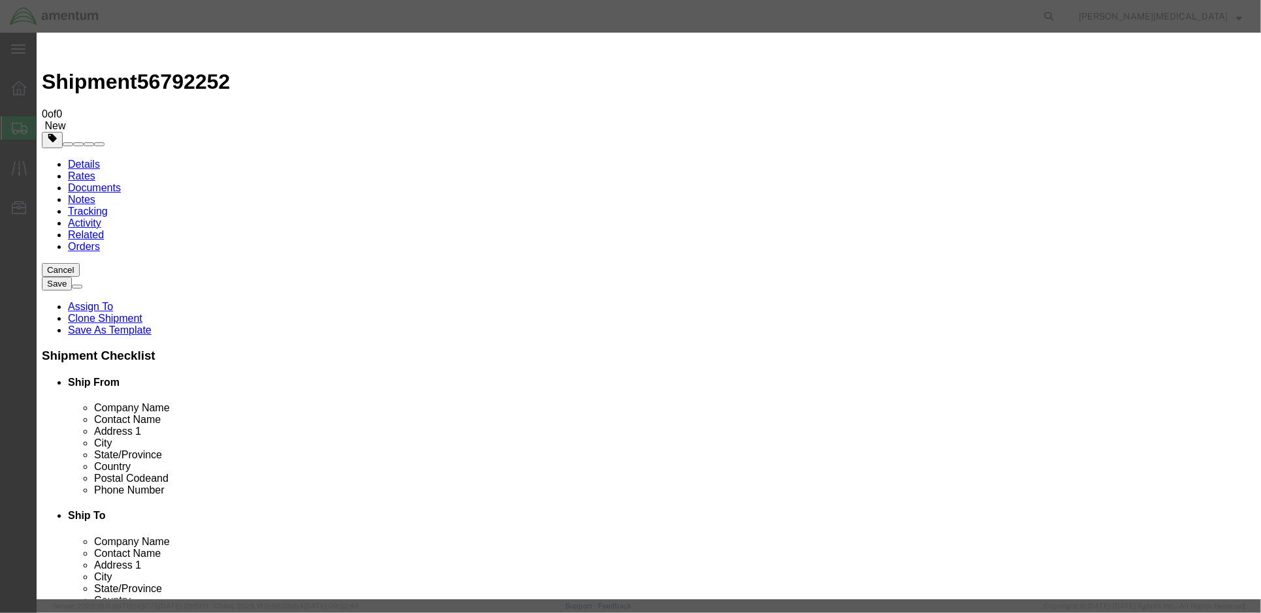
type input "10000"
click button "Save & Close"
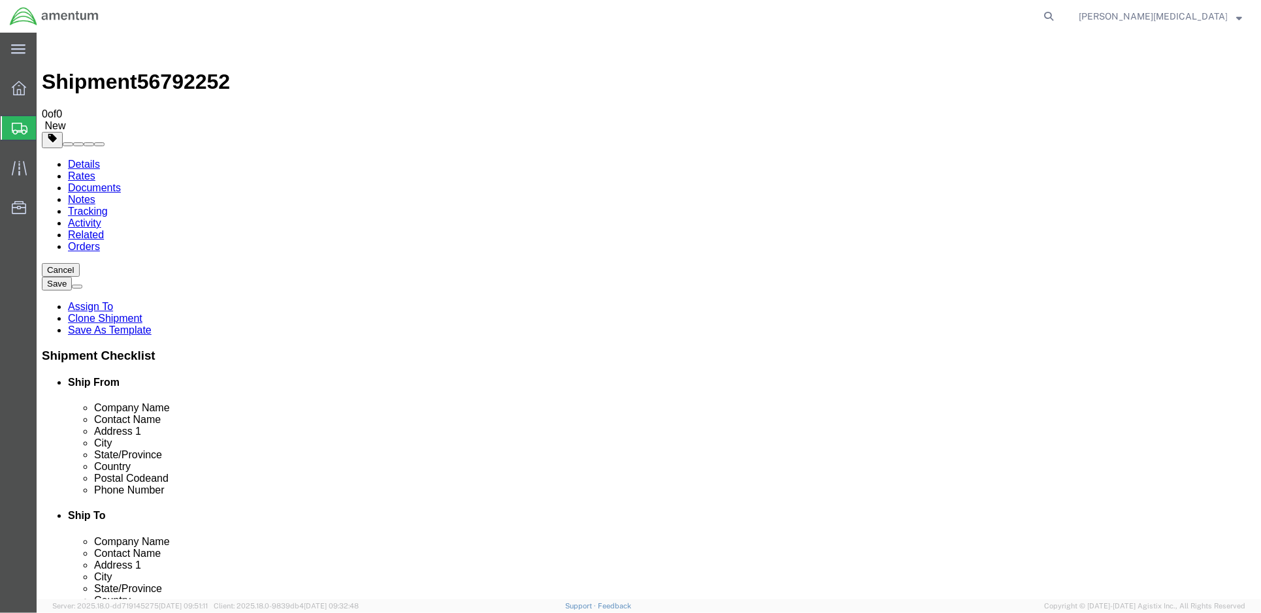
click select "Select Bale(s) Basket(s) Bolt(s) Bottle(s) Buckets Bulk Bundle(s) Can(s) Cardbo…"
select select "YRPK"
click select "Select Bale(s) Basket(s) Bolt(s) Bottle(s) Buckets Bulk Bundle(s) Can(s) Cardbo…"
click icon
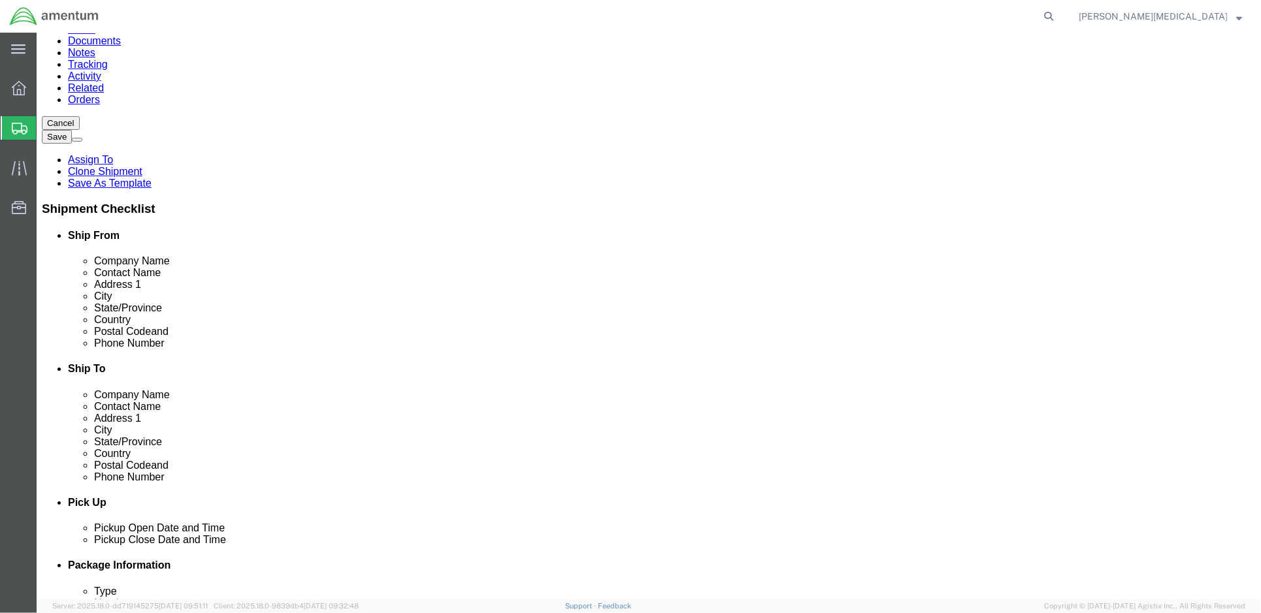
scroll to position [148, 0]
click icon
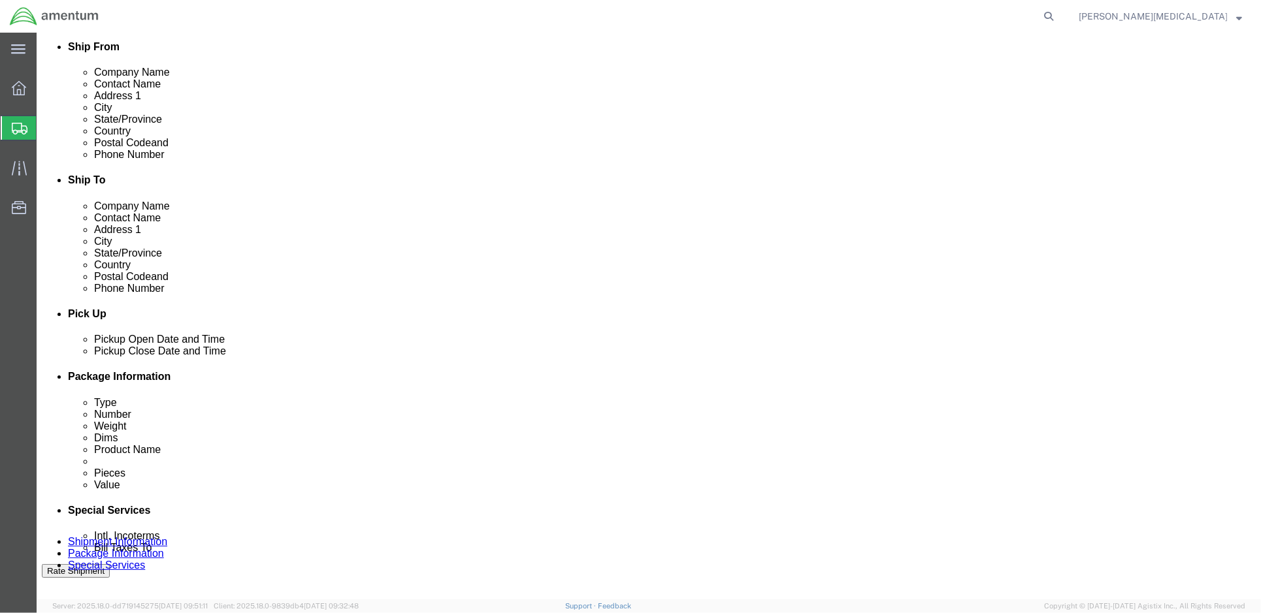
scroll to position [347, 0]
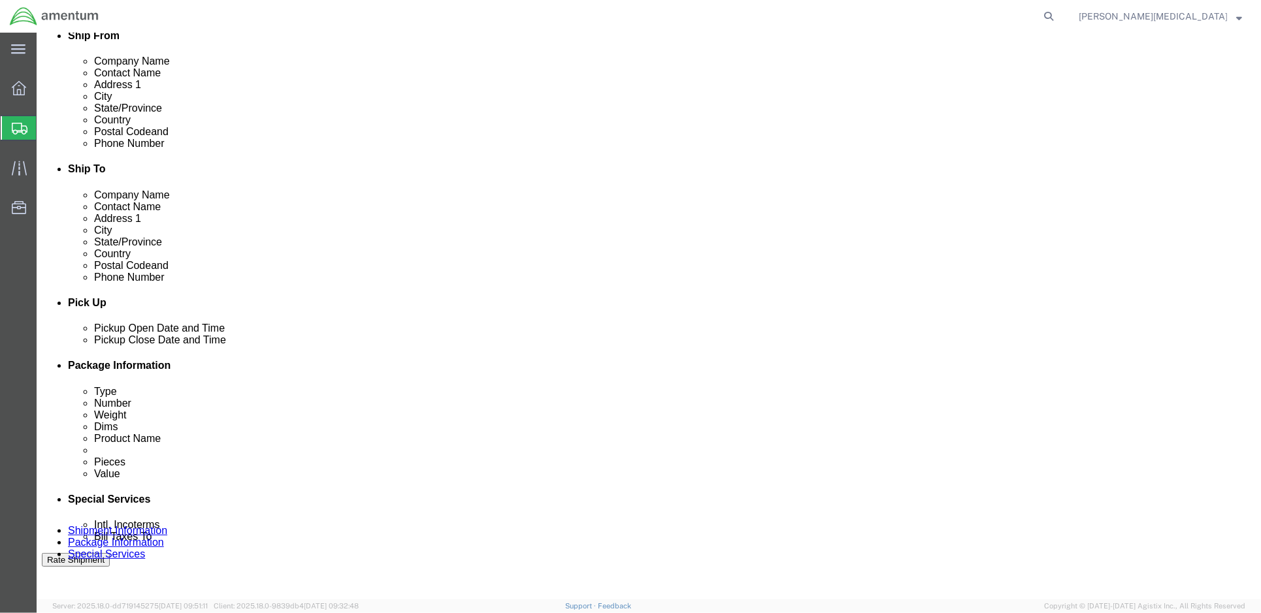
click icon
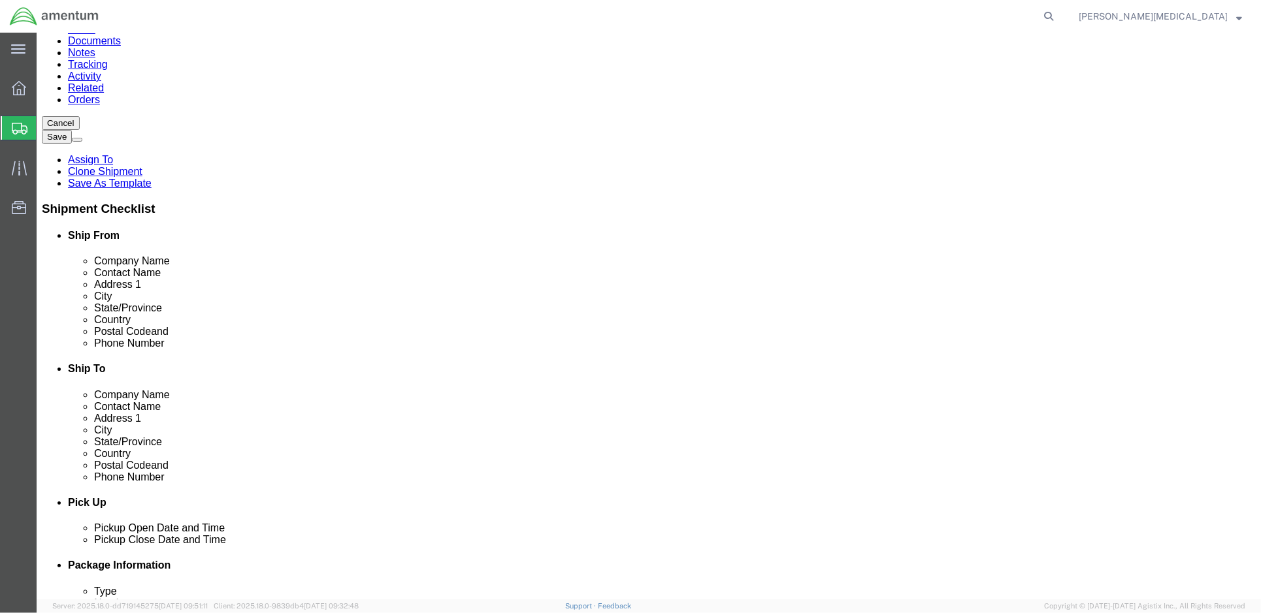
scroll to position [148, 0]
click span "Your Packaging"
click icon
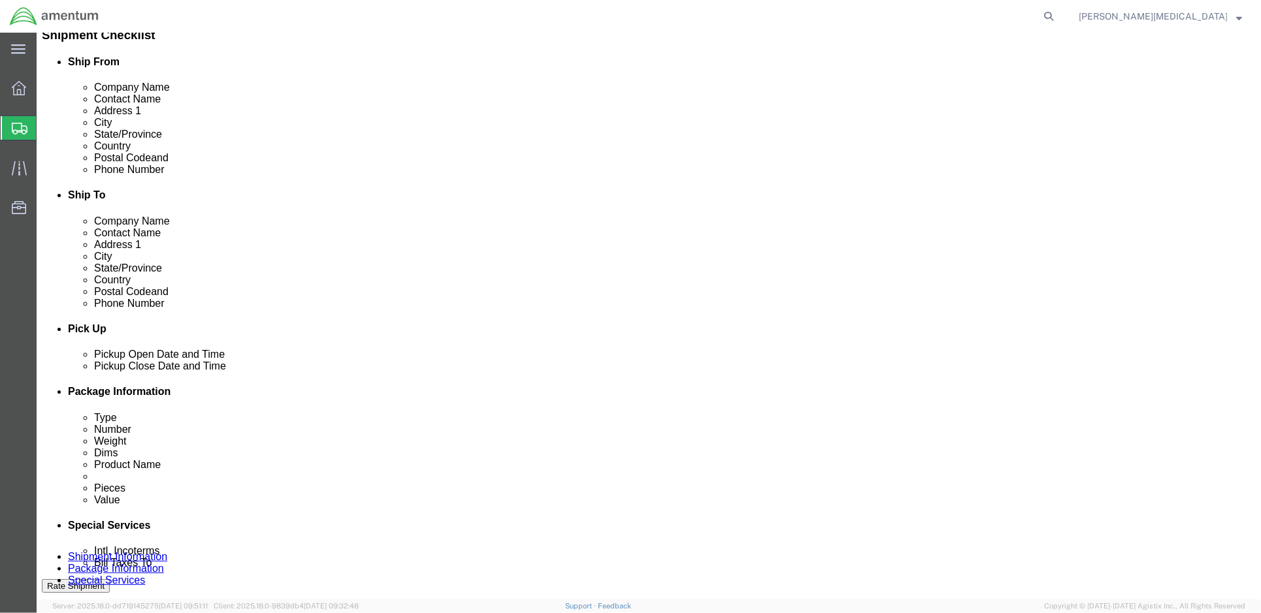
scroll to position [321, 0]
click div "Package Type Select Bale(s) Basket(s) Bolt(s) Bottle(s) Buckets Bulk Bundle(s) …"
click select "Select Bale(s) Basket(s) Bolt(s) Bottle(s) Buckets Bulk Bundle(s) Can(s) Cardbo…"
click icon
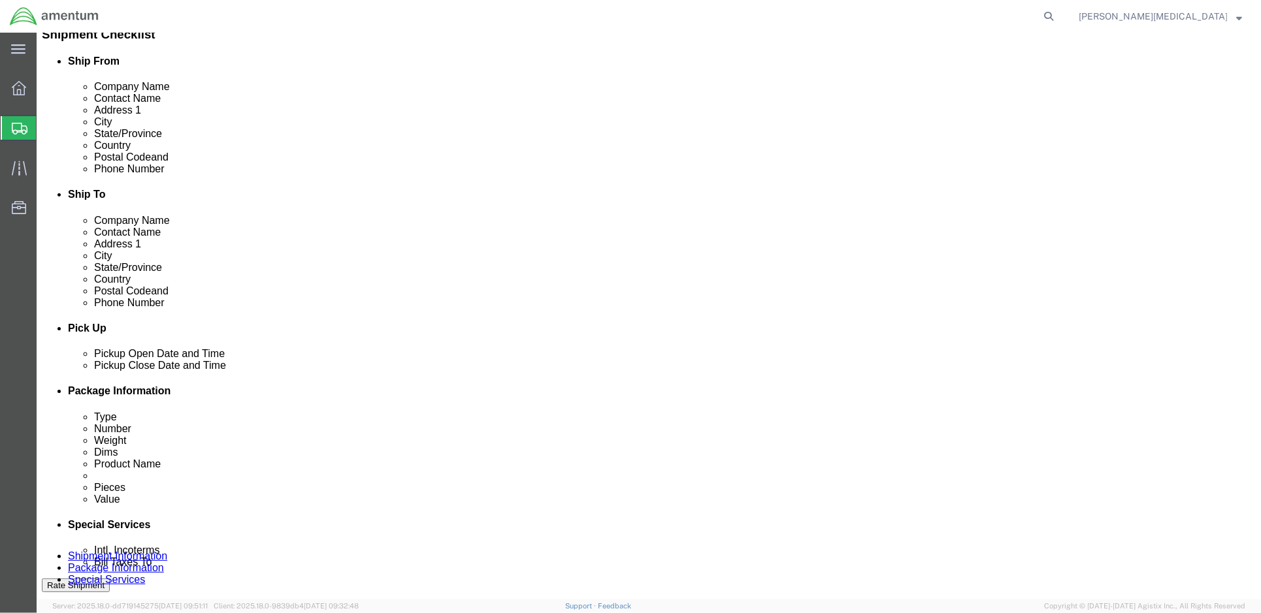
click label "Number"
click input "1"
click input "40.00"
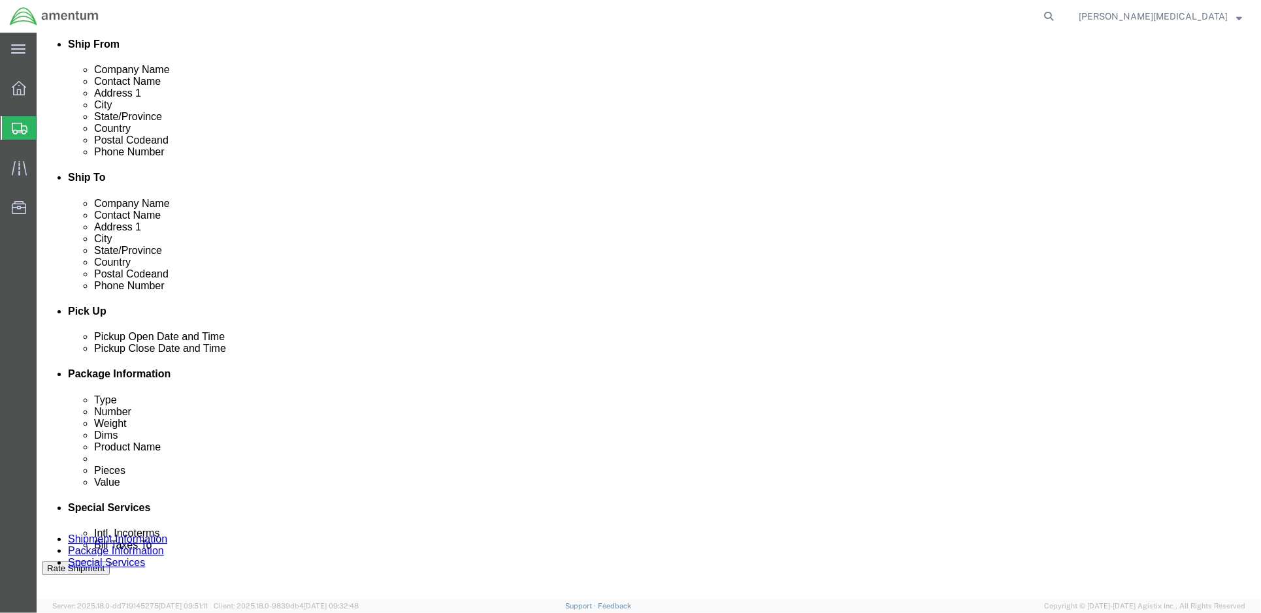
scroll to position [347, 0]
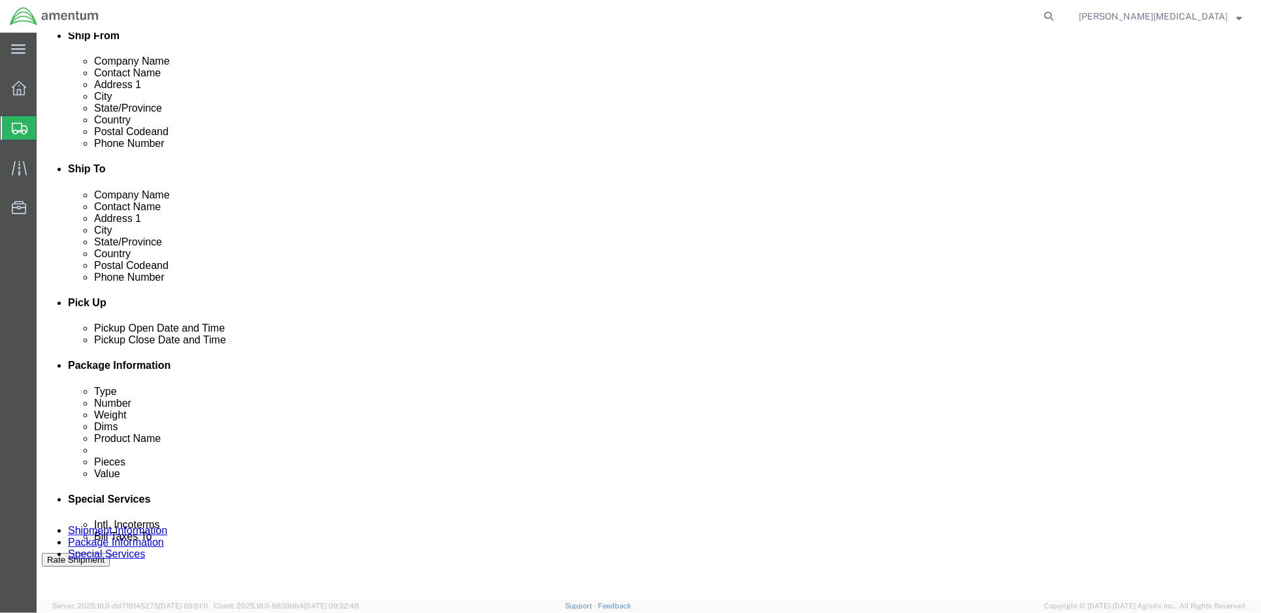
click link "Add Content"
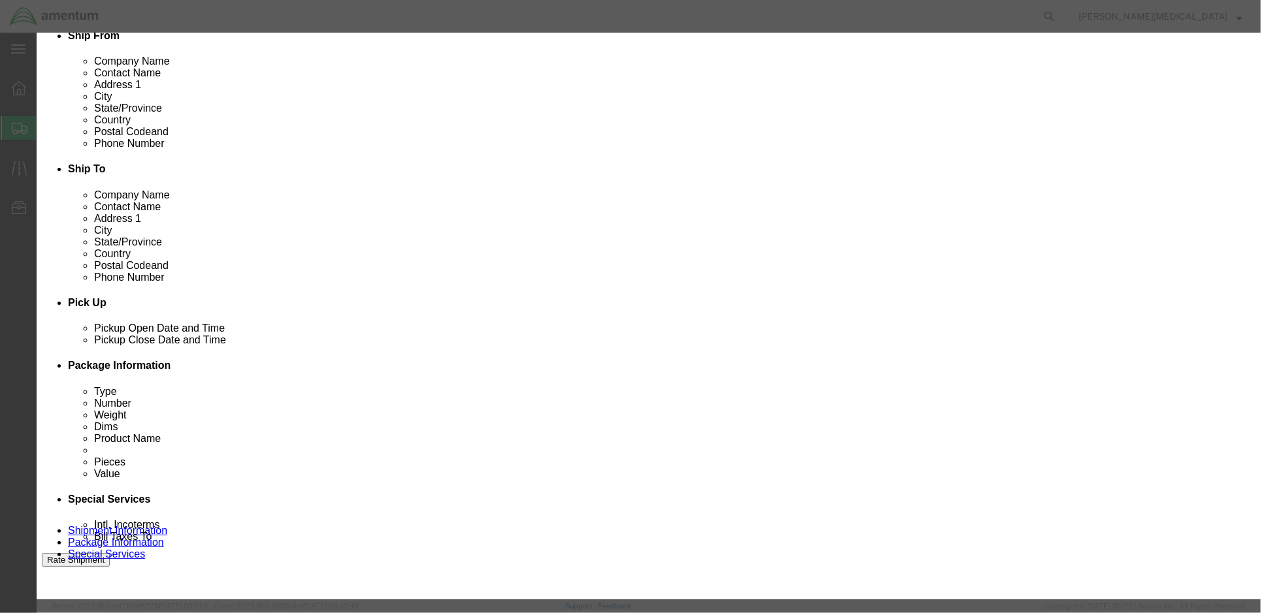
drag, startPoint x: 408, startPoint y: 123, endPoint x: 339, endPoint y: 128, distance: 69.4
click div "Pieces 0 Select Bag Barrels 100Board Feet Bottle Box Blister Pack Carats Can Ca…"
type input "5"
click input "text"
type input "10000"
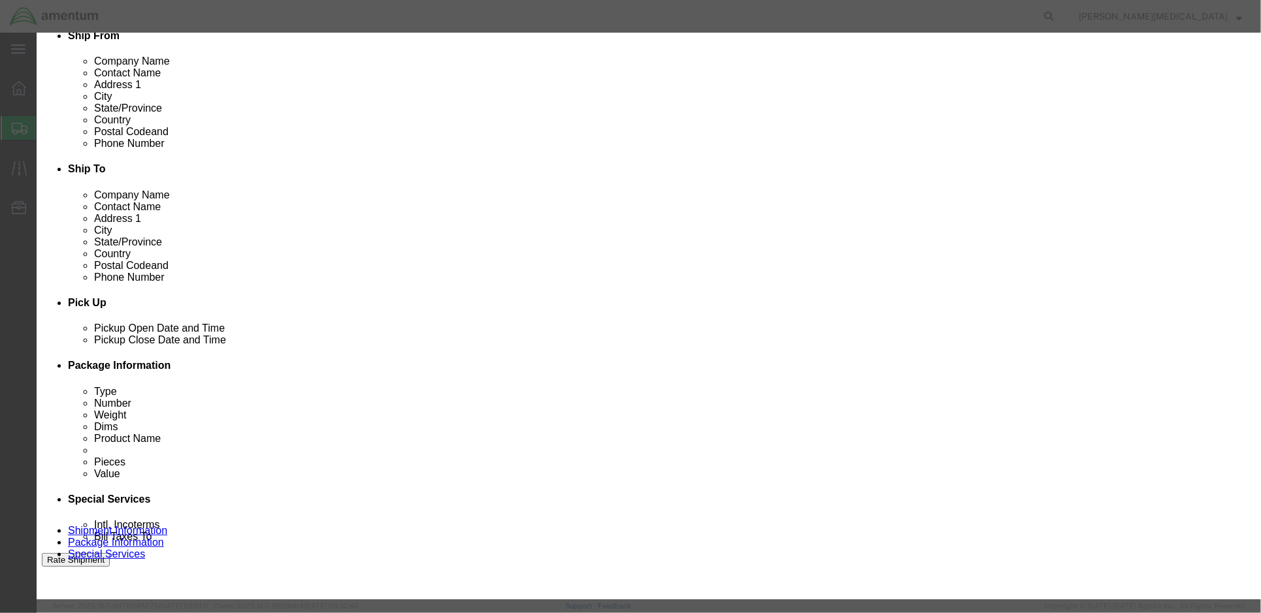
click input "text"
type input "Maintenance stands"
drag, startPoint x: 607, startPoint y: 463, endPoint x: 737, endPoint y: 463, distance: 130.0
click button "Save & Close"
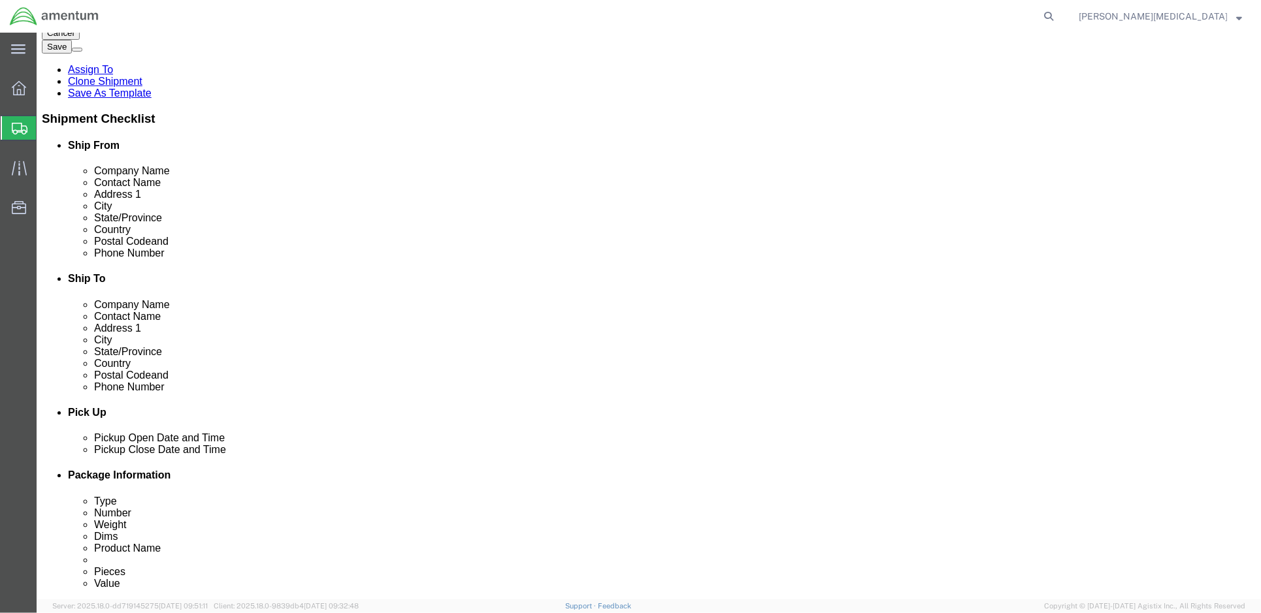
scroll to position [97, 0]
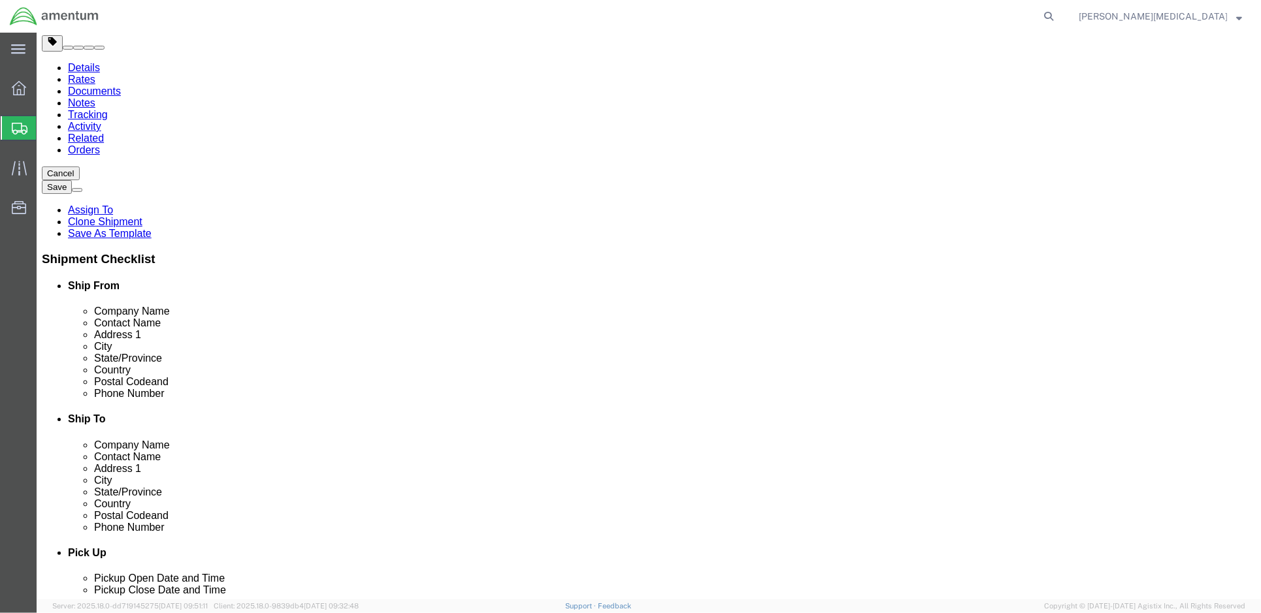
click button "Rate Shipment"
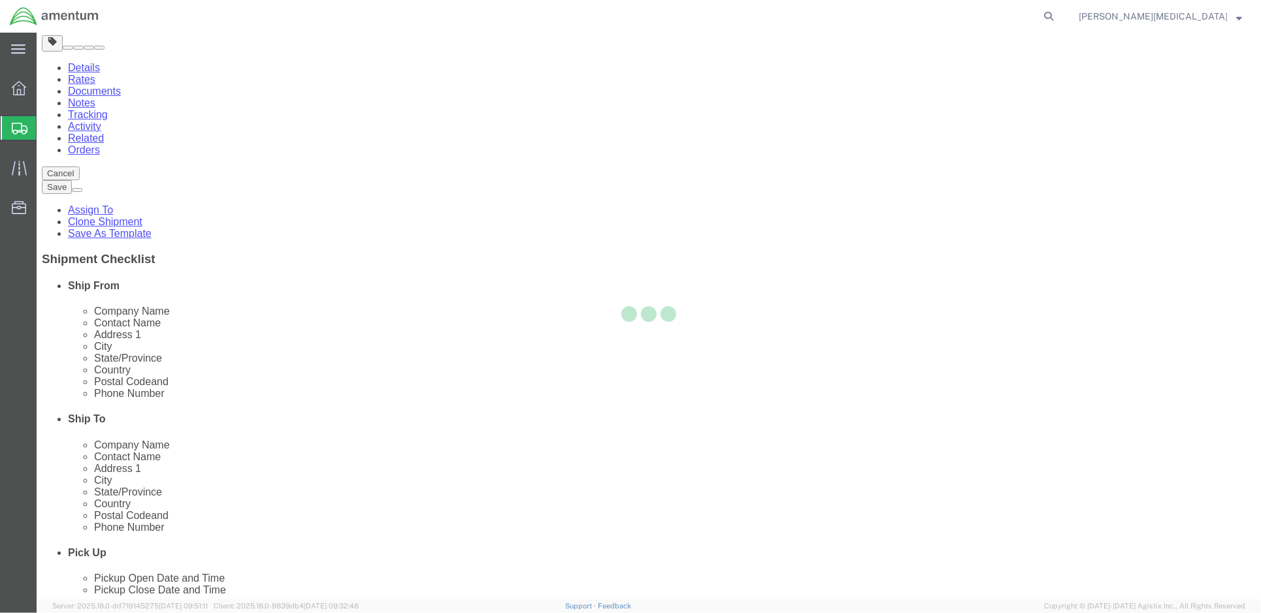
scroll to position [0, 0]
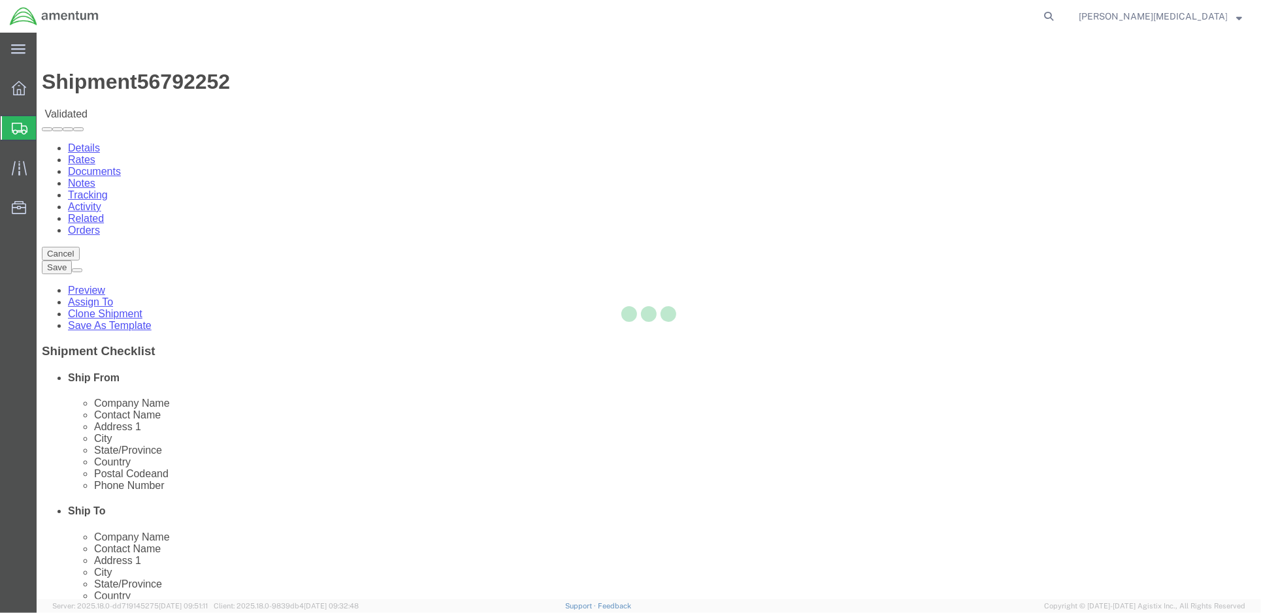
select select
